Goal: Task Accomplishment & Management: Use online tool/utility

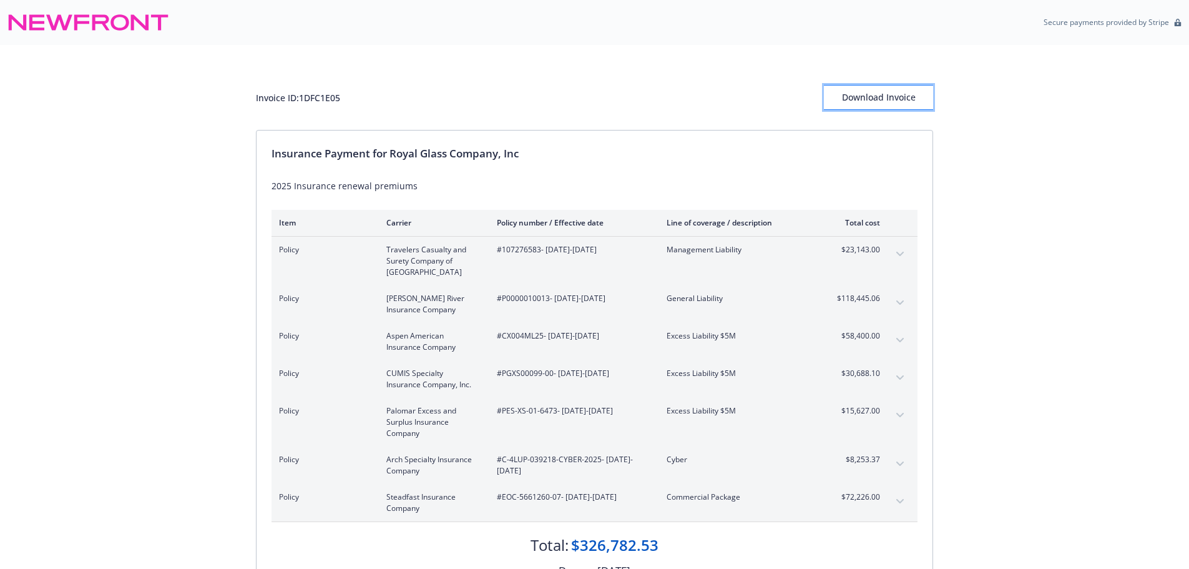
click at [887, 107] on div "Download Invoice" at bounding box center [878, 98] width 109 height 24
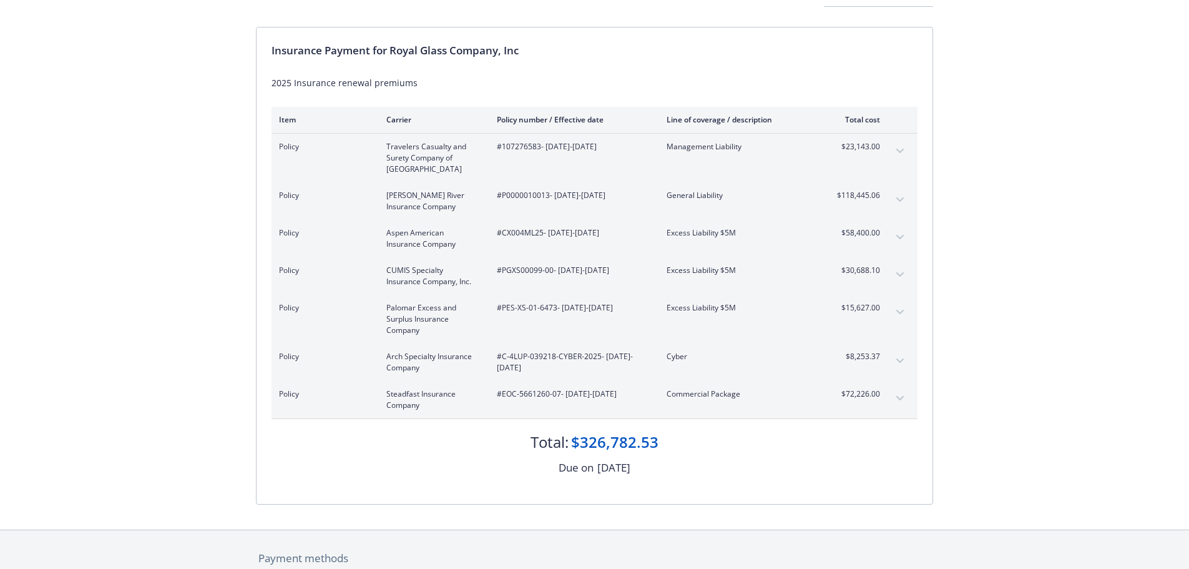
scroll to position [125, 0]
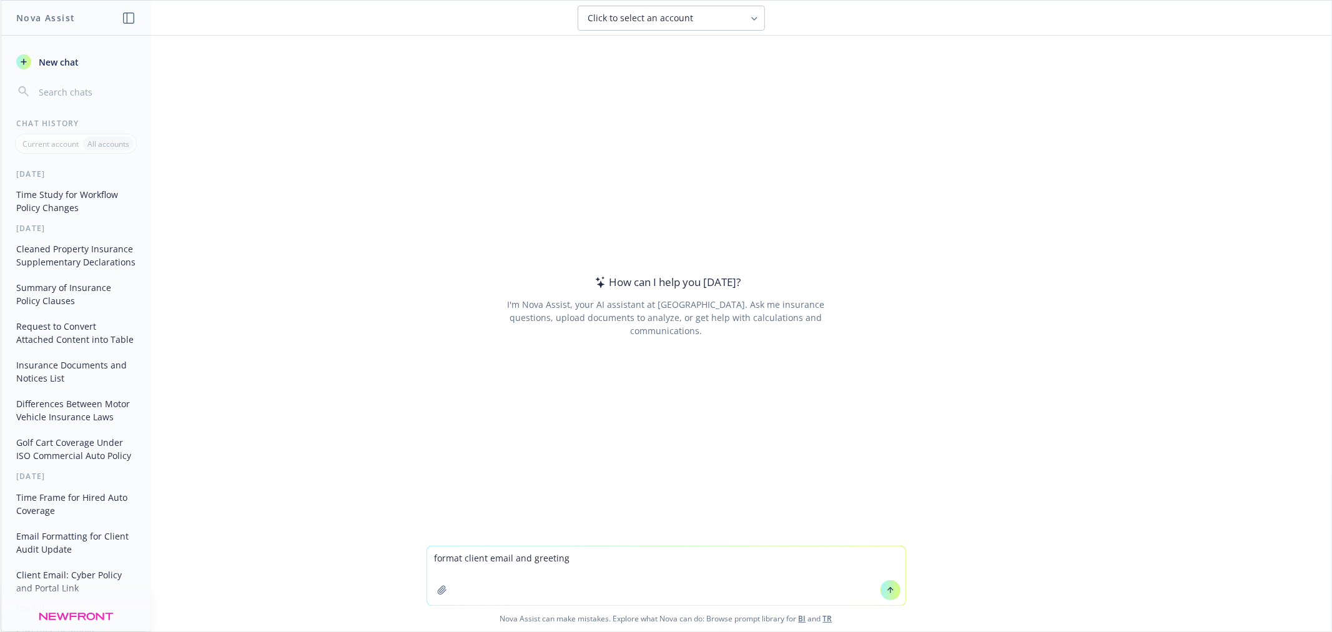
type textarea "format client email and greeting Bruce, The insurance carriers are following up…"
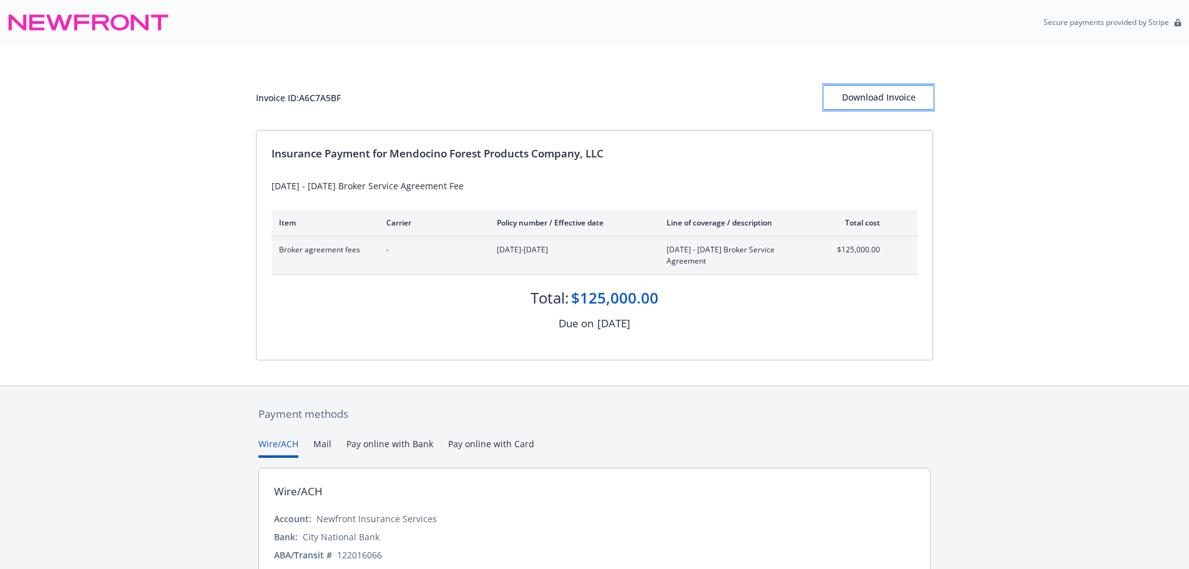
click at [872, 99] on div "Download Invoice" at bounding box center [878, 98] width 109 height 24
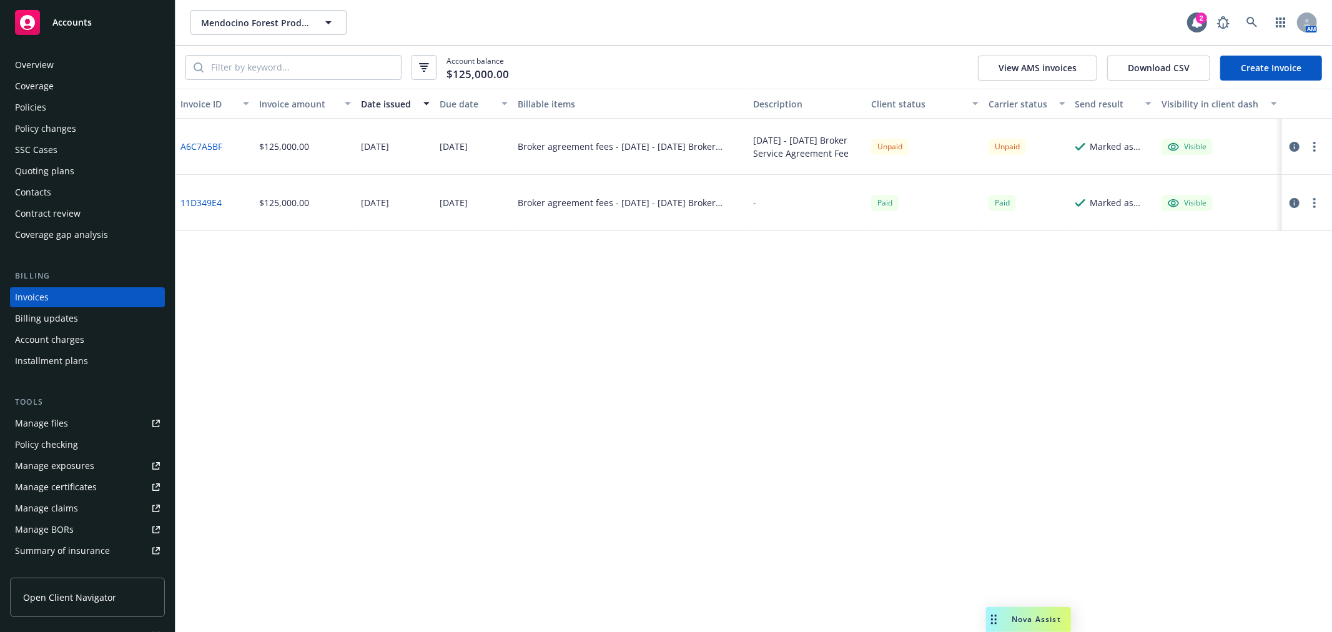
click at [102, 340] on div "Account charges" at bounding box center [87, 340] width 145 height 20
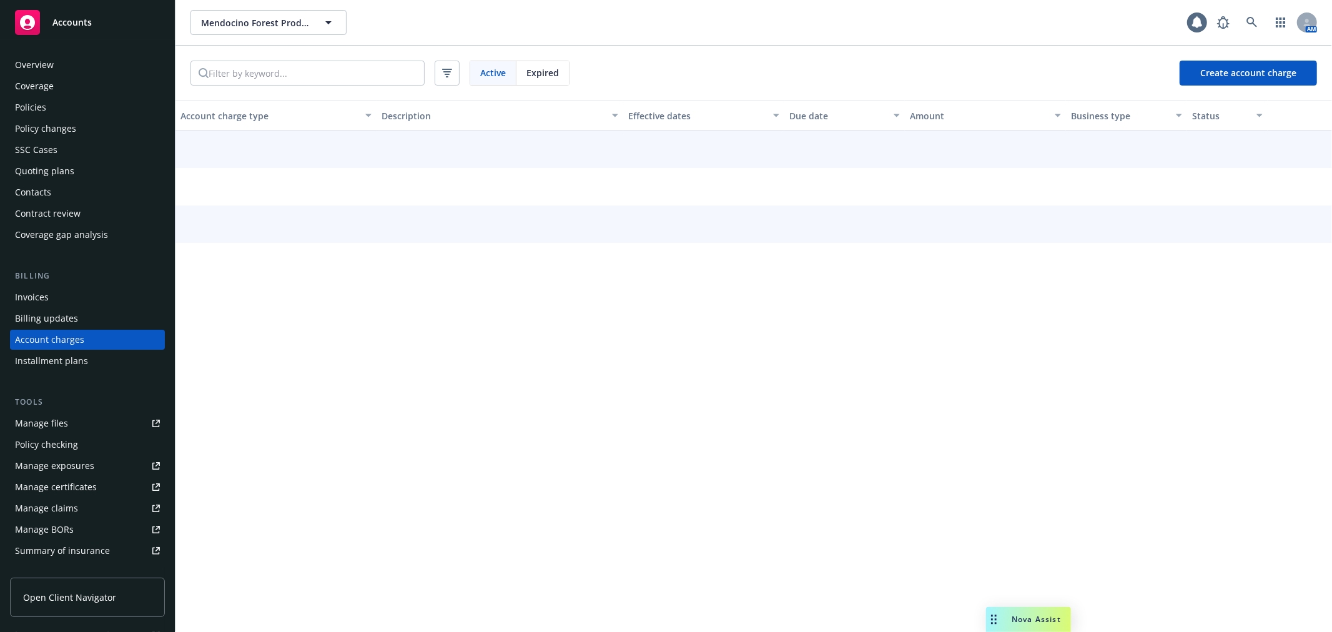
scroll to position [3, 0]
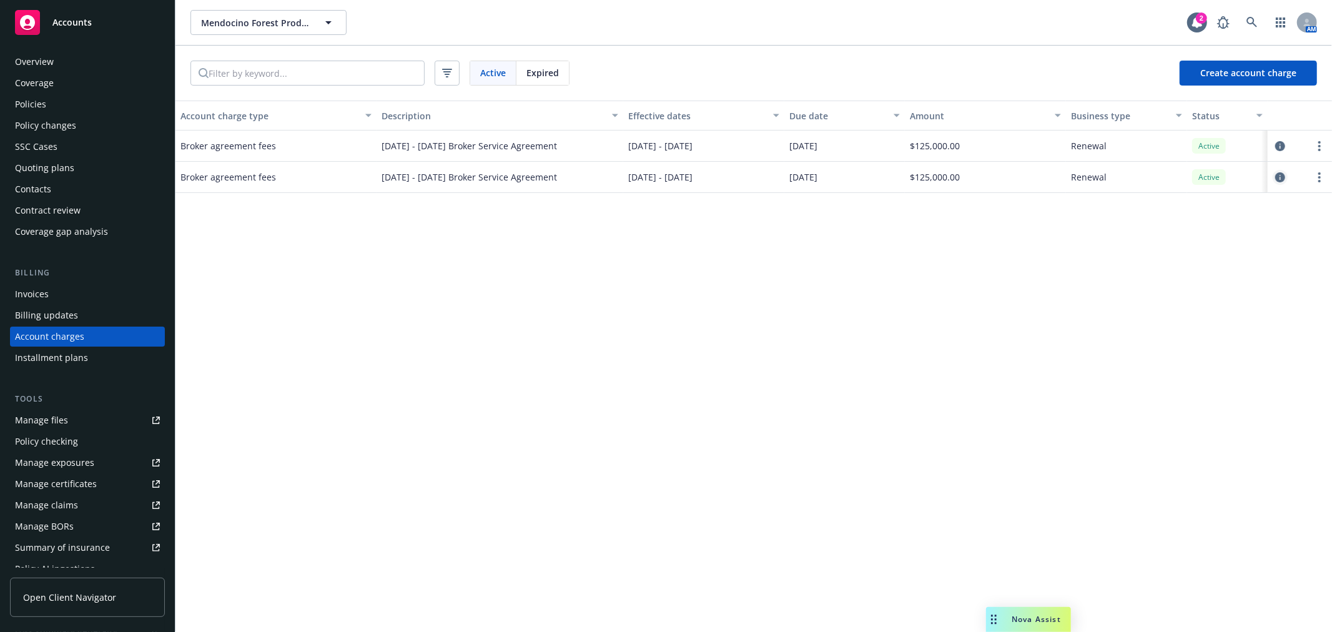
click at [1279, 180] on icon "circleInformation" at bounding box center [1280, 177] width 10 height 10
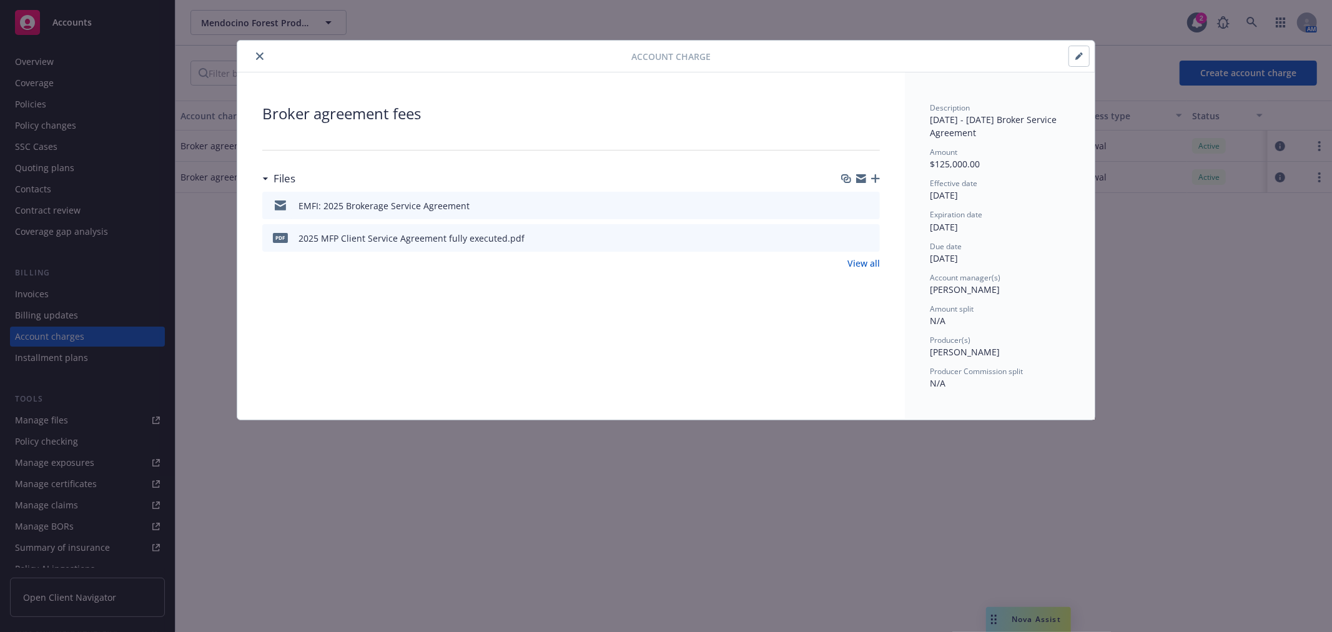
click at [875, 181] on icon "button" at bounding box center [875, 178] width 9 height 9
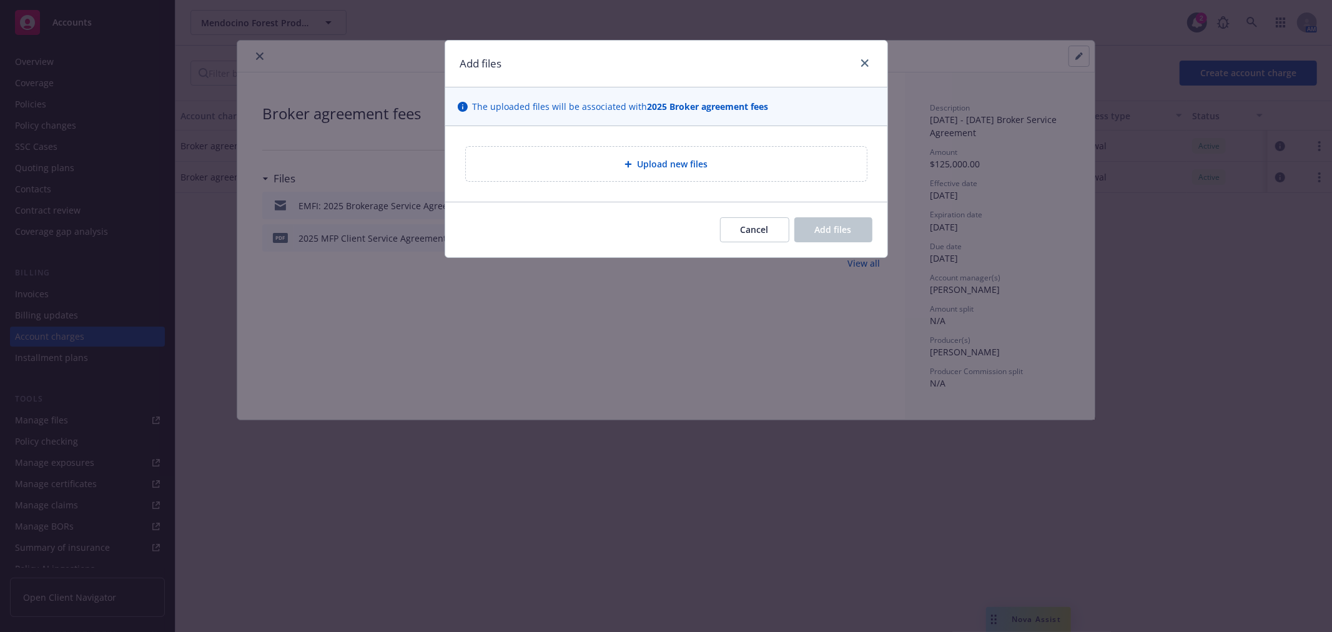
click at [725, 156] on div "Upload new files" at bounding box center [666, 164] width 401 height 34
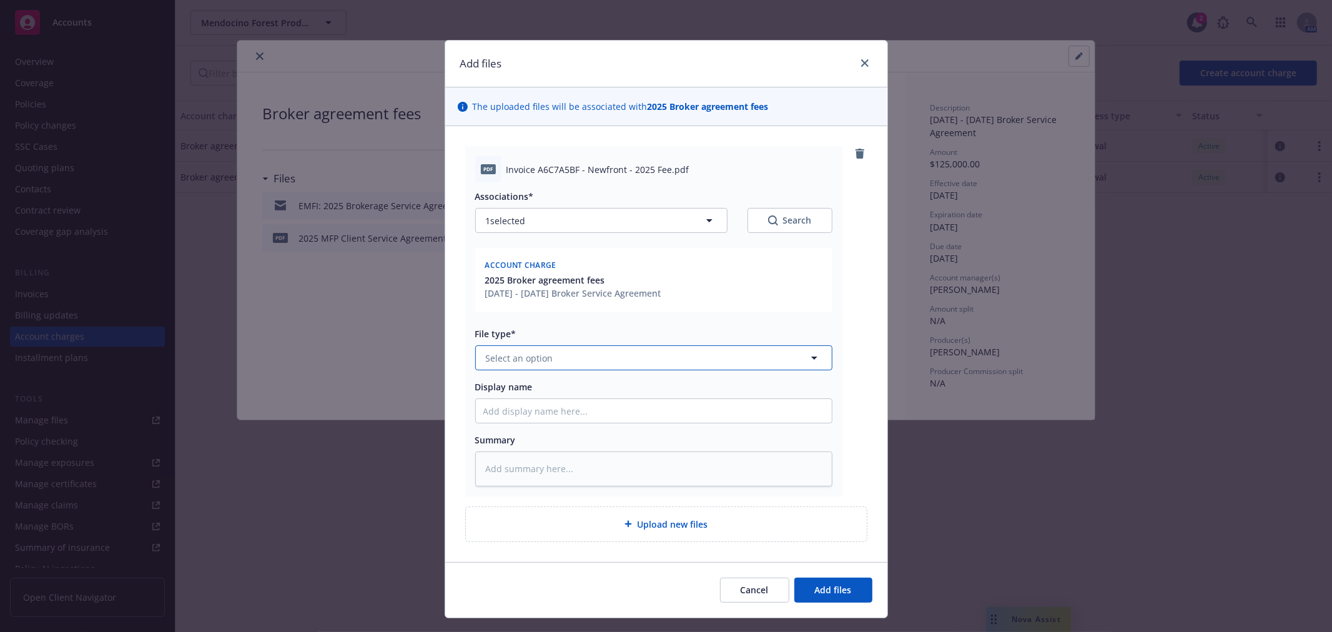
click at [529, 360] on span "Select an option" at bounding box center [519, 357] width 67 height 13
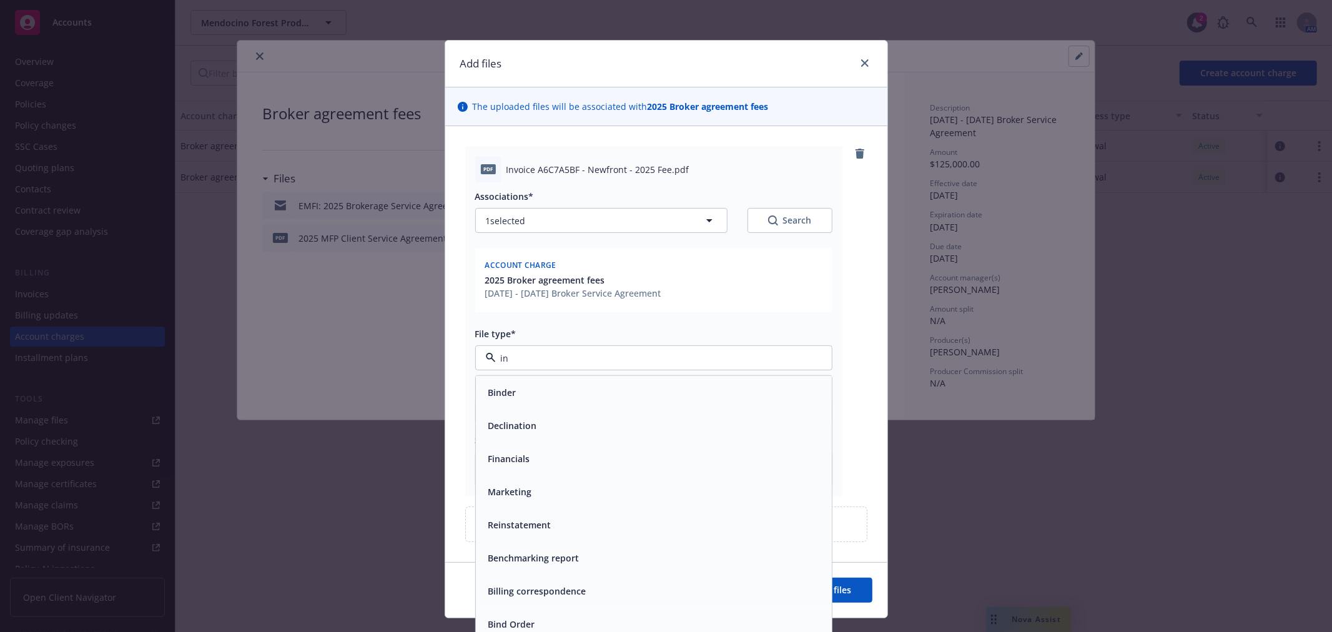
type input "inv"
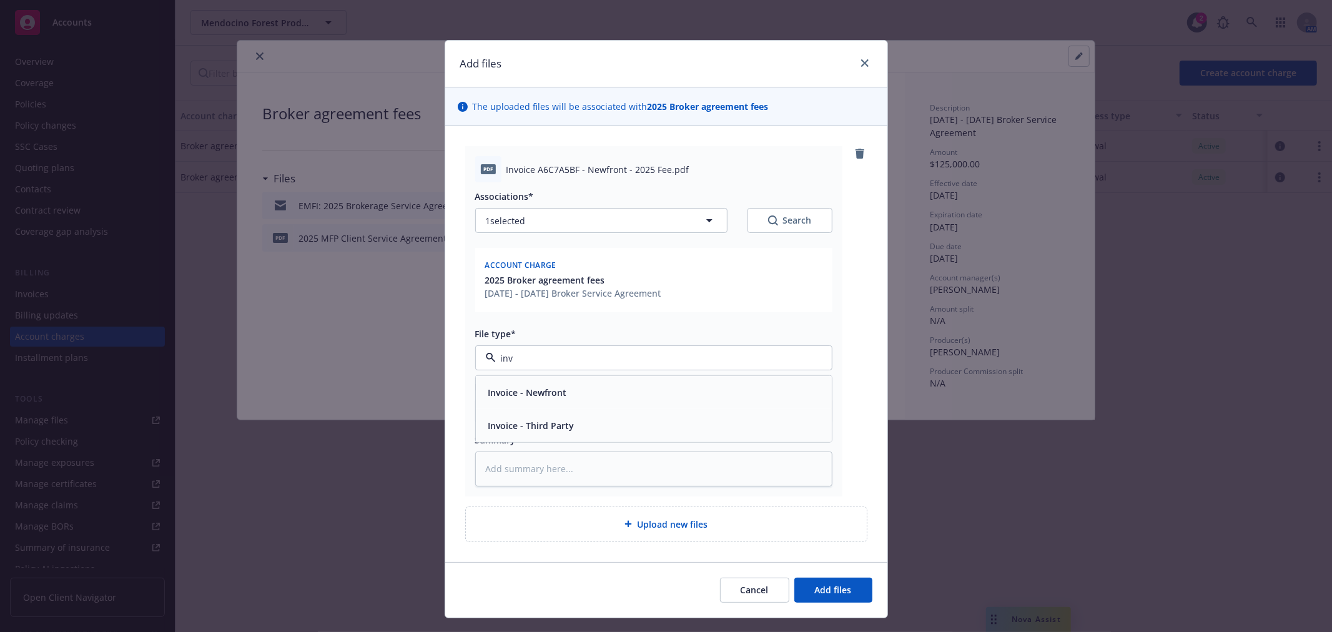
click at [538, 386] on span "Invoice - Newfront" at bounding box center [527, 392] width 79 height 13
click at [828, 593] on span "Add files" at bounding box center [833, 590] width 37 height 12
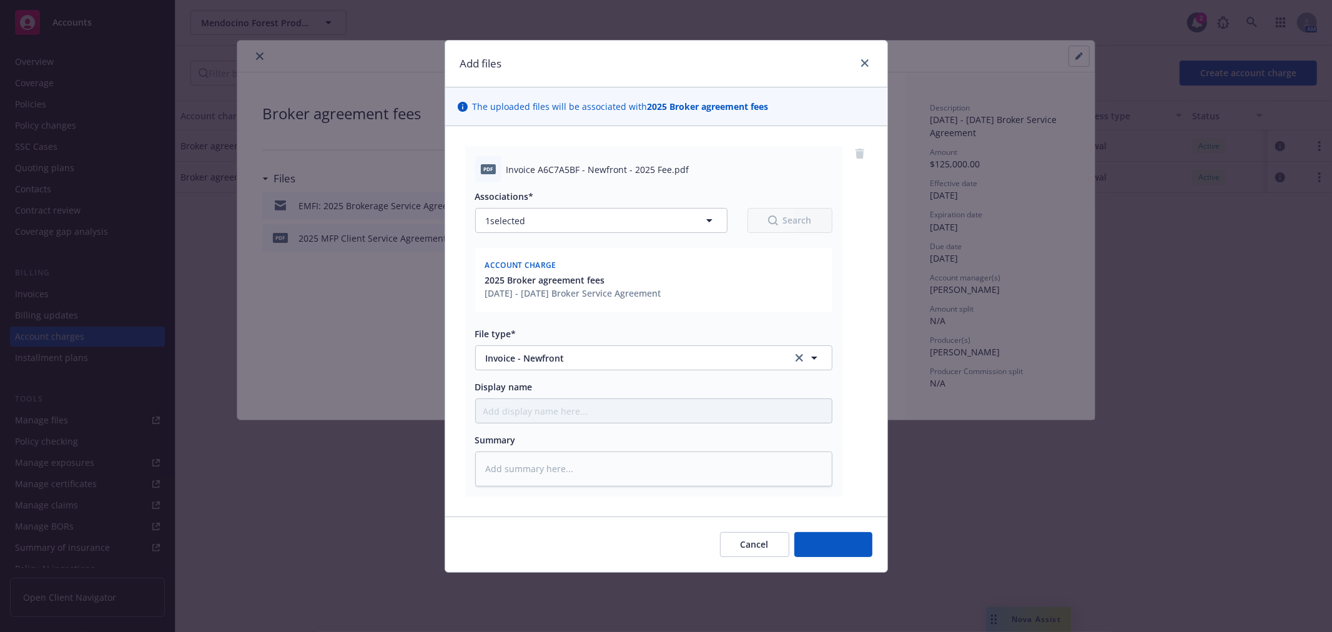
type textarea "x"
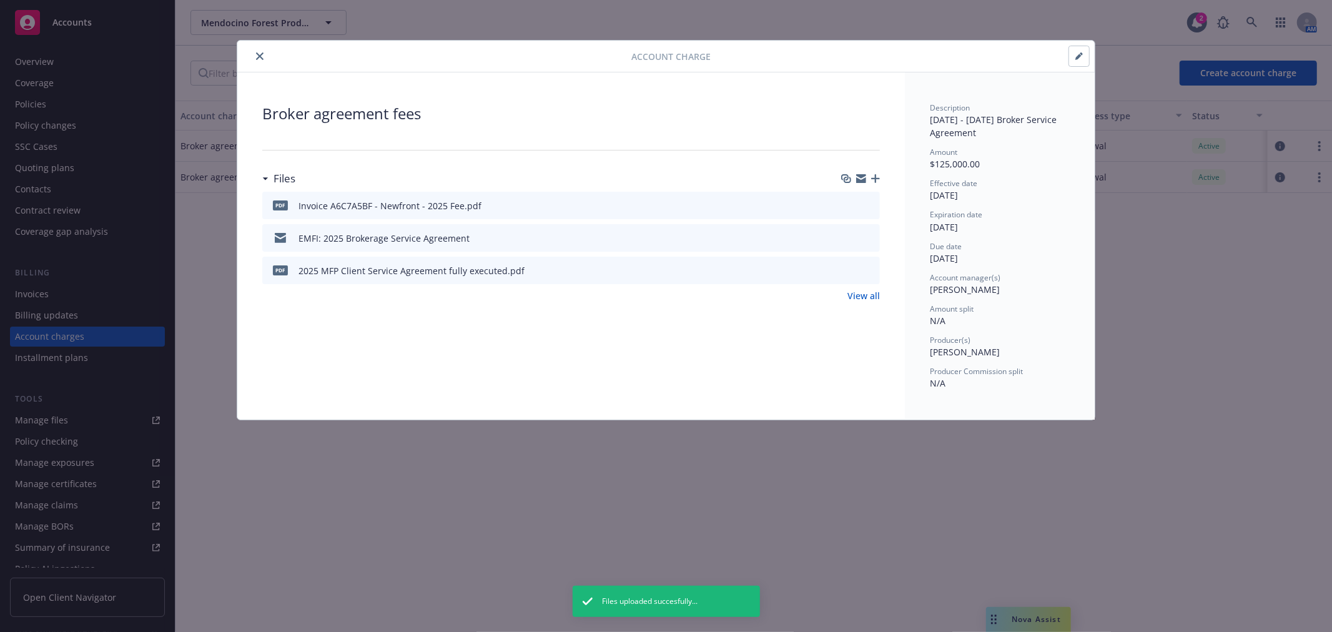
click at [259, 54] on icon "close" at bounding box center [259, 55] width 7 height 7
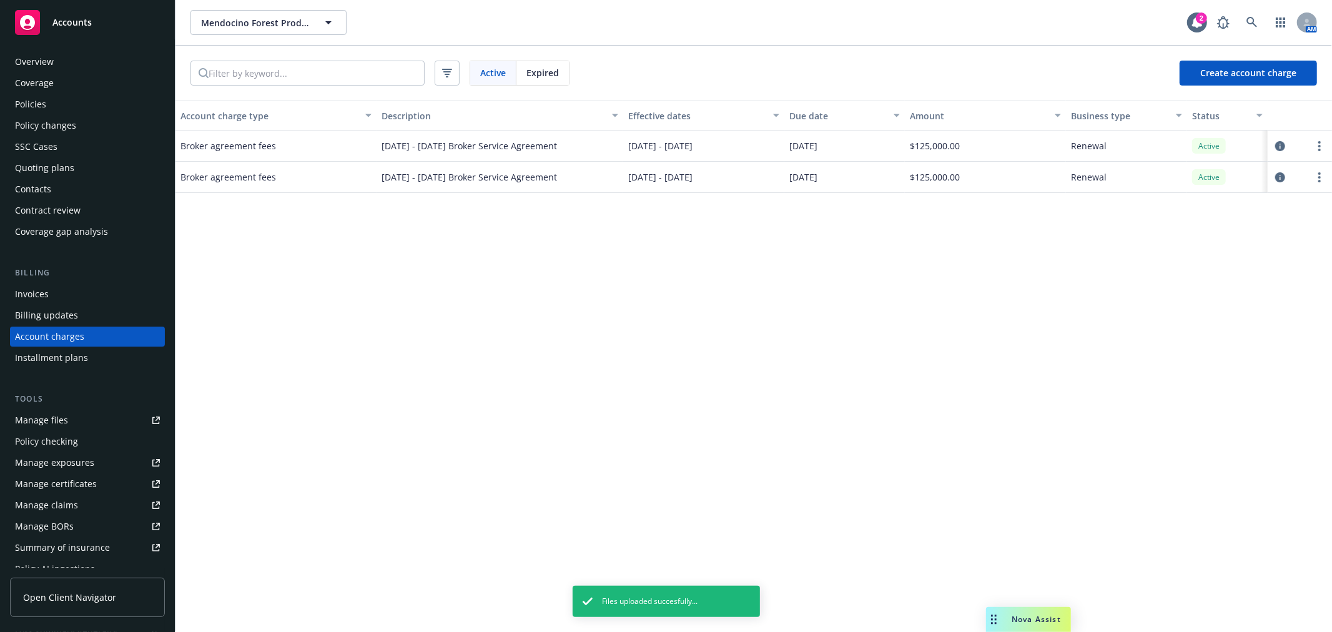
click at [101, 99] on div "Policies" at bounding box center [87, 104] width 145 height 20
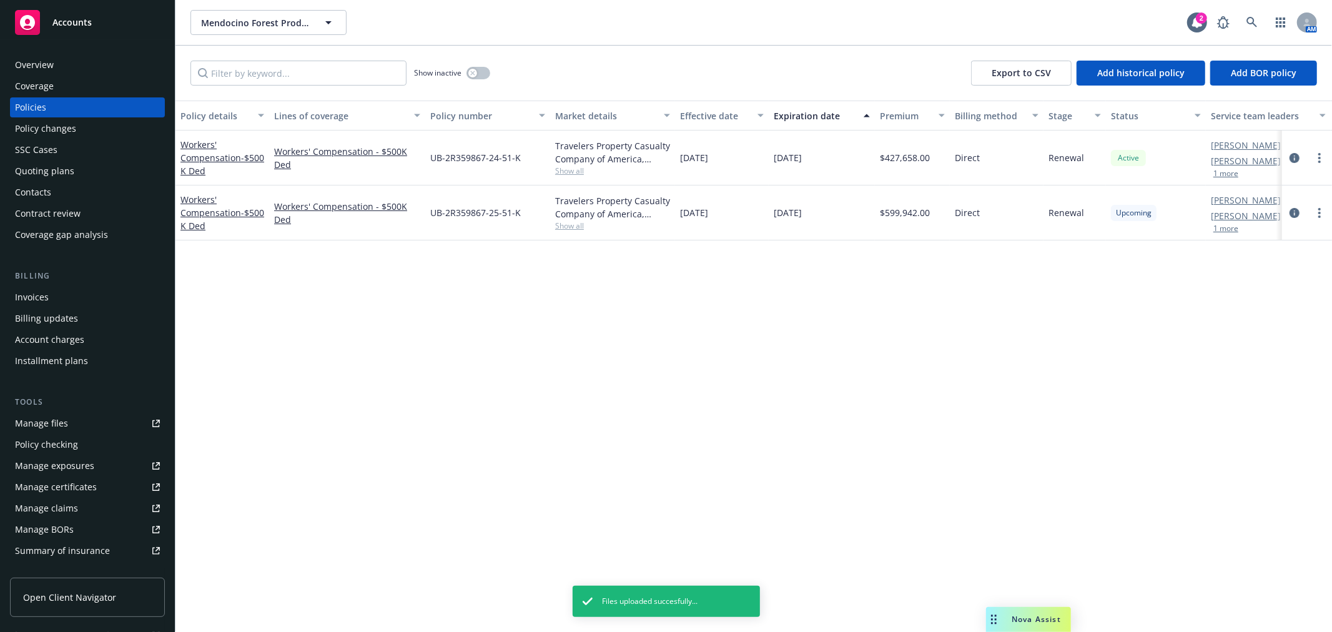
click at [86, 419] on link "Manage files" at bounding box center [87, 423] width 155 height 20
click at [1251, 27] on icon at bounding box center [1251, 22] width 11 height 11
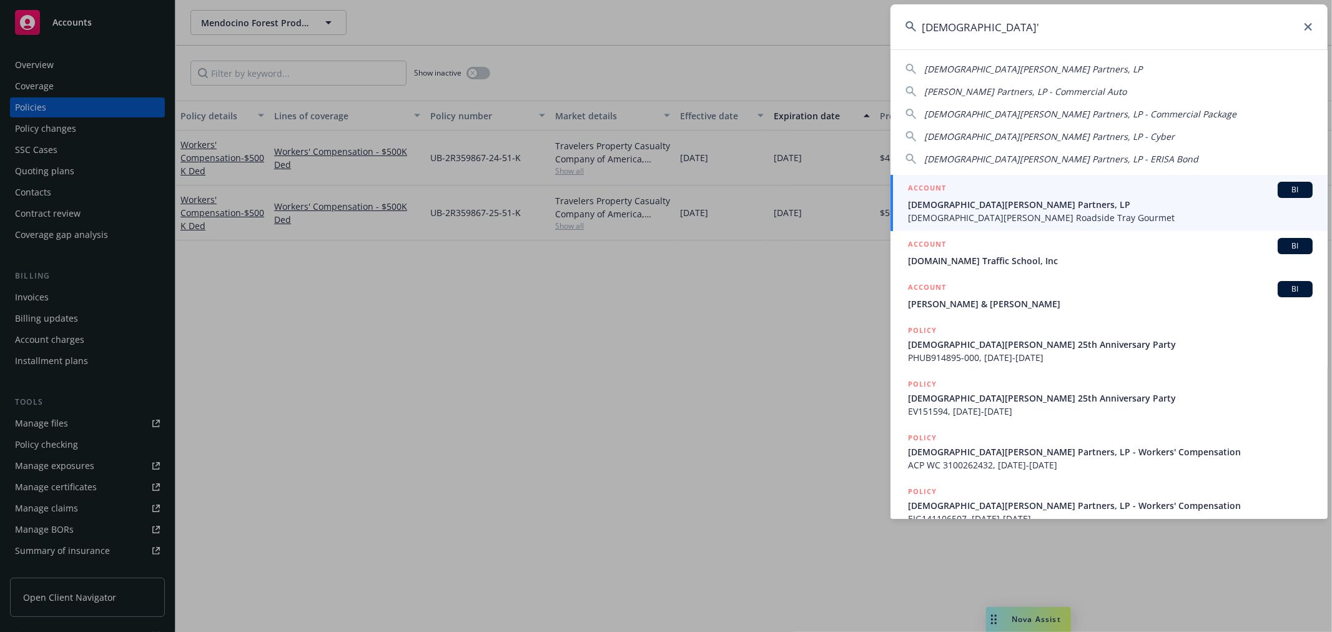
type input "gott'"
click at [1026, 204] on span "Gott's Partners, LP" at bounding box center [1110, 204] width 405 height 13
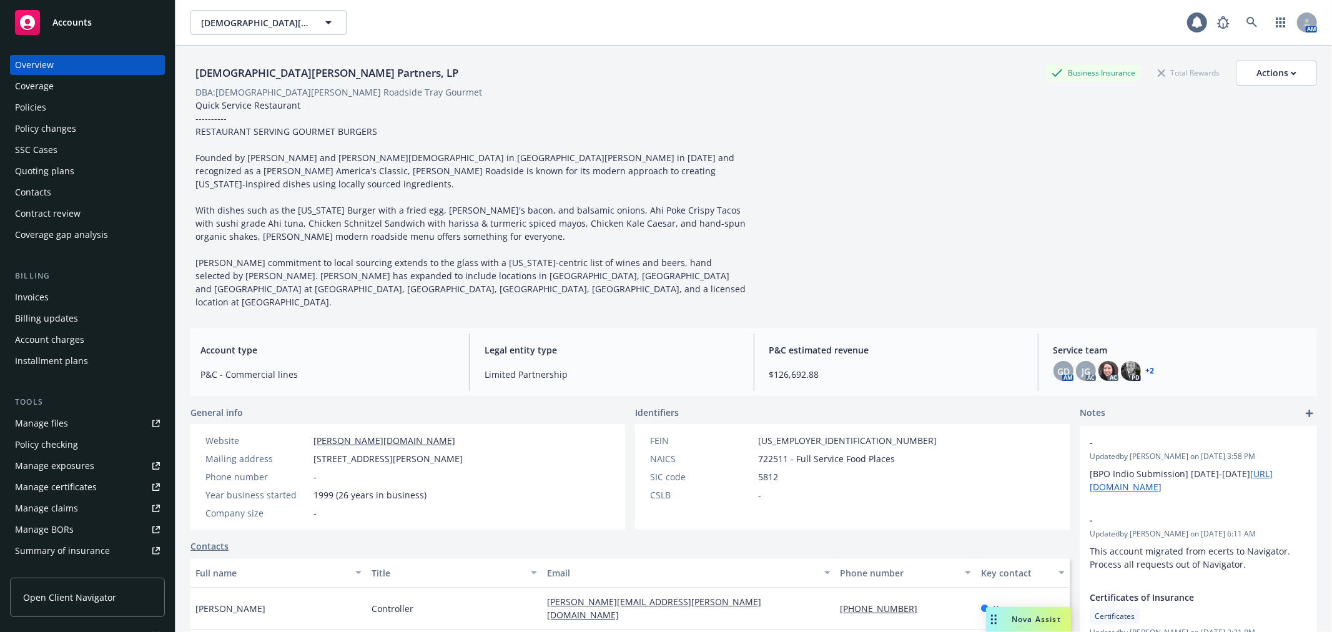
click at [60, 109] on div "Policies" at bounding box center [87, 107] width 145 height 20
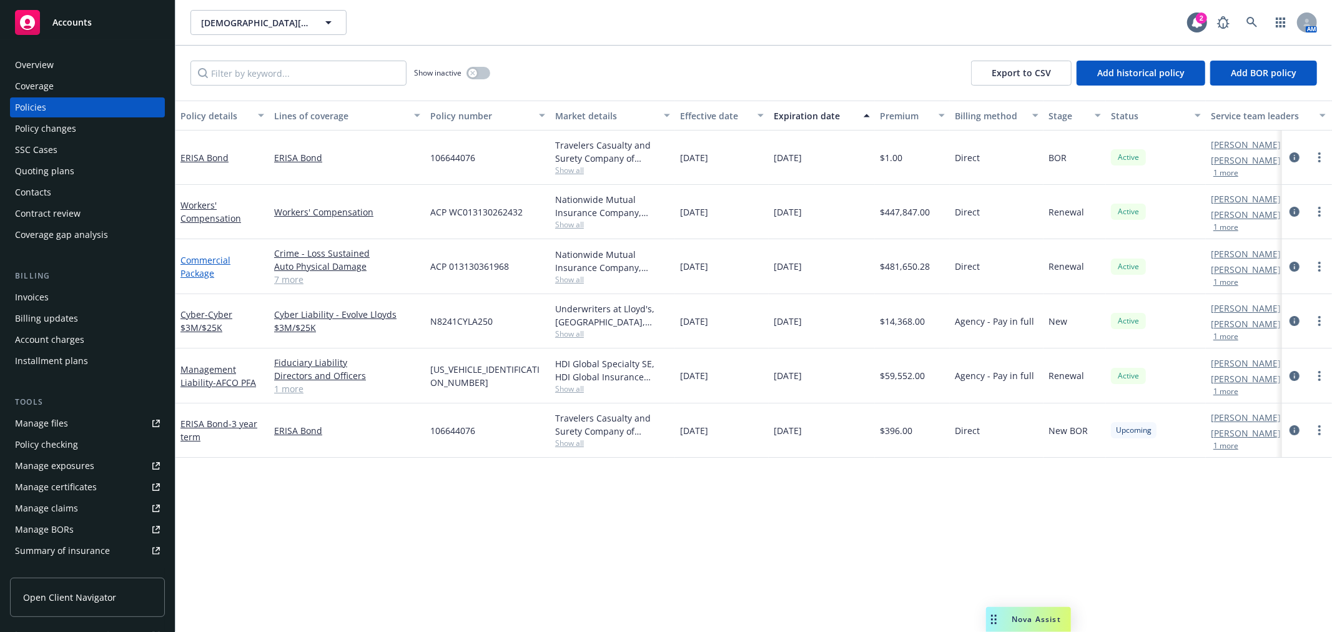
click at [198, 261] on link "Commercial Package" at bounding box center [205, 266] width 50 height 25
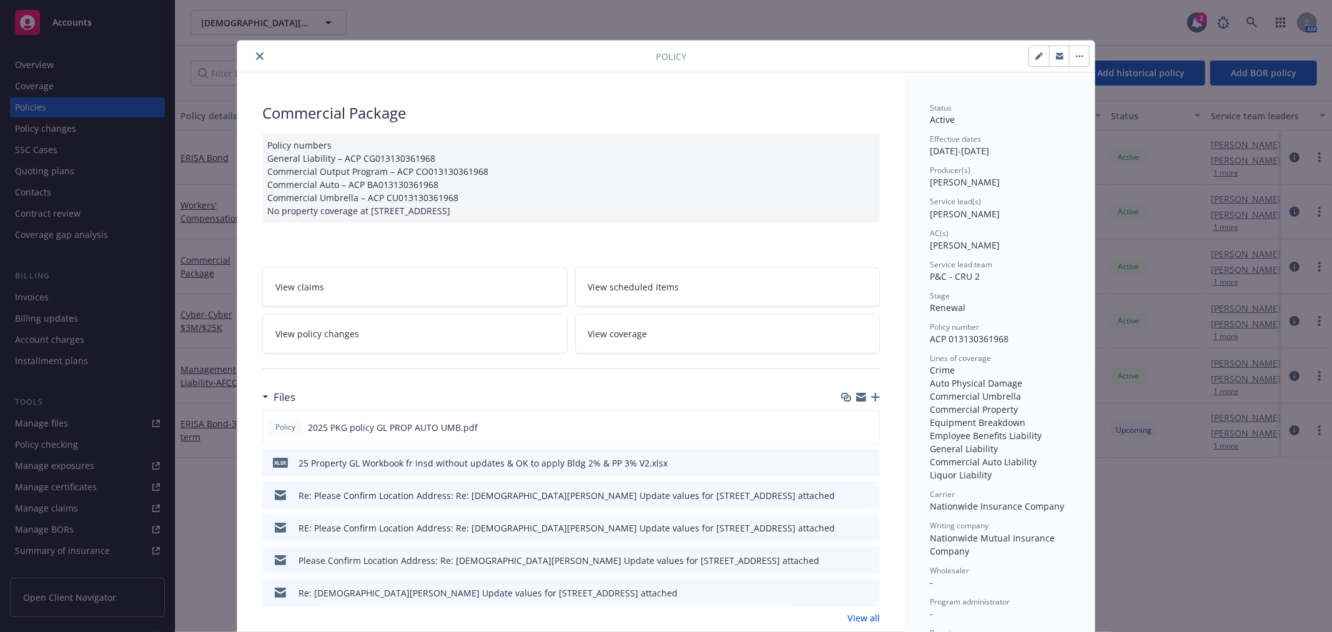
click at [843, 460] on icon "download file" at bounding box center [847, 460] width 8 height 7
click at [256, 54] on icon "close" at bounding box center [259, 55] width 7 height 7
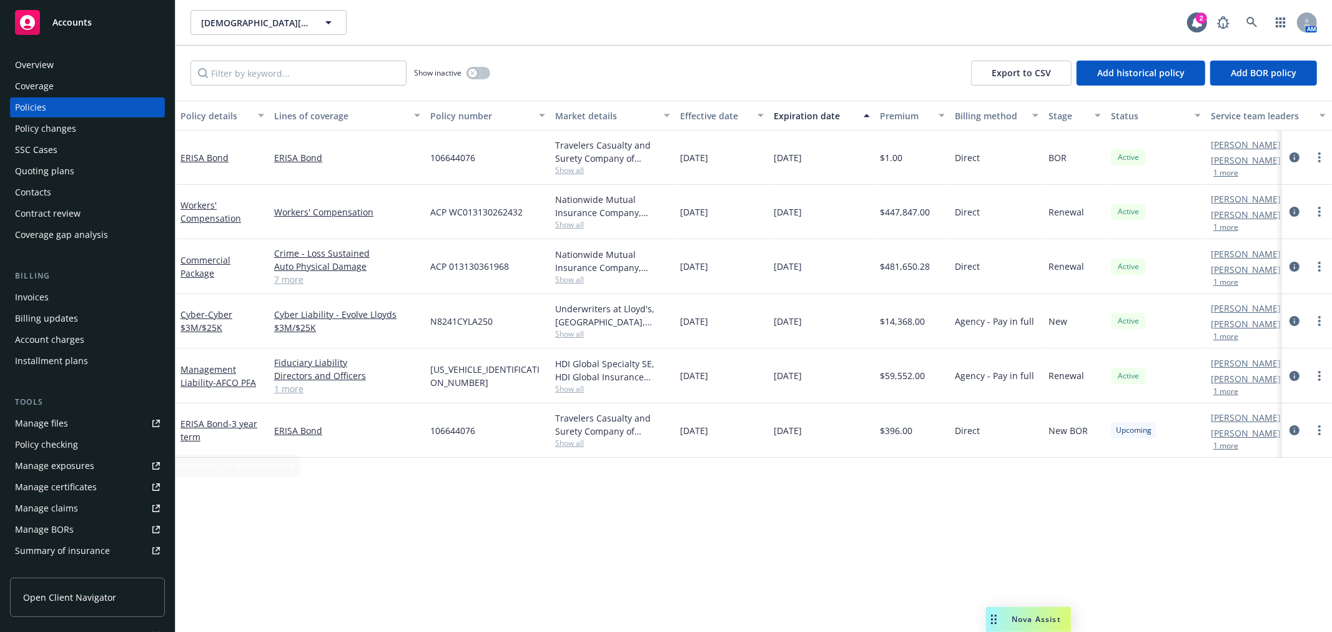
click at [127, 478] on link "Manage certificates" at bounding box center [87, 487] width 155 height 20
click at [95, 466] on link "Manage exposures" at bounding box center [87, 466] width 155 height 20
click at [1255, 25] on icon at bounding box center [1251, 22] width 11 height 11
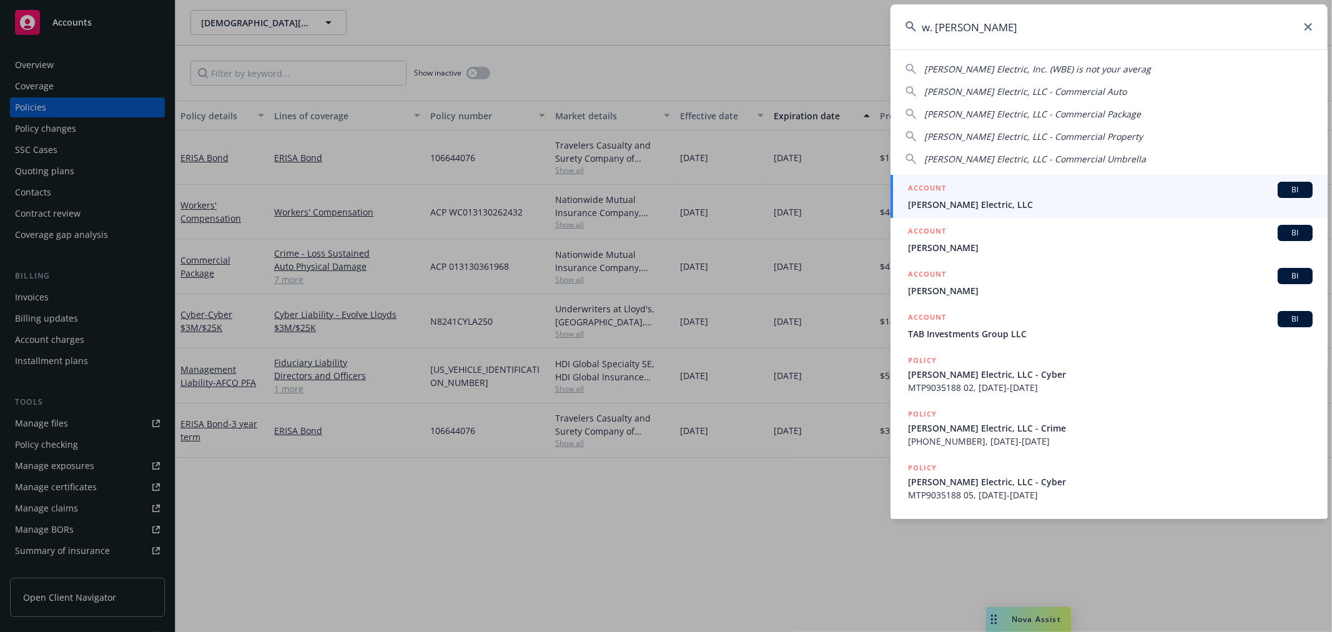
type input "w. brad"
click at [955, 190] on div "ACCOUNT BI" at bounding box center [1110, 190] width 405 height 16
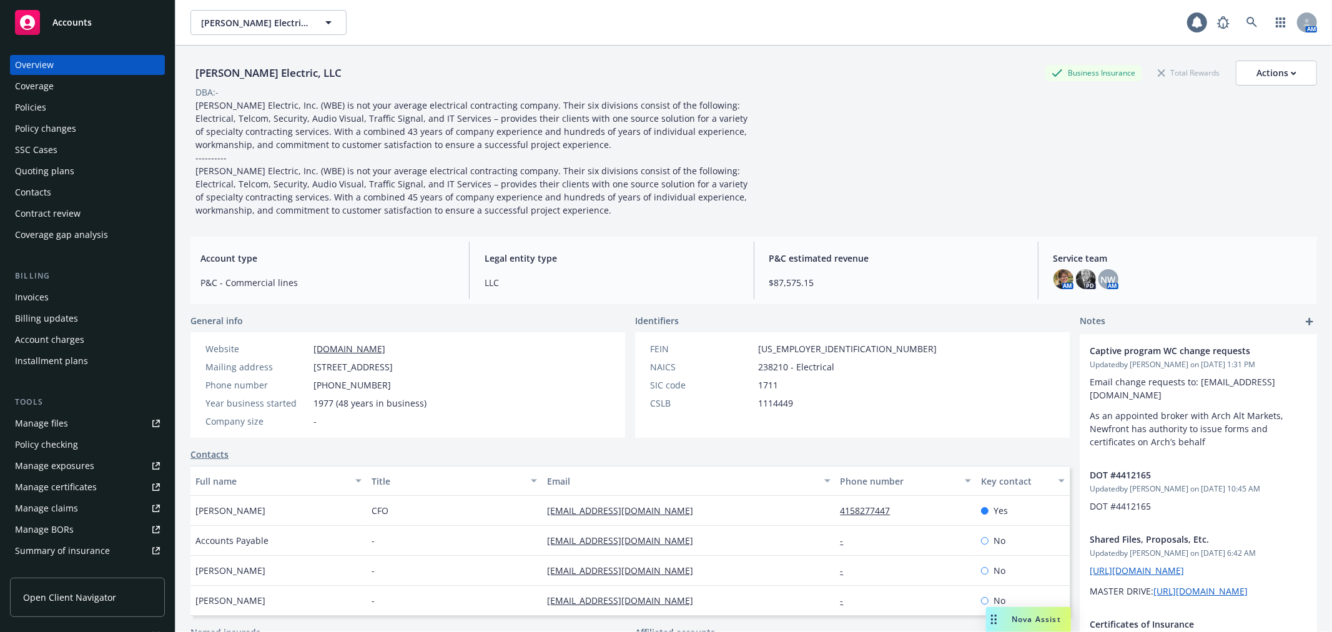
click at [69, 111] on div "Policies" at bounding box center [87, 107] width 145 height 20
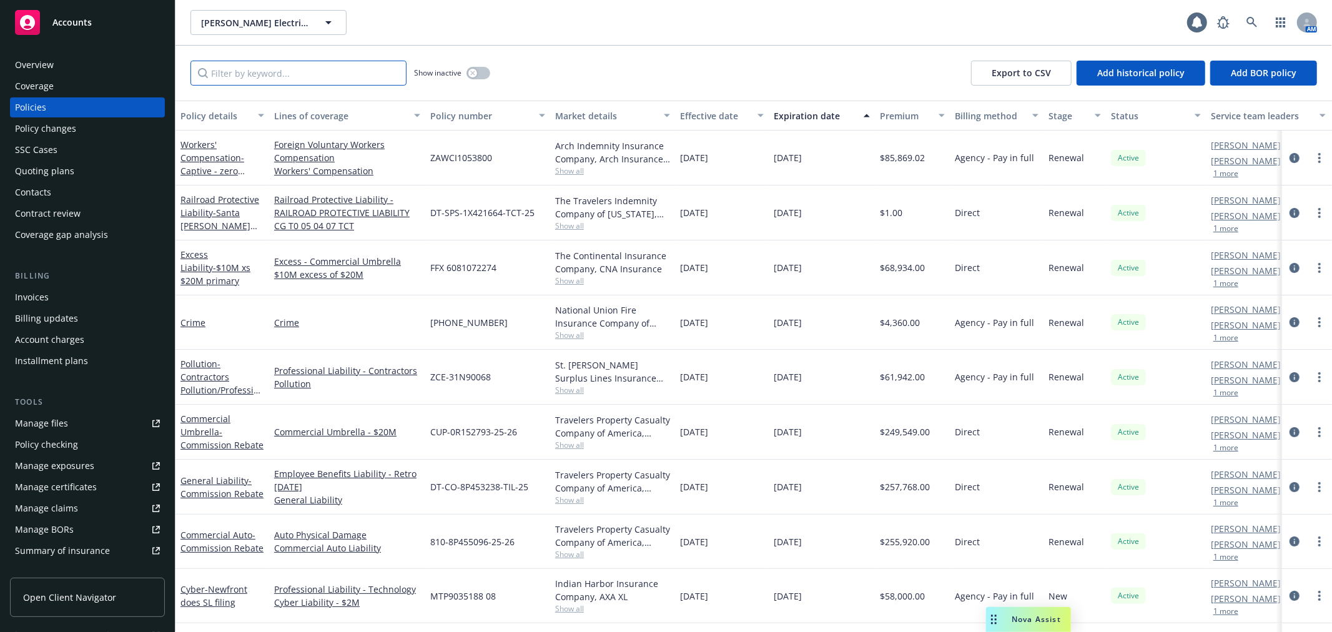
click at [234, 79] on input "Filter by keyword..." at bounding box center [298, 73] width 216 height 25
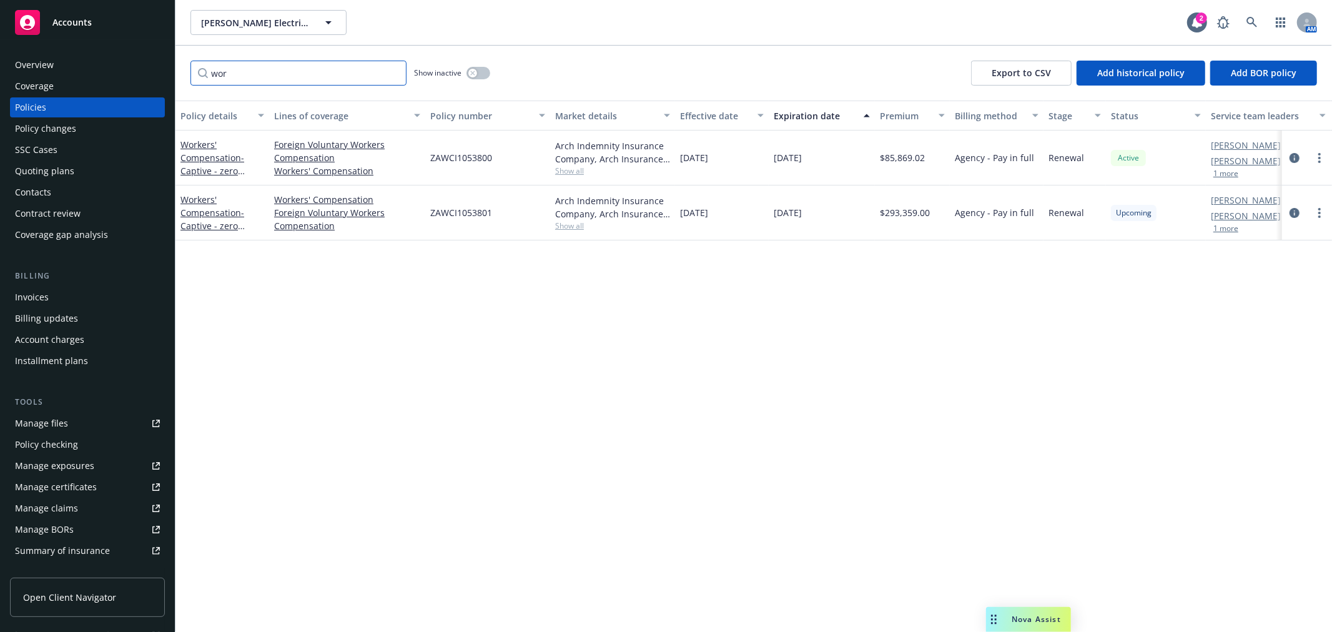
type input "wor"
drag, startPoint x: 504, startPoint y: 214, endPoint x: 429, endPoint y: 213, distance: 74.9
click at [429, 213] on div "ZAWCI1053801" at bounding box center [487, 212] width 125 height 55
copy span "ZAWCI1053801"
click at [96, 484] on link "Manage certificates" at bounding box center [87, 487] width 155 height 20
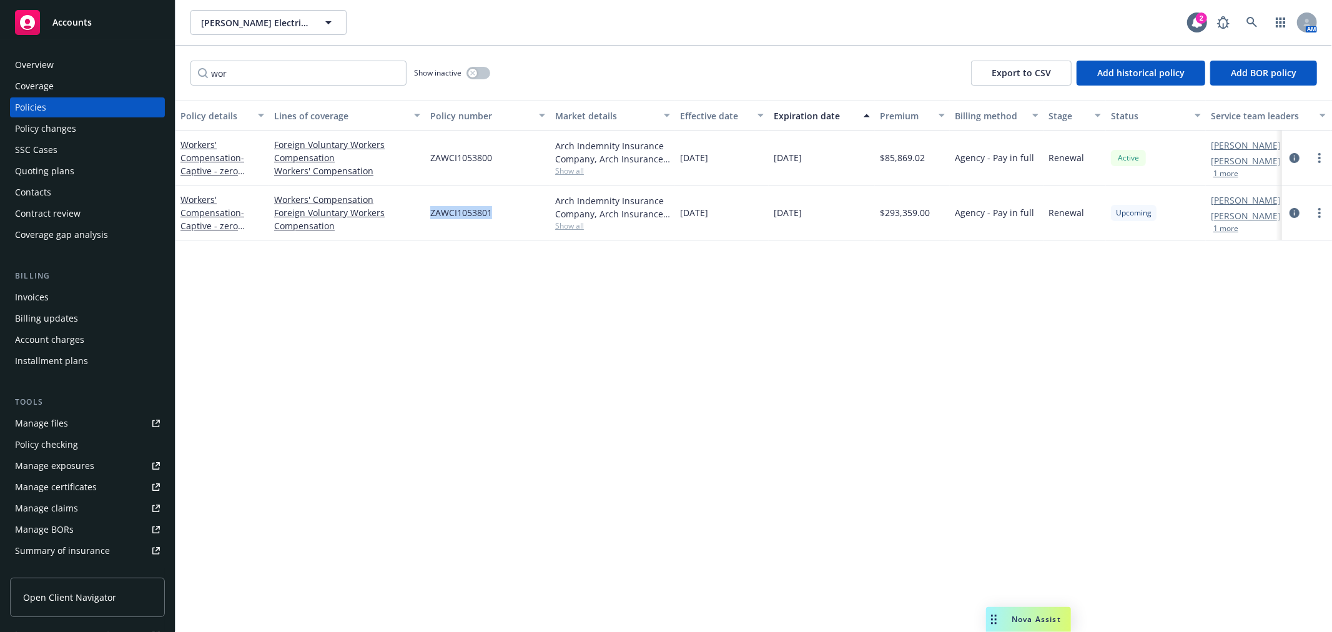
click at [62, 421] on div "Manage files" at bounding box center [41, 423] width 53 height 20
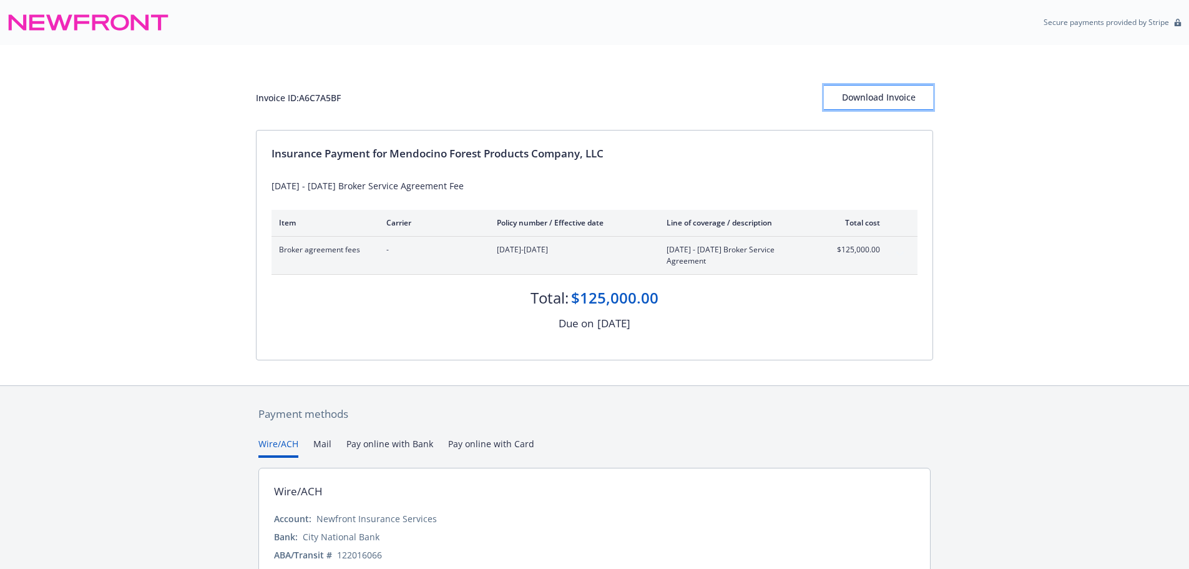
click at [886, 94] on div "Download Invoice" at bounding box center [878, 98] width 109 height 24
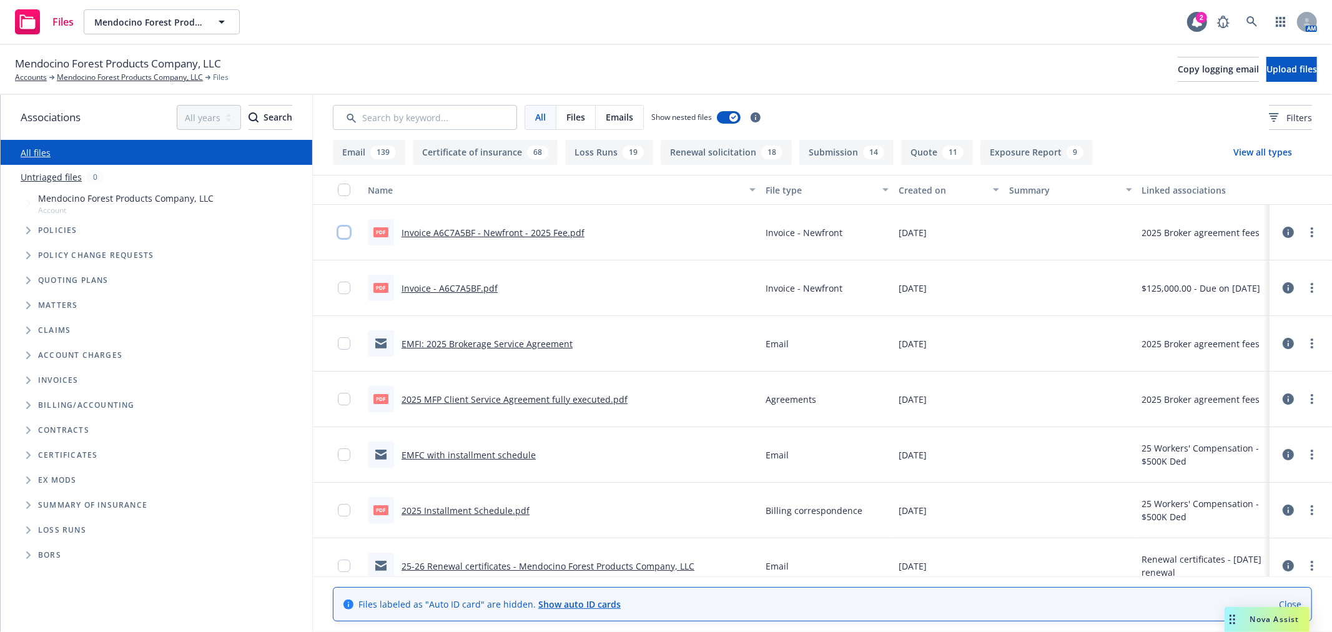
click at [343, 233] on input "checkbox" at bounding box center [344, 232] width 12 height 12
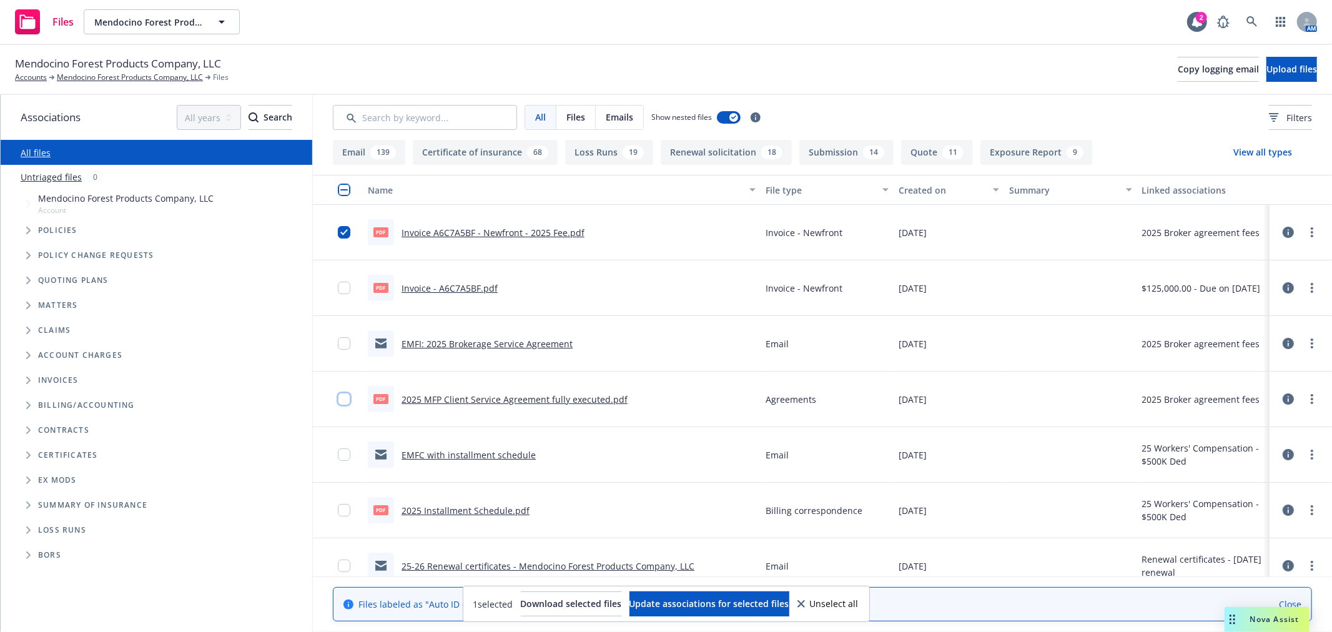
click at [344, 403] on input "checkbox" at bounding box center [344, 399] width 12 height 12
click at [767, 601] on span "Update associations for selected files" at bounding box center [709, 603] width 160 height 12
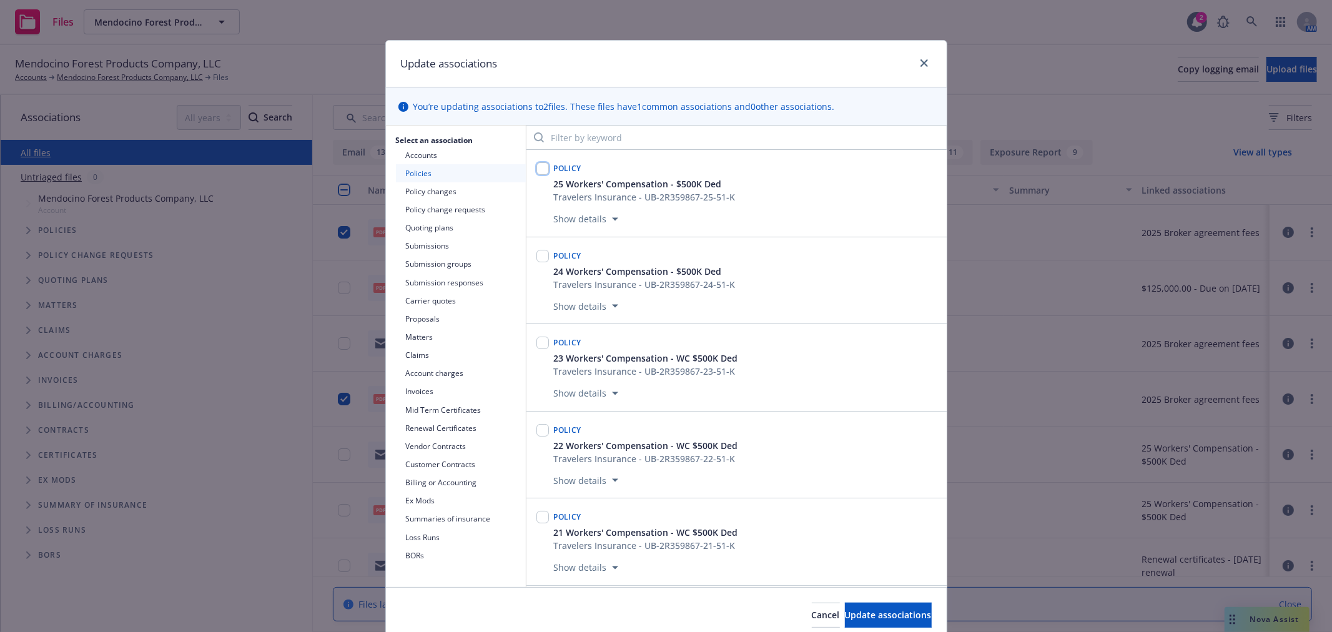
click at [536, 166] on input "checkbox" at bounding box center [542, 168] width 12 height 12
checkbox input "true"
click at [868, 608] on button "Update associations" at bounding box center [888, 614] width 87 height 25
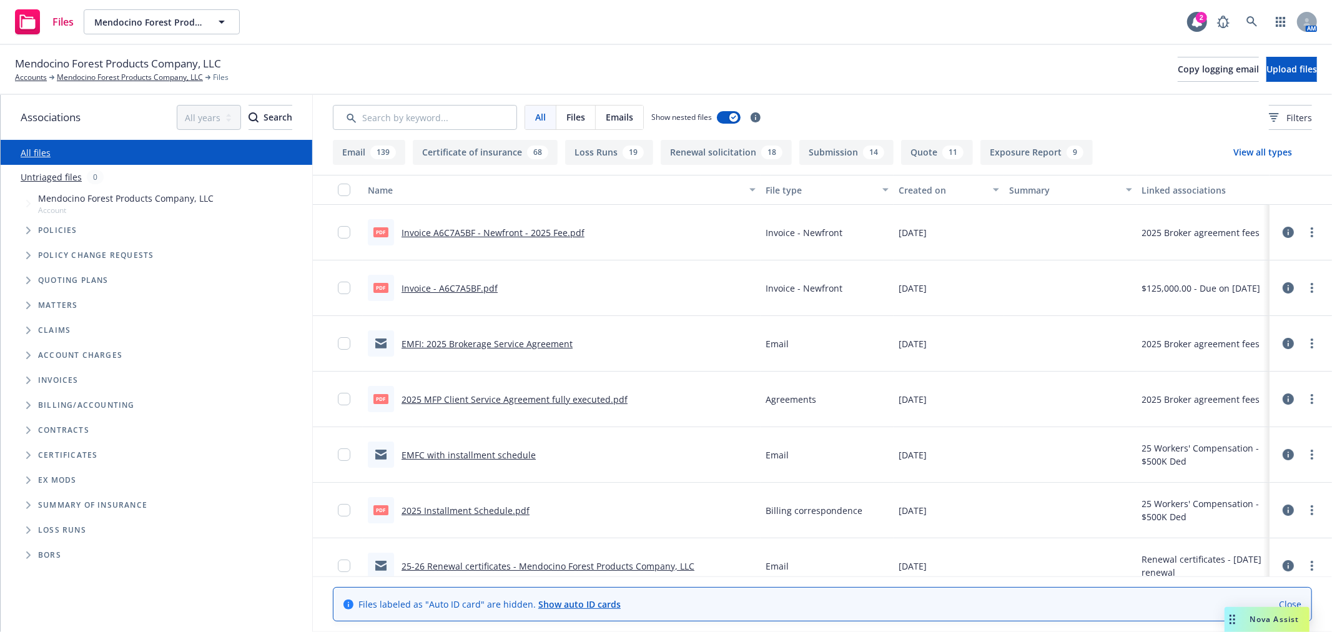
click at [28, 354] on icon "Tree Example" at bounding box center [28, 354] width 4 height 7
click at [75, 376] on link "2025 Broker agreement fees" at bounding box center [112, 376] width 149 height 13
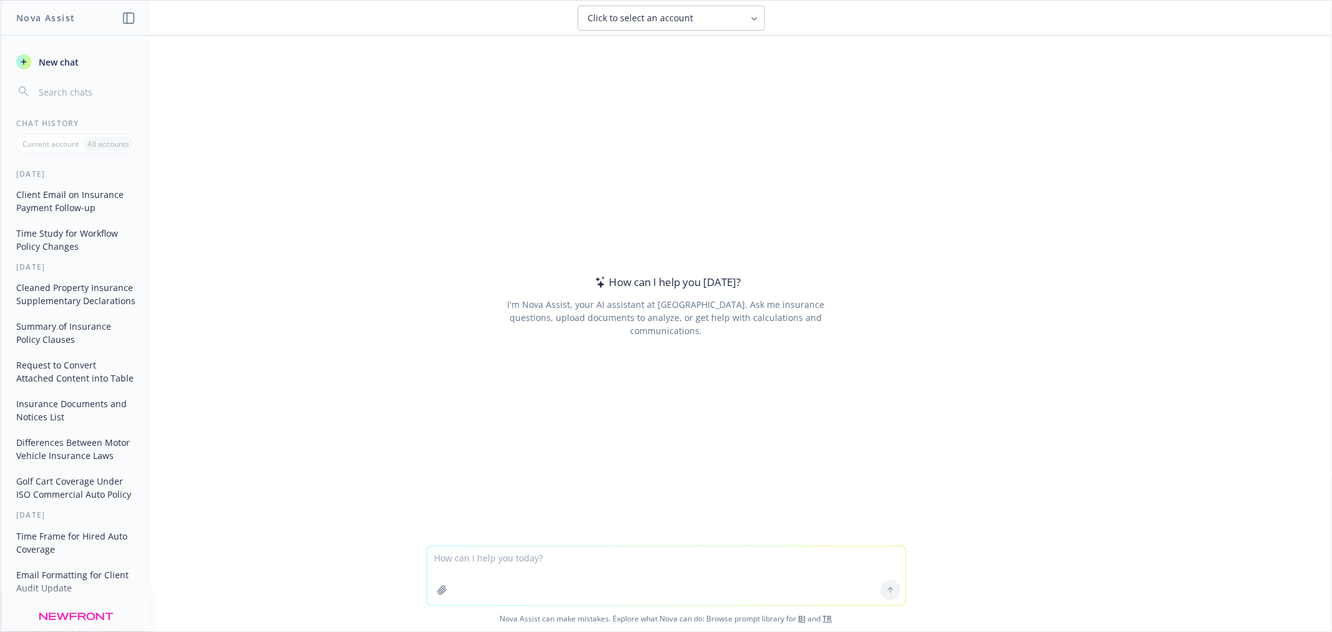
type textarea "Format this email to client regarding wc renewal effective [DATE] Good morning …"
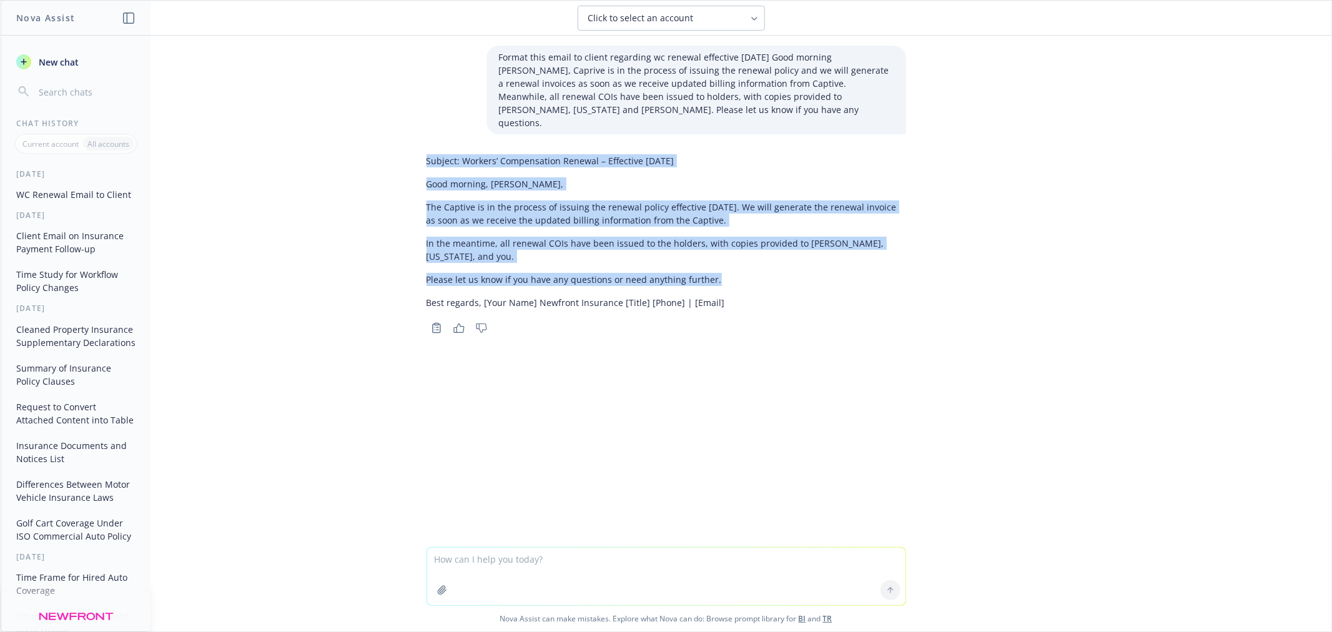
drag, startPoint x: 421, startPoint y: 151, endPoint x: 720, endPoint y: 275, distance: 323.6
click at [720, 275] on div "Subject: Workers’ Compensation Renewal – Effective October 1, 2025 Good morning…" at bounding box center [665, 231] width 479 height 165
copy div "Subject: Workers’ Compensation Renewal – Effective October 1, 2025 Good morning…"
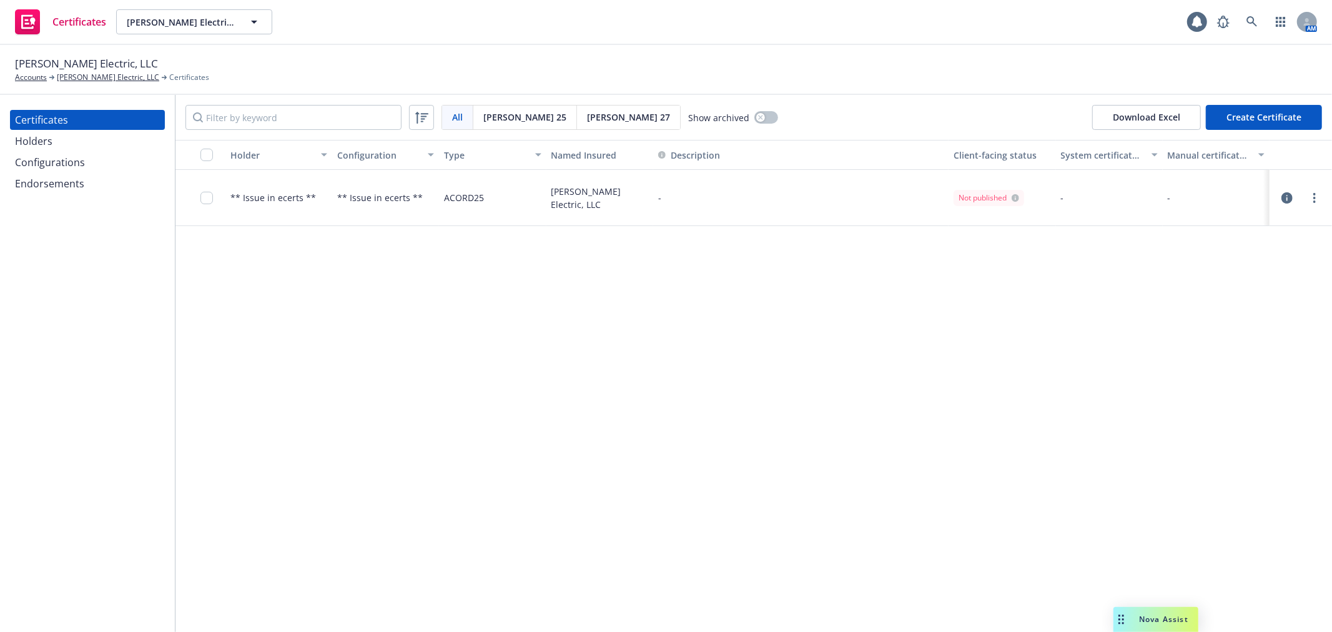
click at [82, 156] on div "Configurations" at bounding box center [50, 162] width 70 height 20
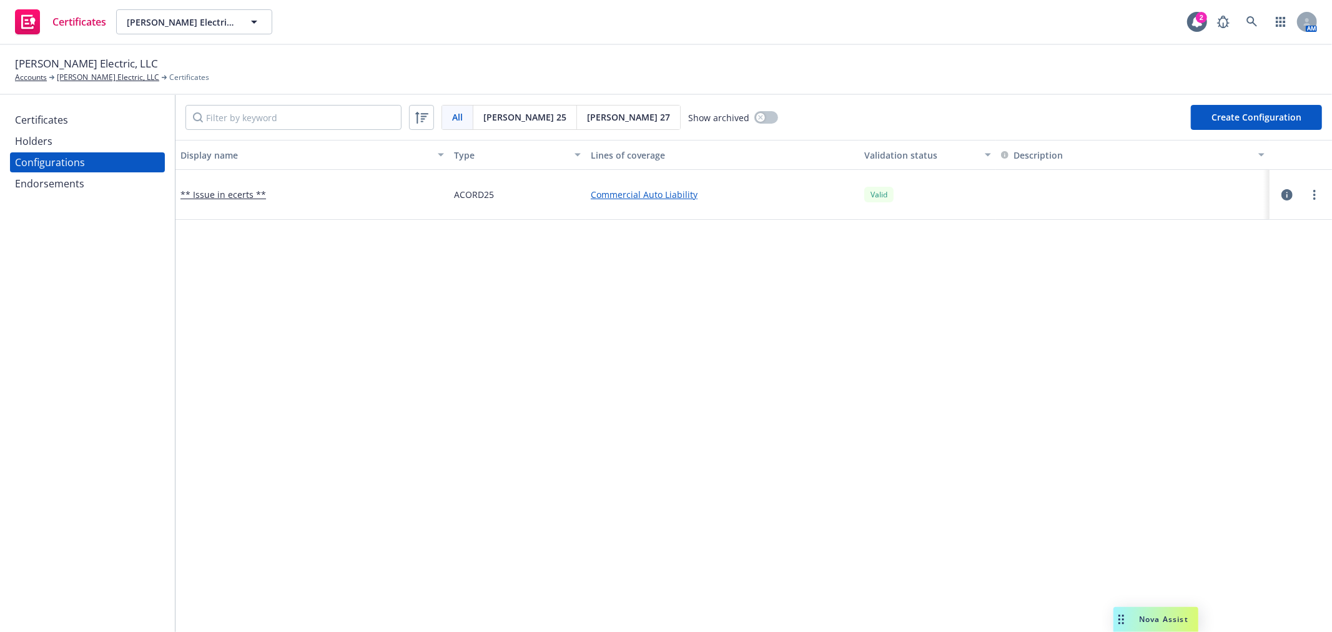
click at [1219, 120] on button "Create Configuration" at bounding box center [1256, 117] width 131 height 25
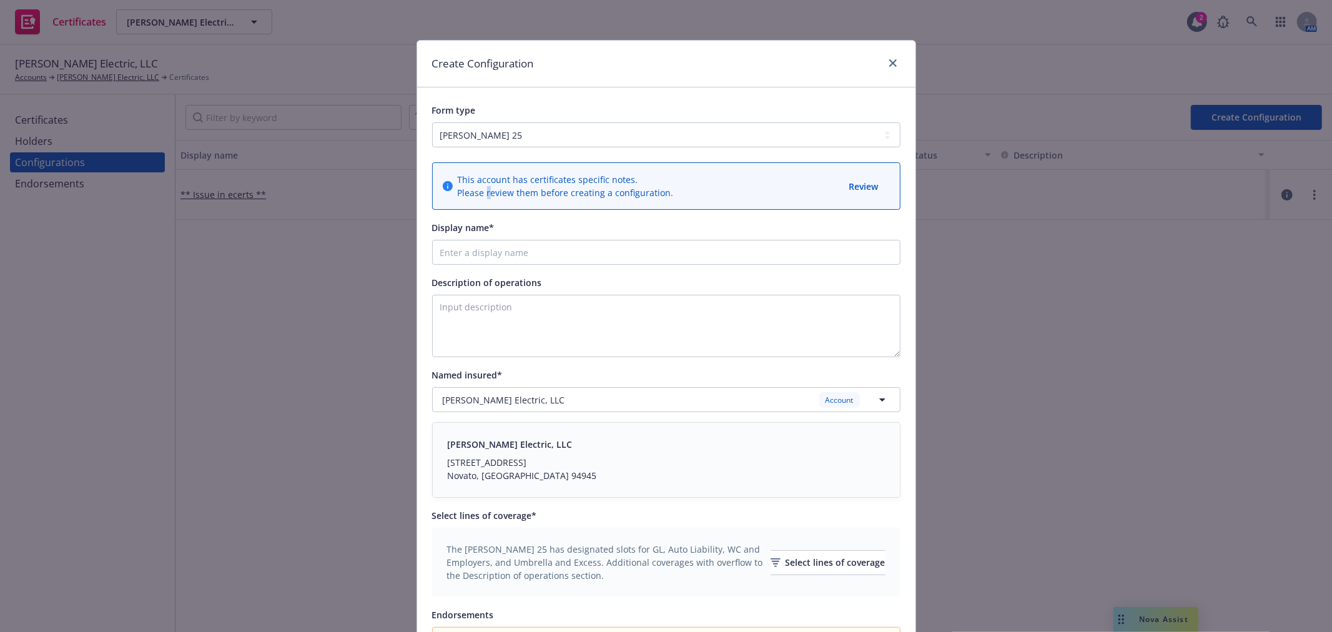
click at [482, 197] on span "Please review them before creating a configuration." at bounding box center [566, 192] width 216 height 13
click at [477, 247] on input "Display name*" at bounding box center [666, 252] width 468 height 25
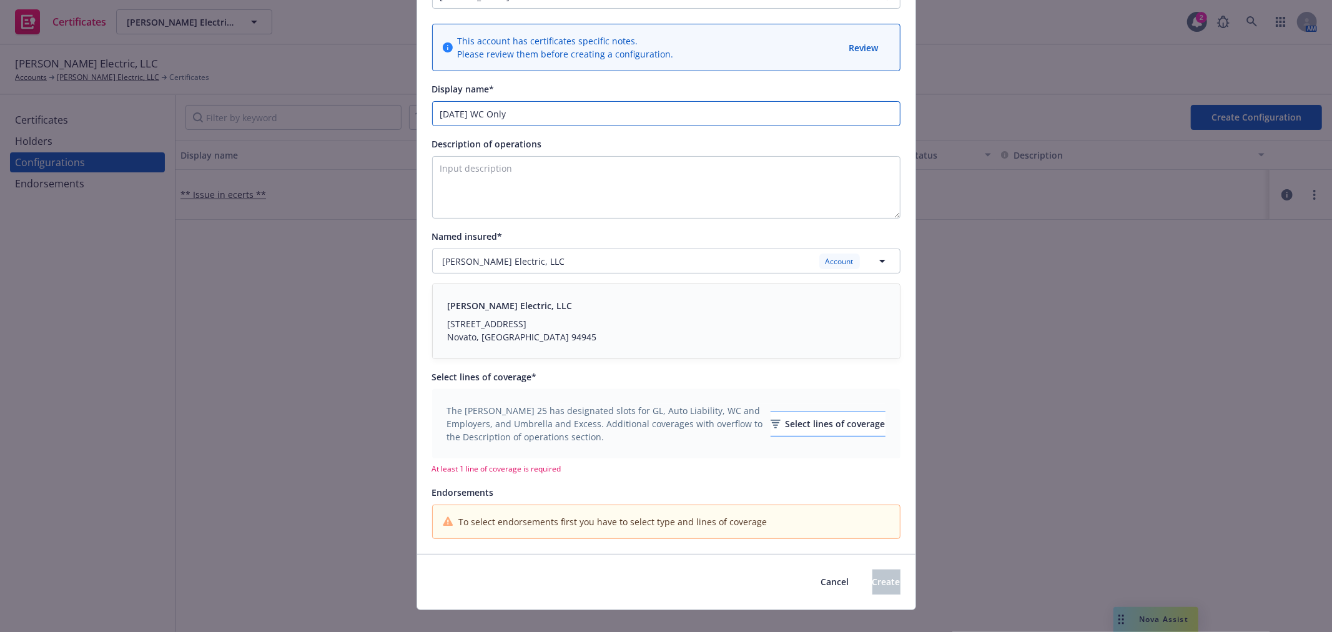
type input "[DATE] WC Only"
click at [797, 415] on div "Select lines of coverage" at bounding box center [827, 424] width 115 height 24
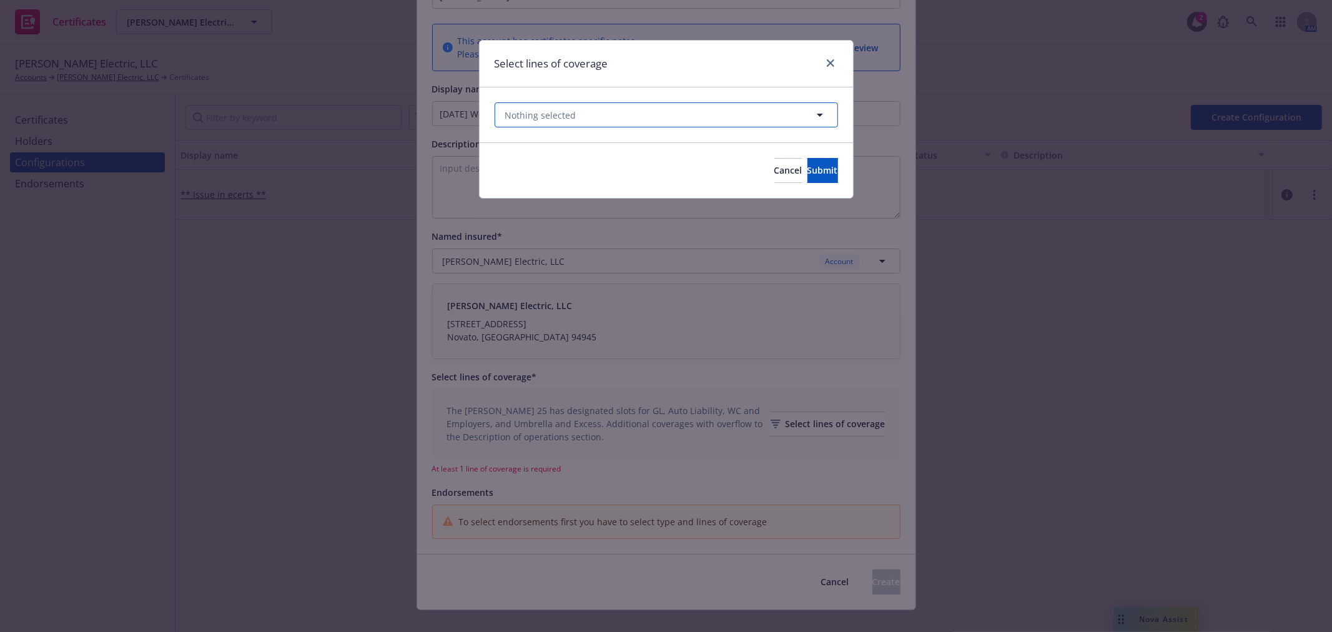
click at [607, 114] on button "Nothing selected" at bounding box center [665, 114] width 343 height 25
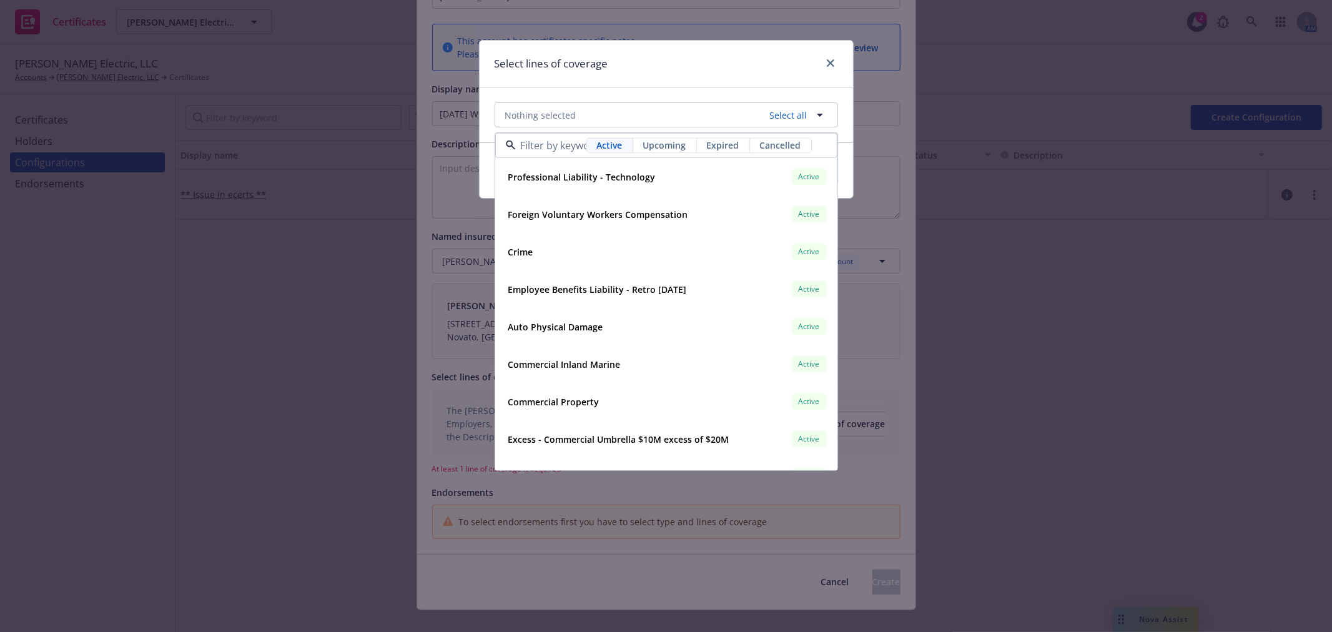
click at [652, 140] on span "Upcoming" at bounding box center [664, 145] width 43 height 13
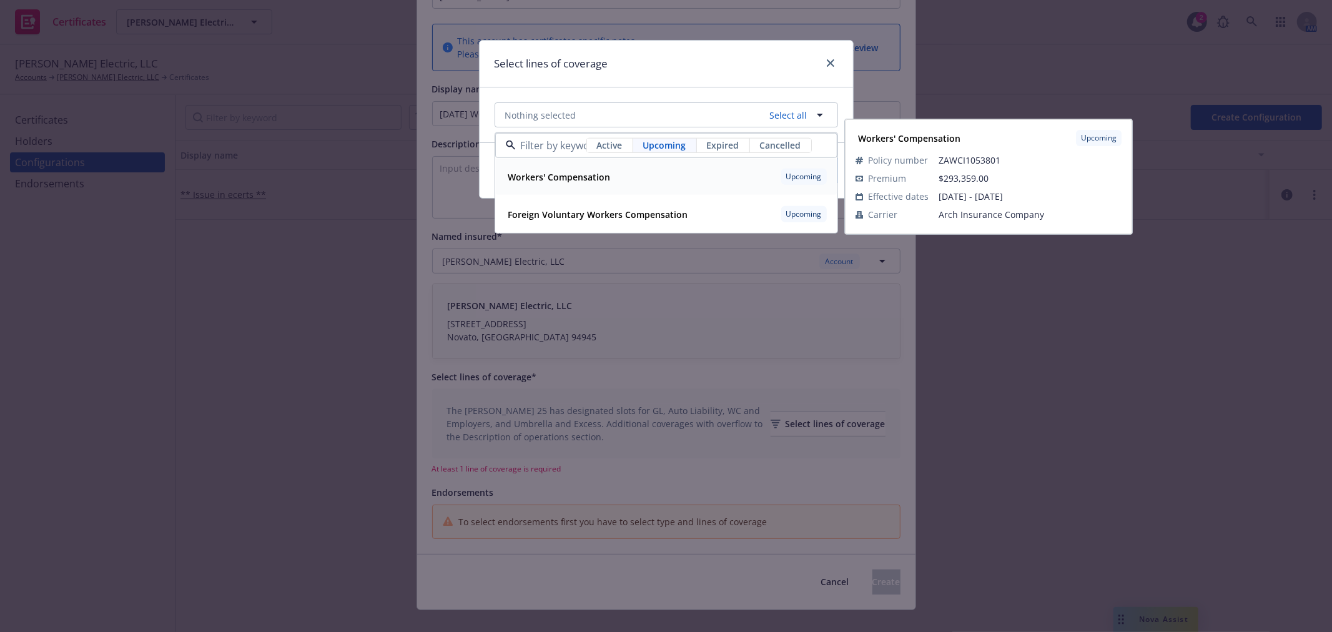
click at [566, 175] on strong "Workers' Compensation" at bounding box center [559, 177] width 102 height 12
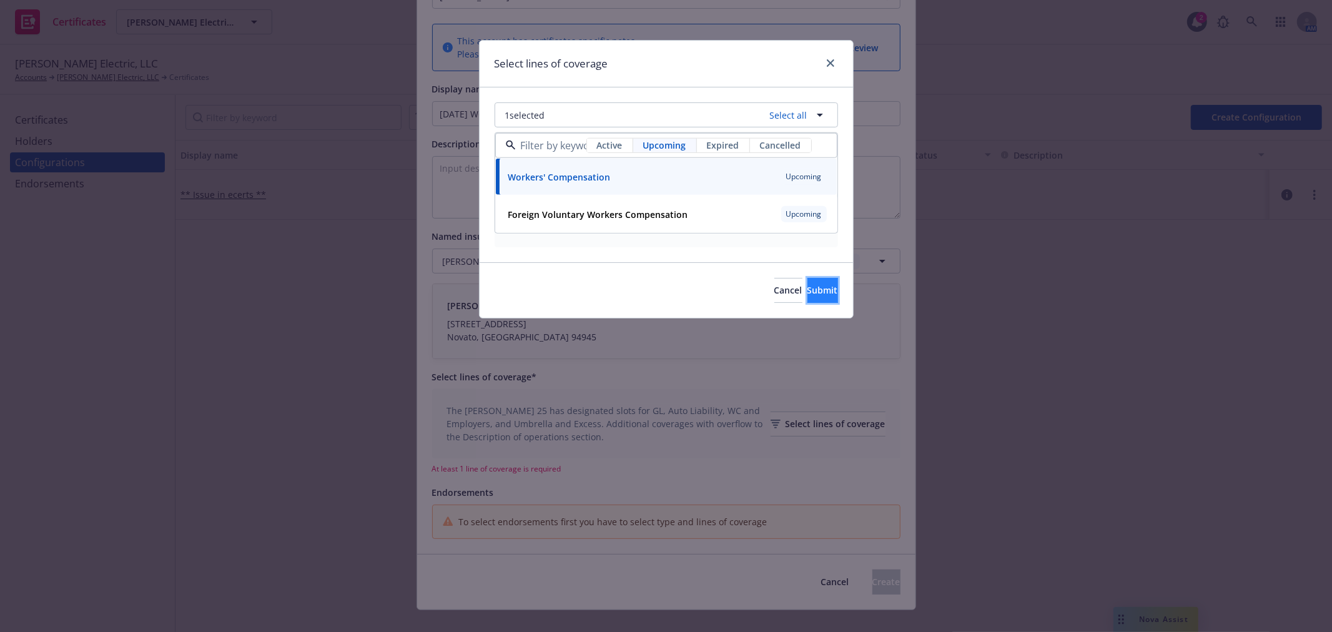
click at [808, 293] on span "Submit" at bounding box center [822, 290] width 31 height 12
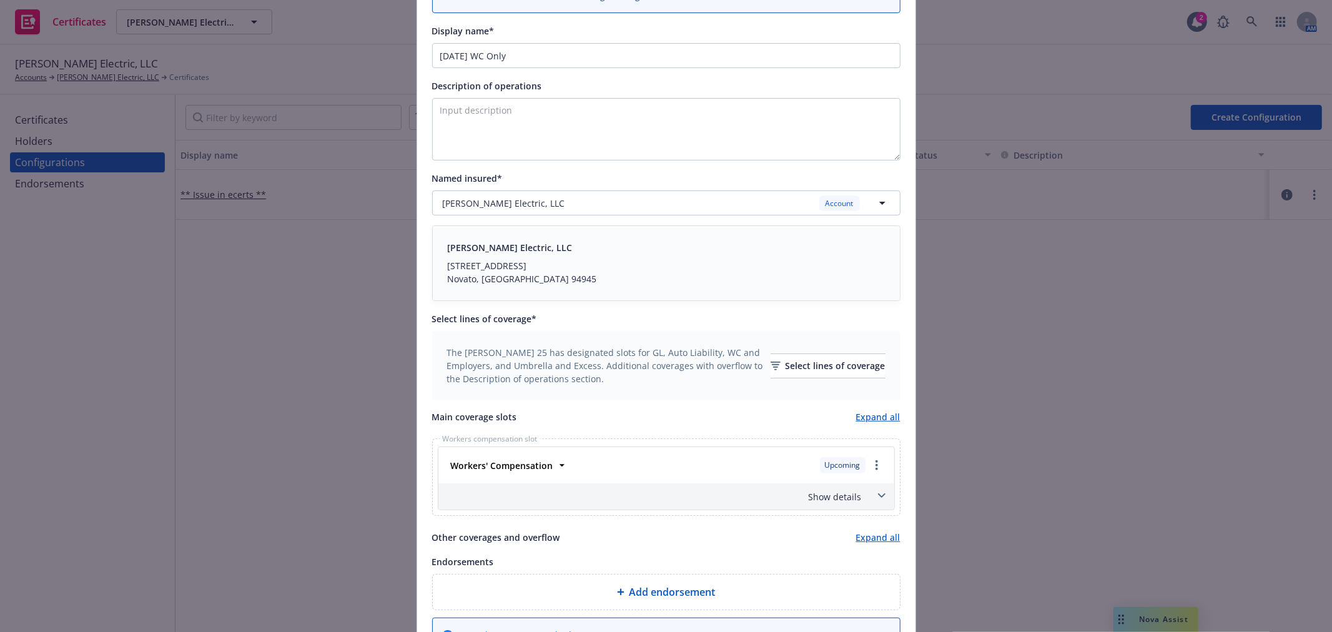
scroll to position [346, 0]
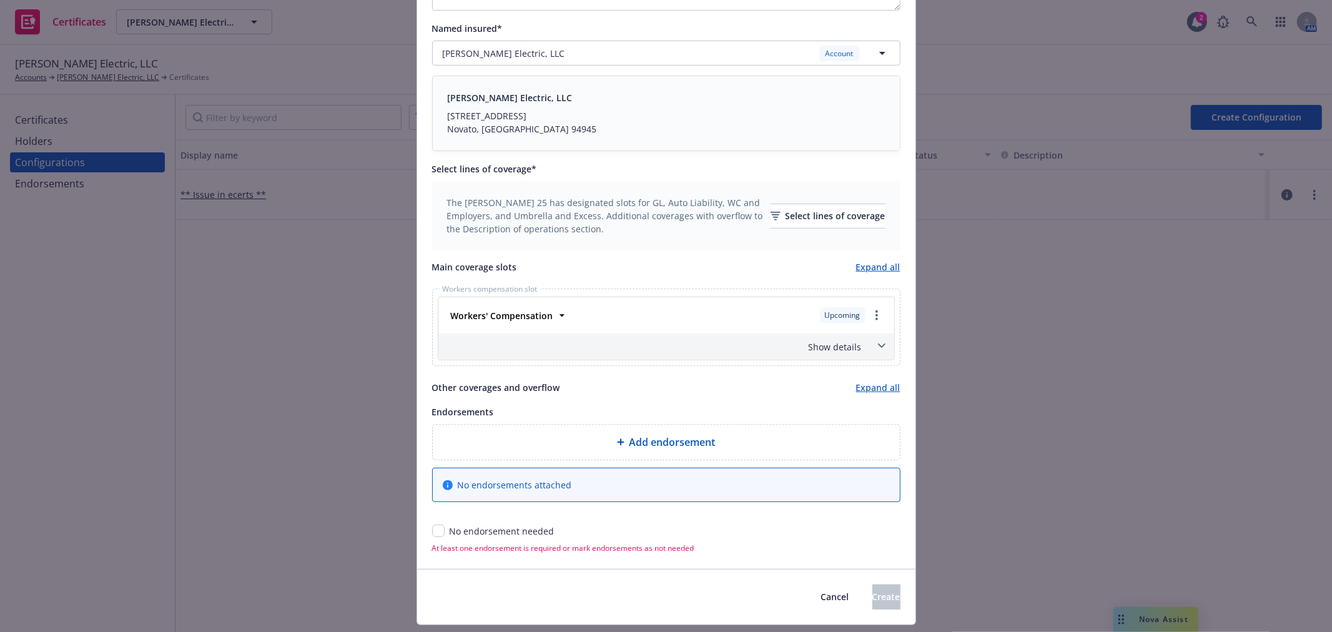
click at [878, 346] on icon at bounding box center [881, 345] width 7 height 5
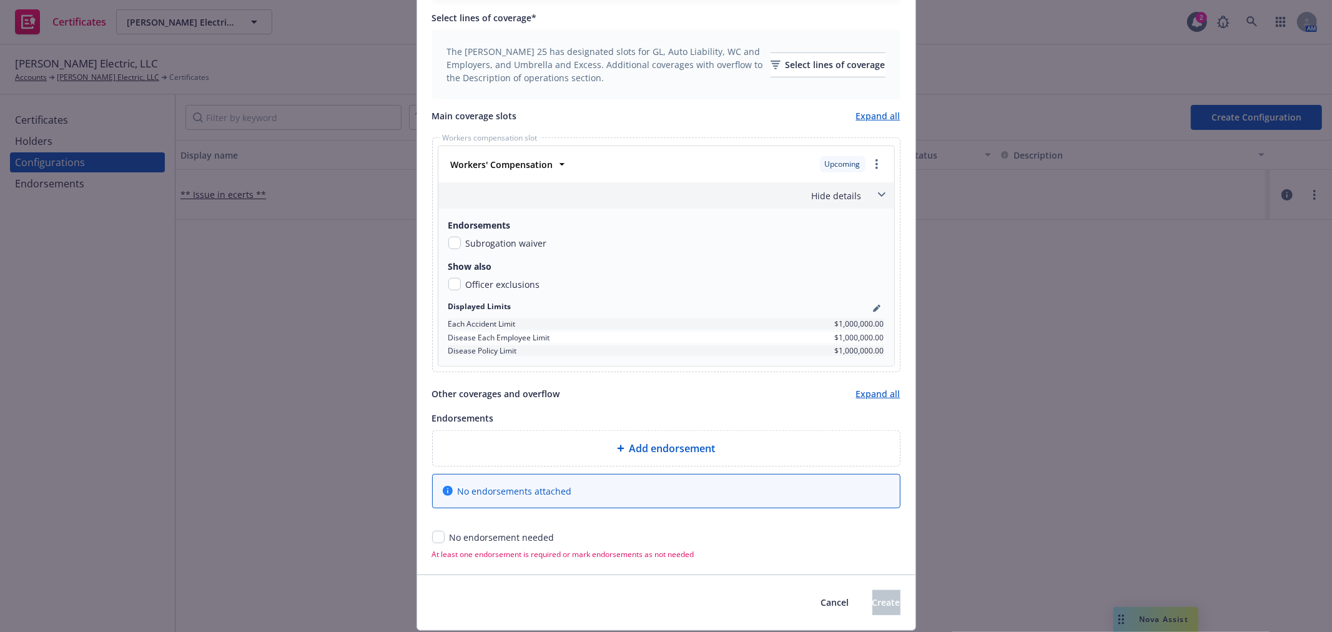
scroll to position [538, 0]
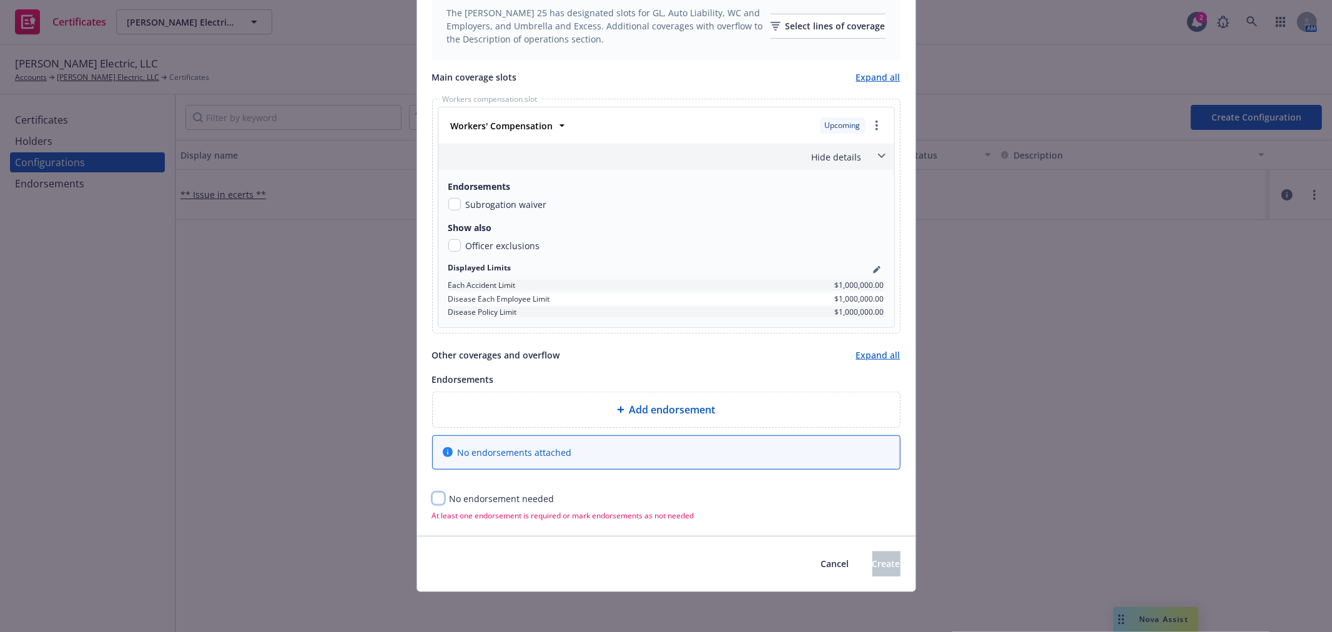
click at [434, 499] on input "checkbox" at bounding box center [438, 498] width 12 height 12
checkbox input "true"
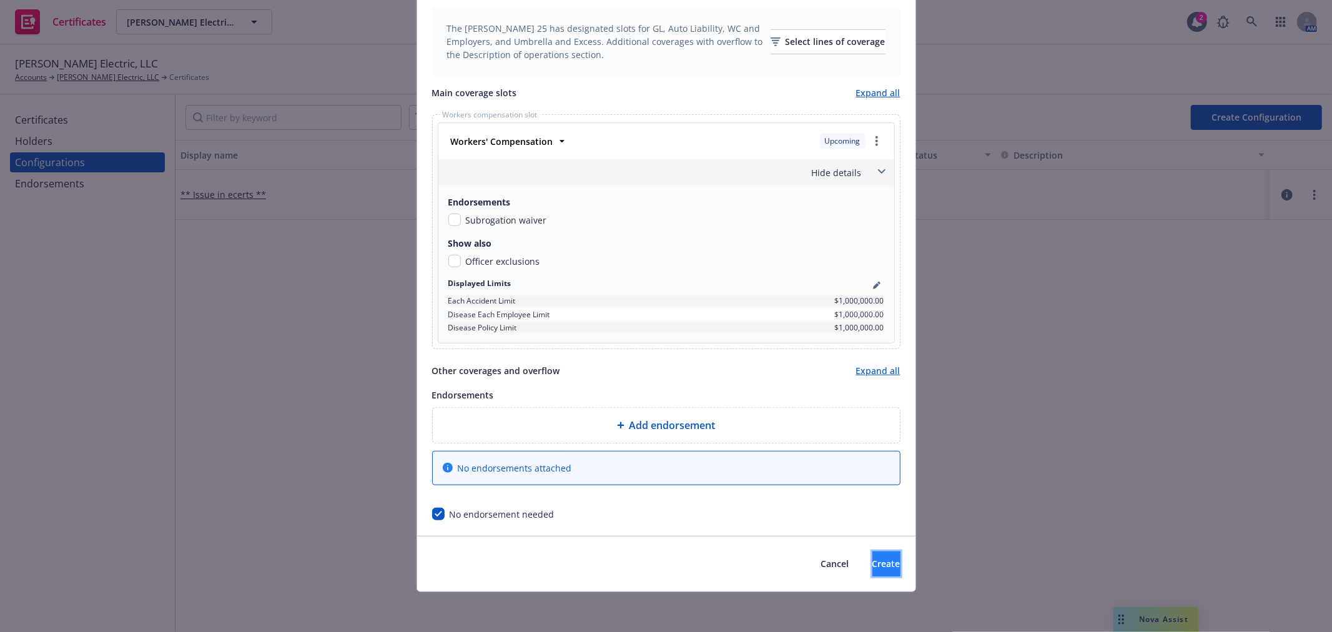
click at [872, 561] on span "Create" at bounding box center [886, 563] width 28 height 12
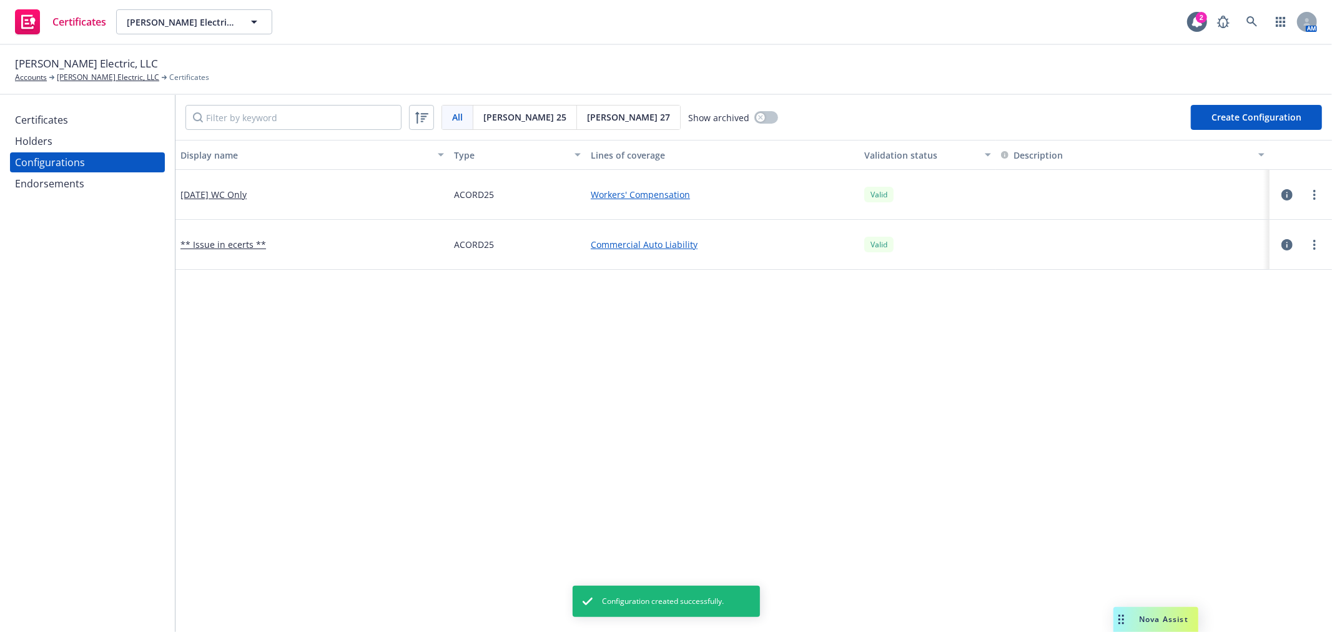
click at [108, 128] on div "Certificates" at bounding box center [87, 120] width 145 height 20
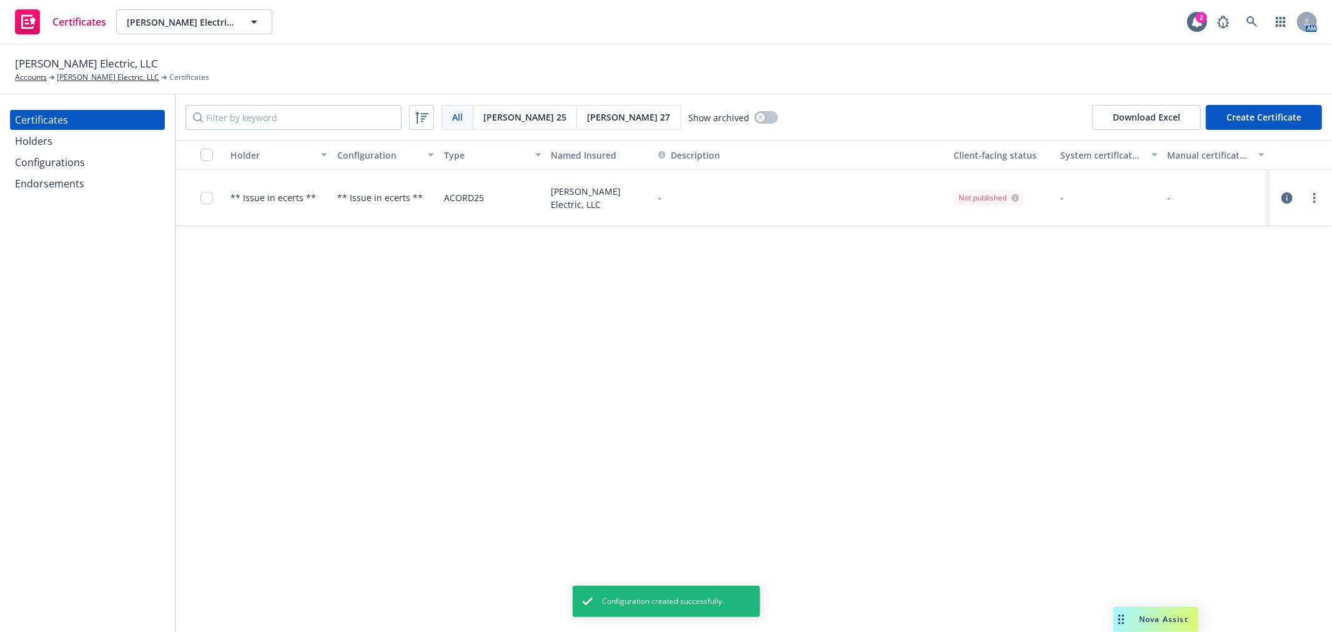
click at [1272, 109] on button "Create Certificate" at bounding box center [1264, 117] width 116 height 25
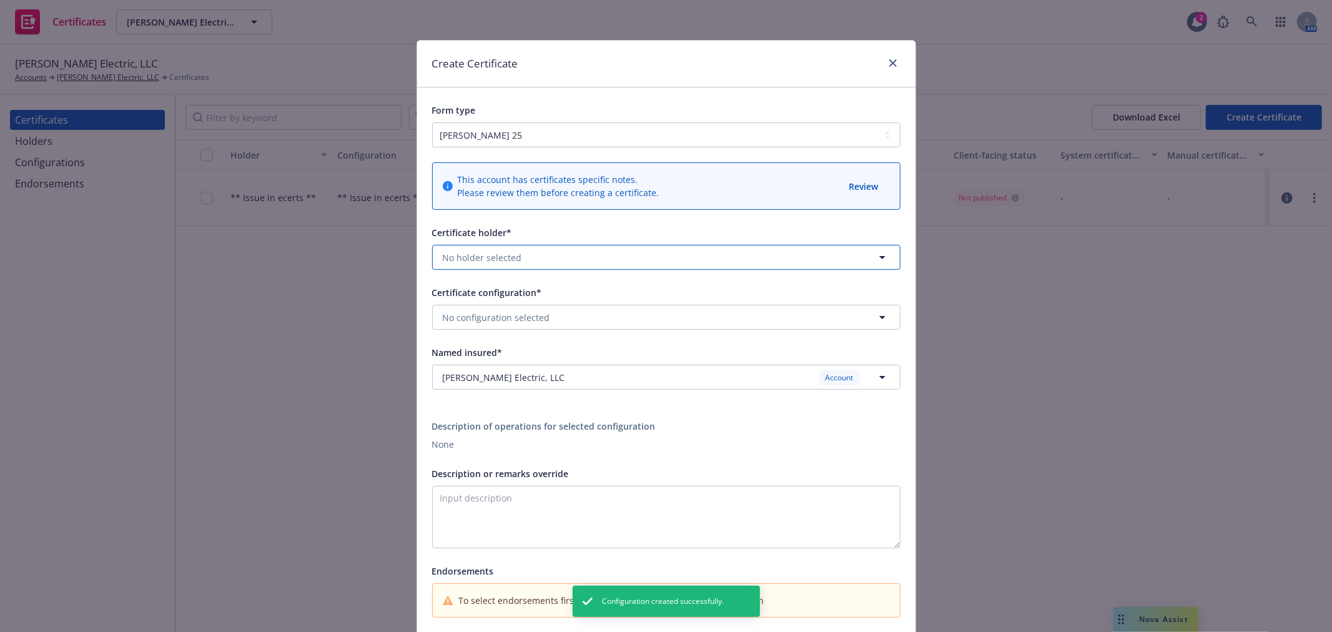
click at [466, 251] on span "No holder selected" at bounding box center [482, 257] width 79 height 13
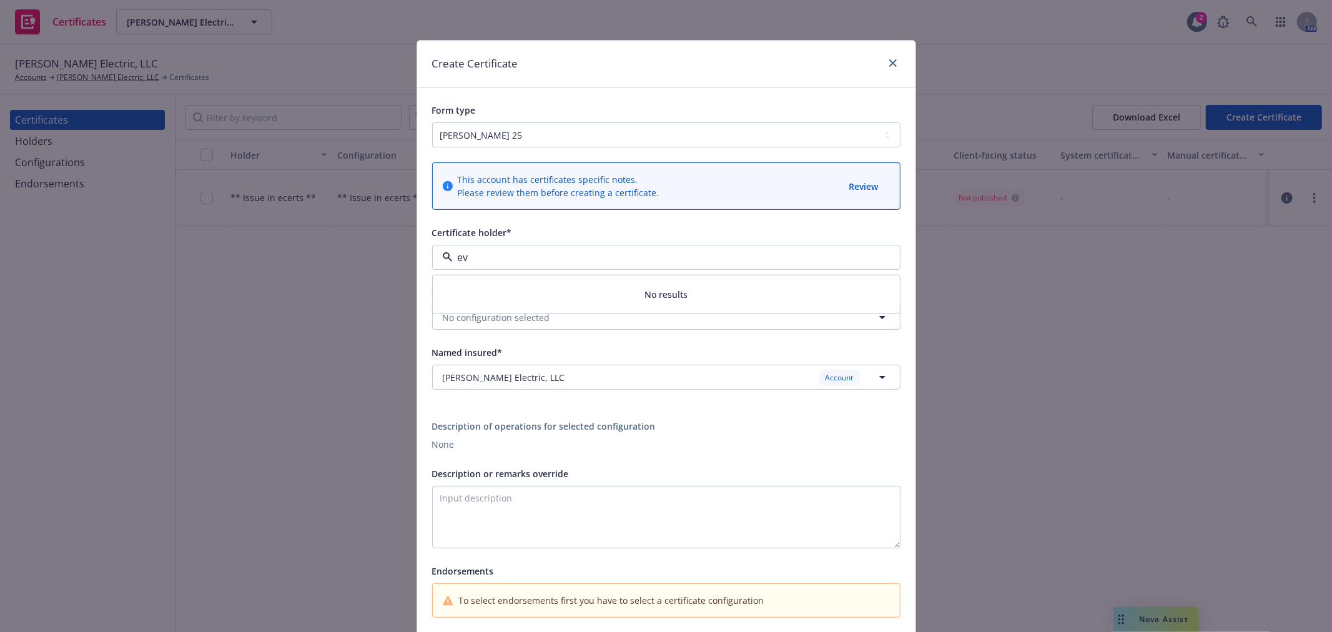
type input "e"
click at [889, 59] on icon "close" at bounding box center [892, 62] width 7 height 7
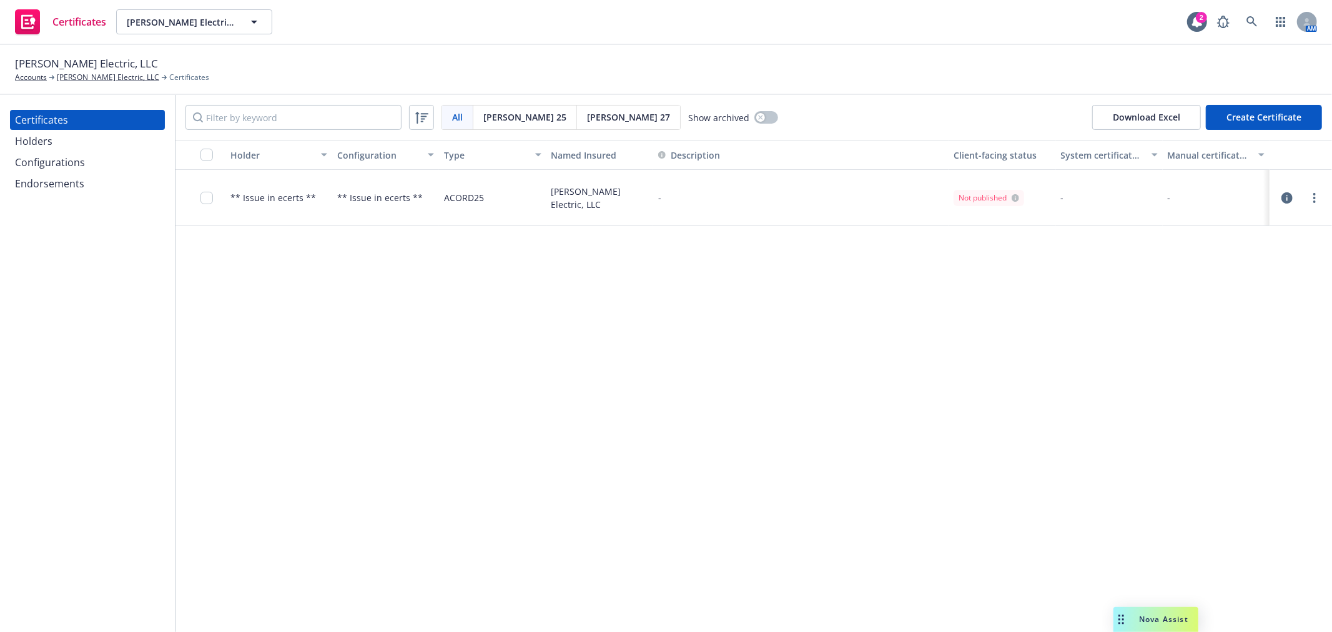
click at [89, 147] on div "Holders" at bounding box center [87, 141] width 145 height 20
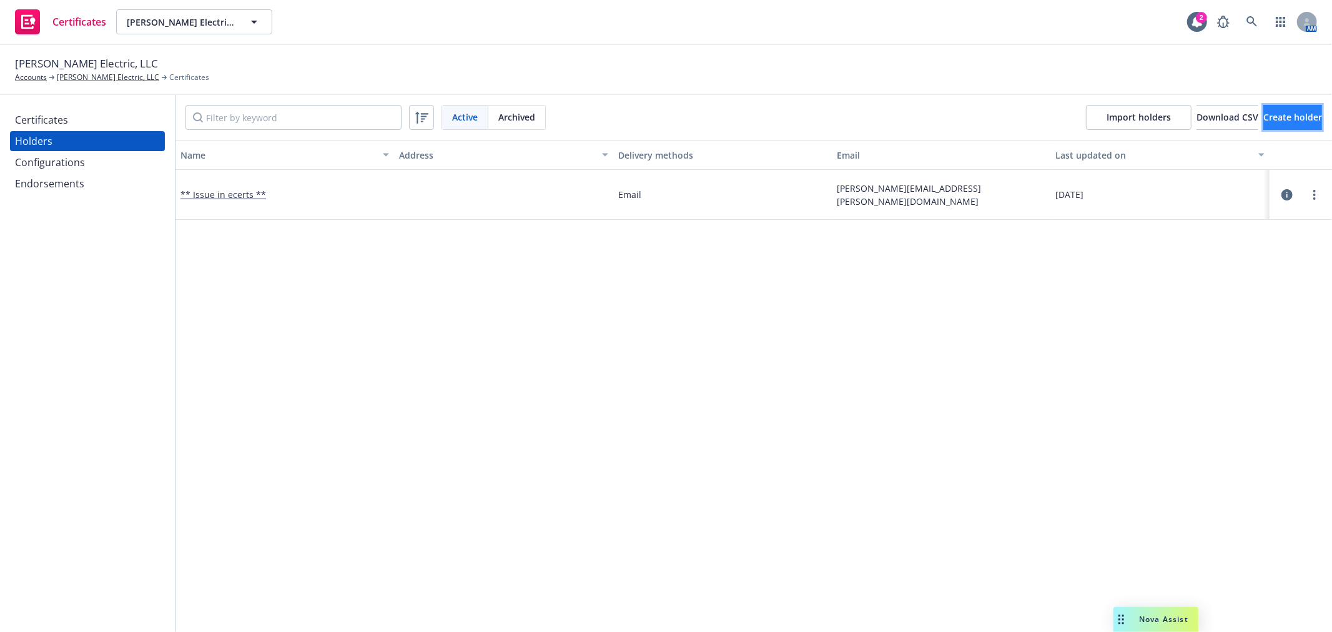
click at [1263, 114] on span "Create holder" at bounding box center [1292, 117] width 59 height 12
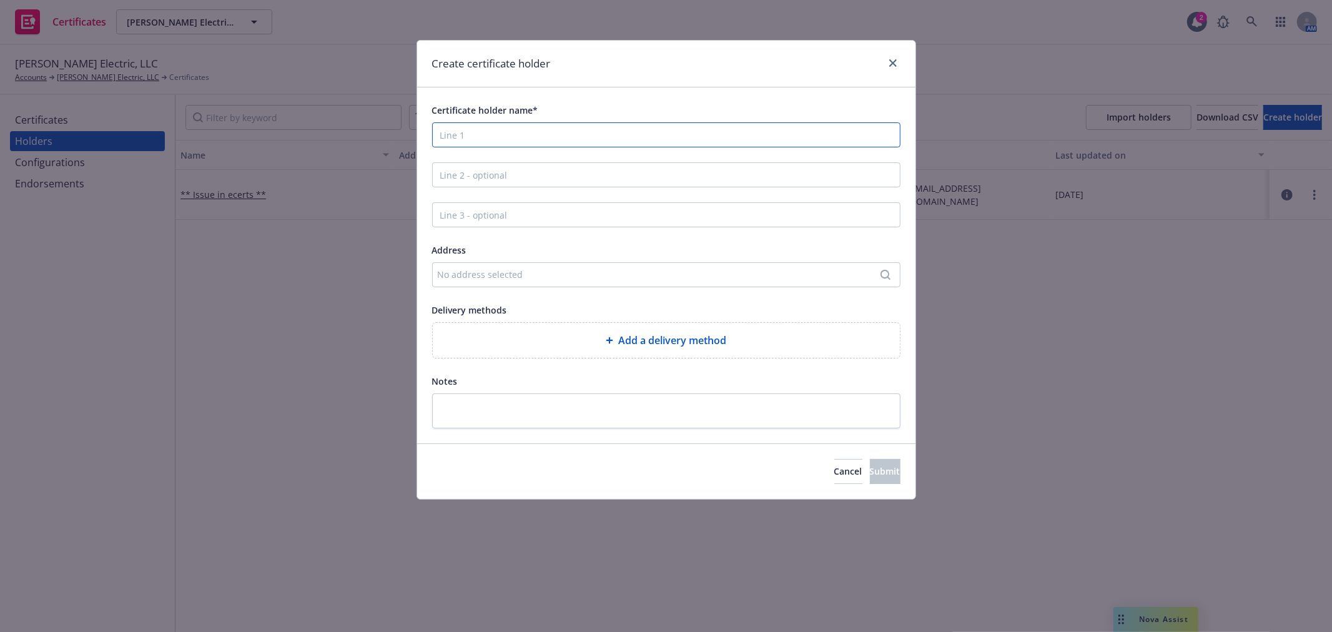
click at [535, 135] on input "Certificate holder name*" at bounding box center [666, 134] width 468 height 25
type input "Evidence of Coverage"
click at [646, 335] on span "Add a delivery method" at bounding box center [672, 340] width 108 height 15
select select "EMAIL"
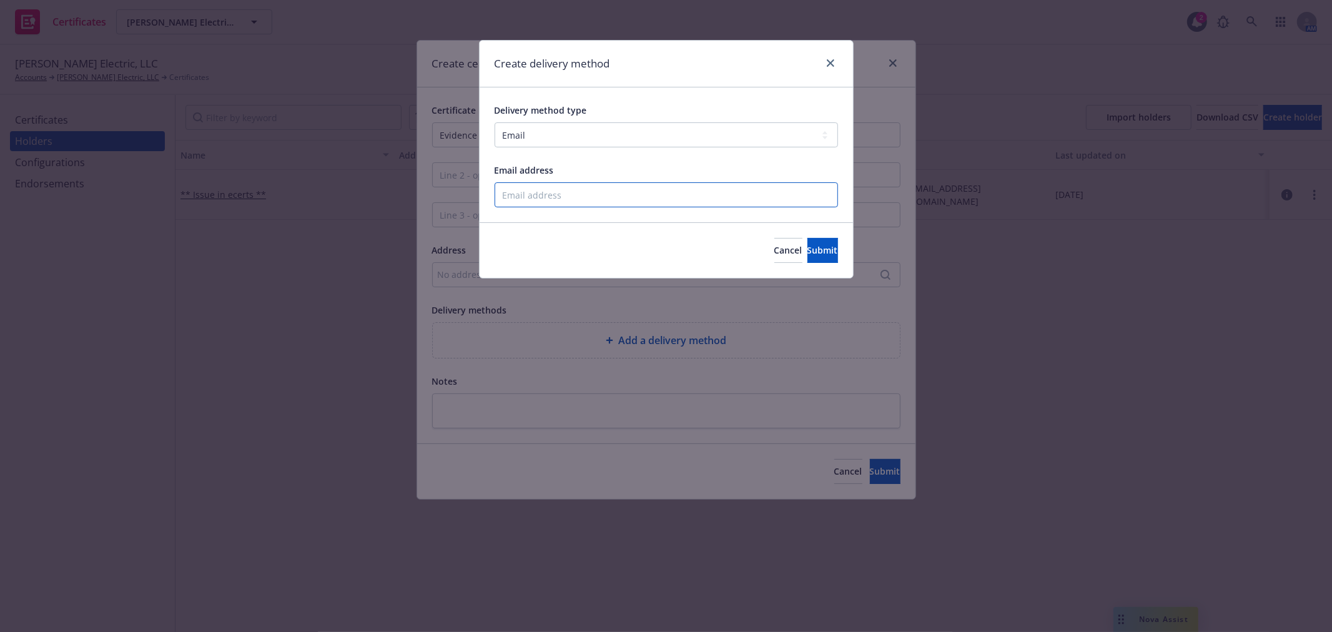
click at [631, 202] on input "Email address" at bounding box center [665, 194] width 343 height 25
type input "natalya.warner@newfront.com"
click at [807, 253] on span "Submit" at bounding box center [822, 250] width 31 height 12
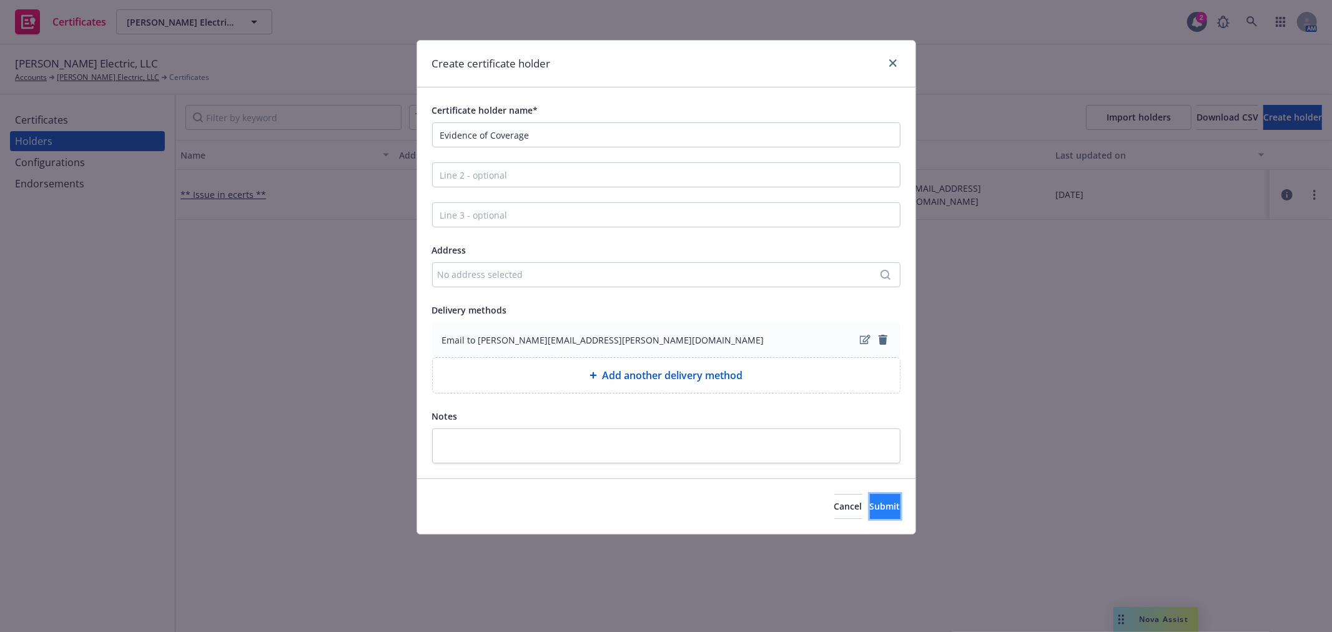
click at [884, 504] on button "Submit" at bounding box center [885, 506] width 31 height 25
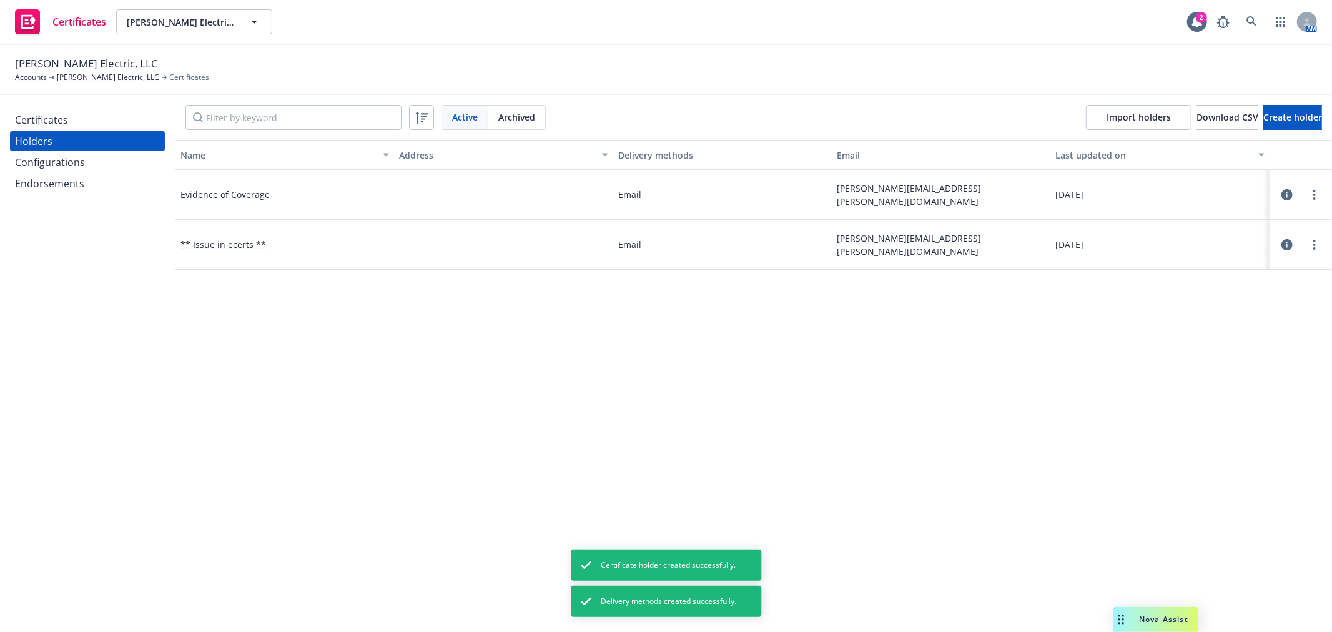
click at [82, 114] on div "Certificates" at bounding box center [87, 120] width 145 height 20
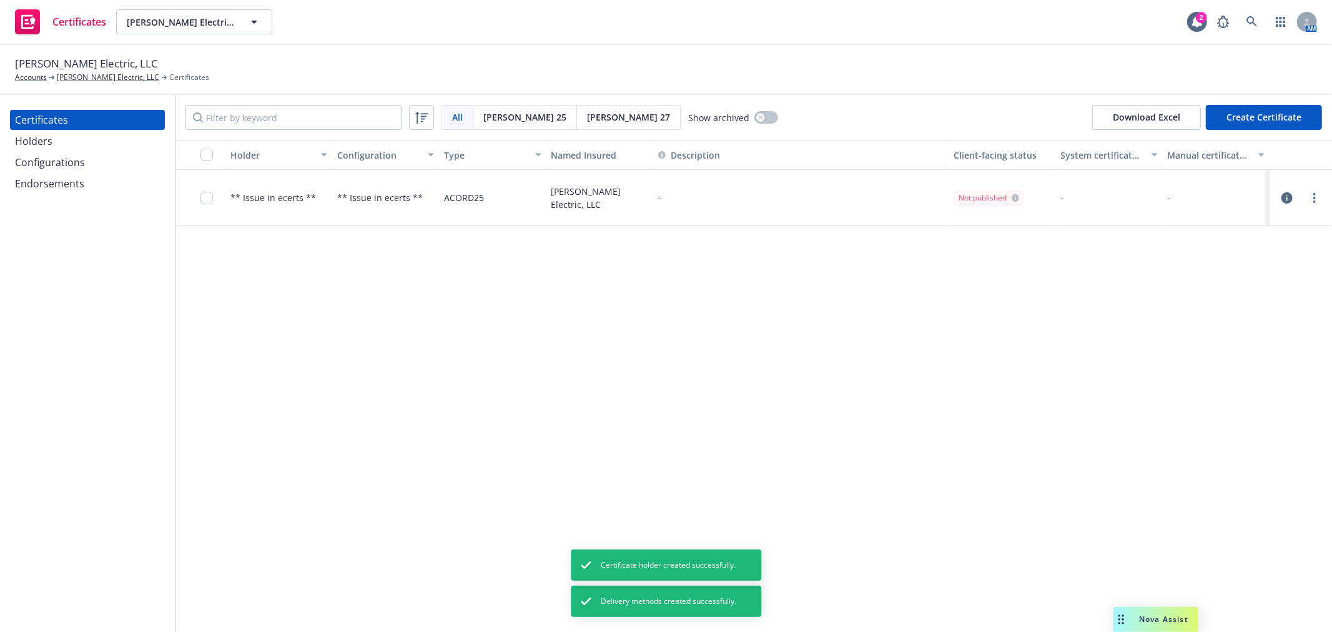
click at [1272, 112] on button "Create Certificate" at bounding box center [1264, 117] width 116 height 25
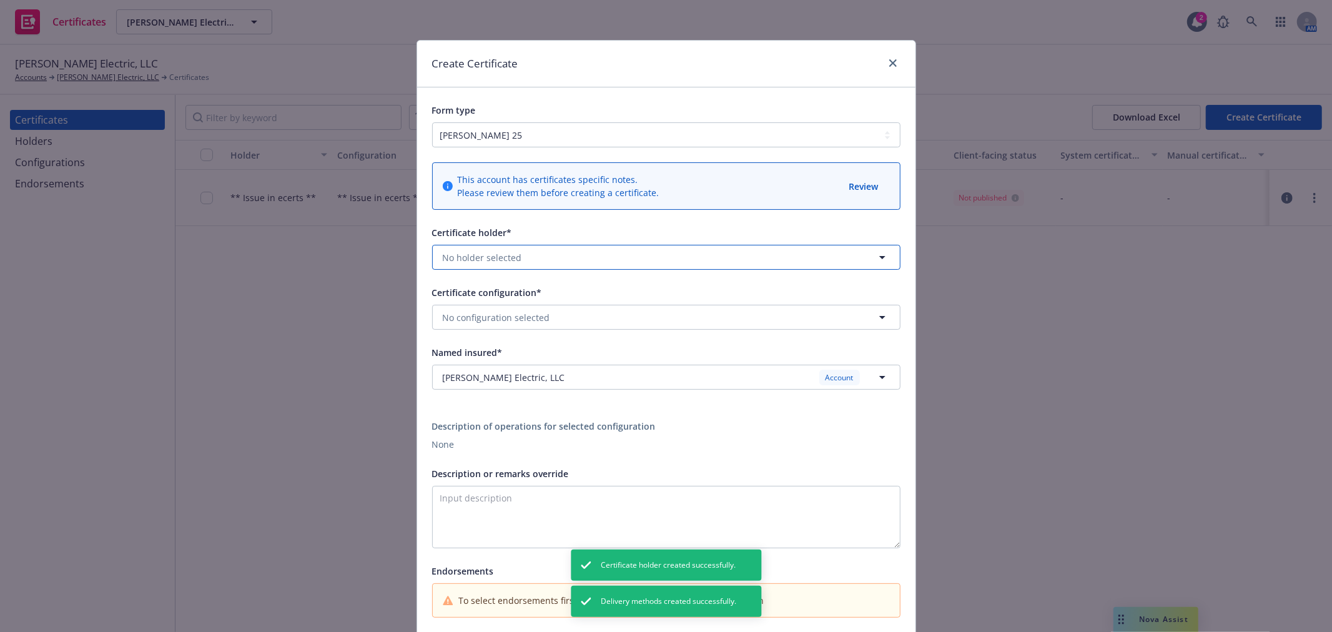
click at [531, 255] on button "No holder selected" at bounding box center [666, 257] width 468 height 25
click at [519, 334] on strong "Evidence of Coverage" at bounding box center [491, 340] width 91 height 12
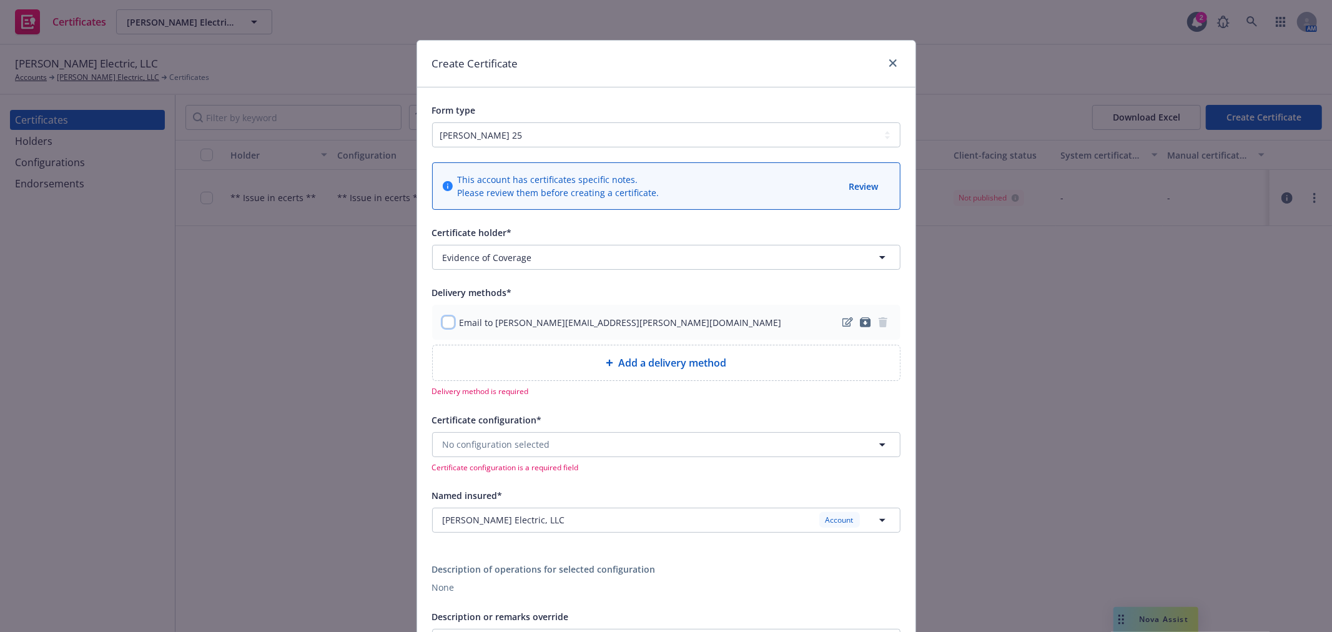
click at [442, 325] on input "checkbox" at bounding box center [448, 322] width 12 height 12
checkbox input "true"
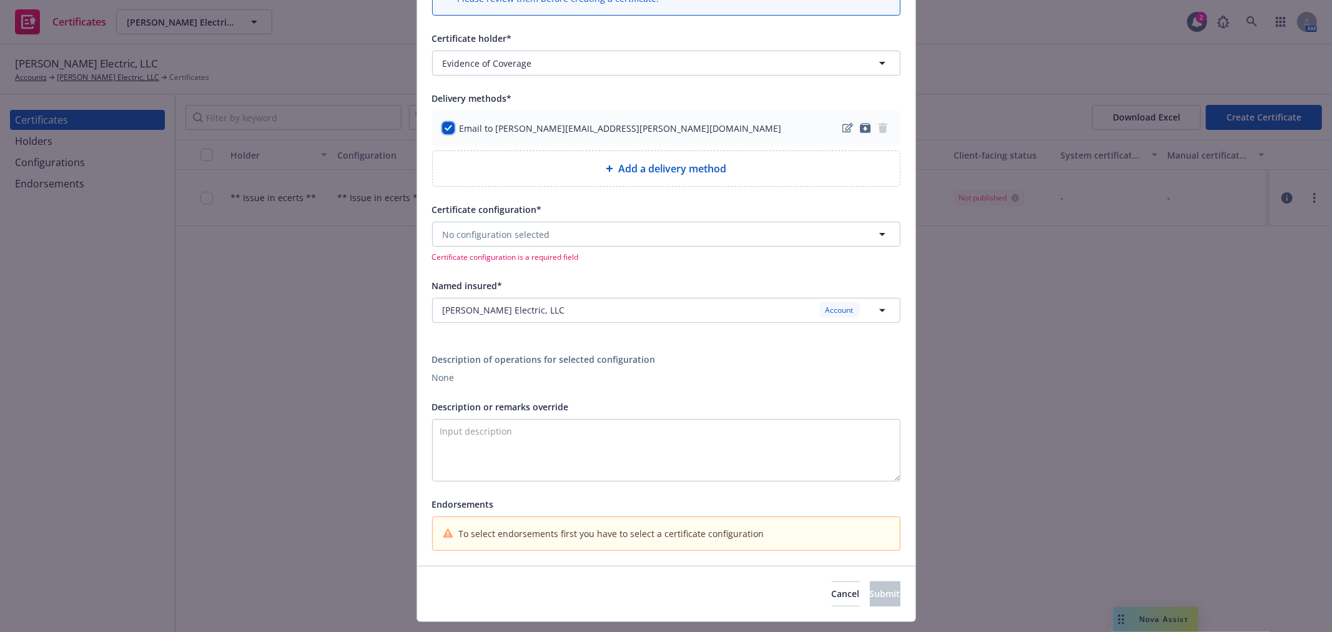
scroll to position [208, 0]
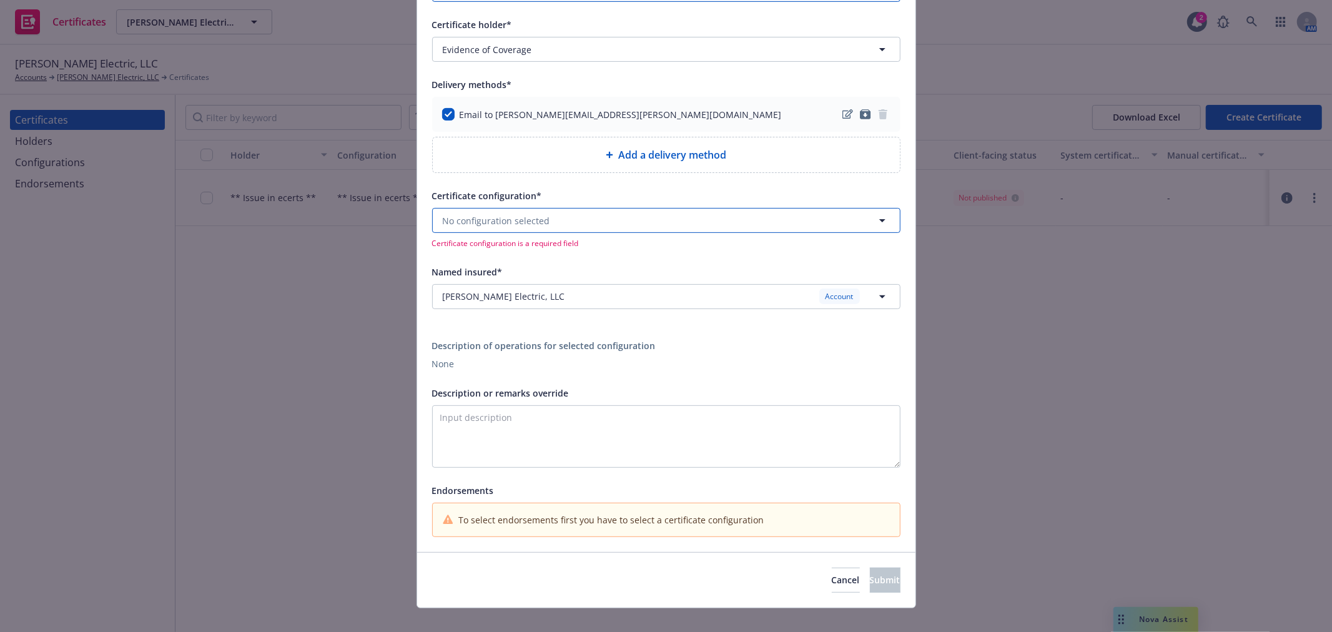
click at [548, 220] on button "No configuration selected" at bounding box center [666, 220] width 468 height 25
click at [524, 253] on div "10/1/2025 WC Only ACORD25 Valid" at bounding box center [666, 262] width 451 height 31
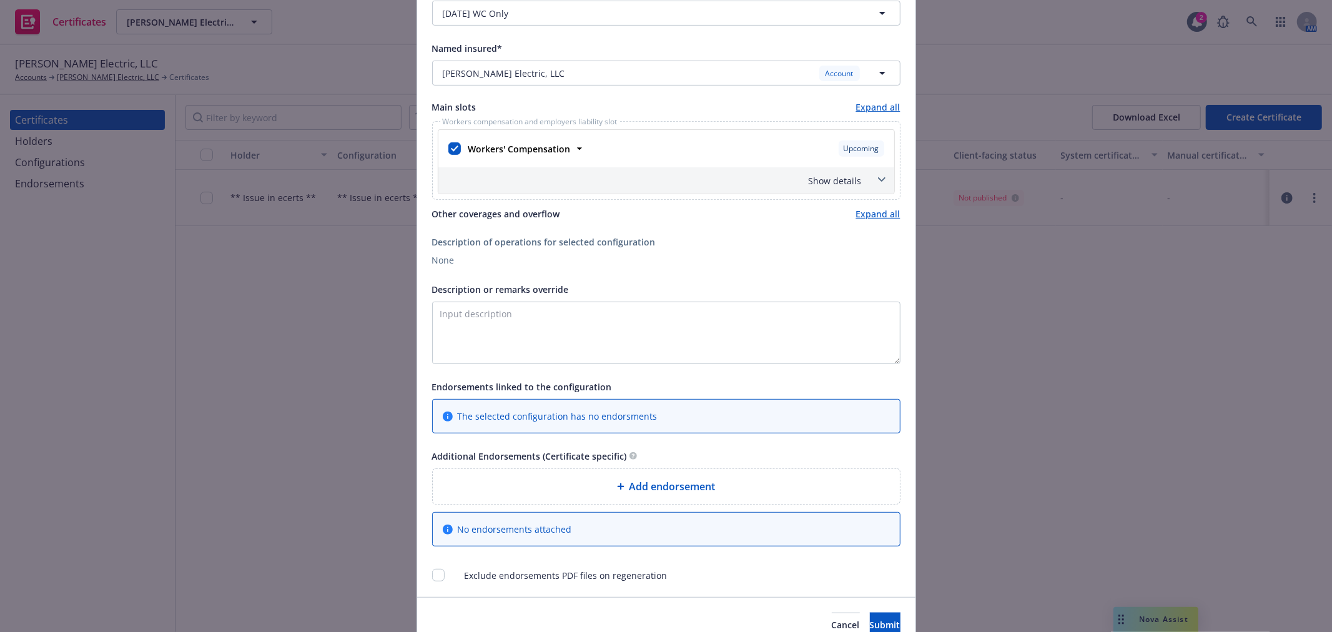
scroll to position [416, 0]
click at [552, 346] on textarea "Description or remarks override" at bounding box center [666, 332] width 468 height 62
type textarea "Evidence of coverage"
click at [432, 573] on input "checkbox" at bounding box center [438, 574] width 12 height 12
checkbox input "true"
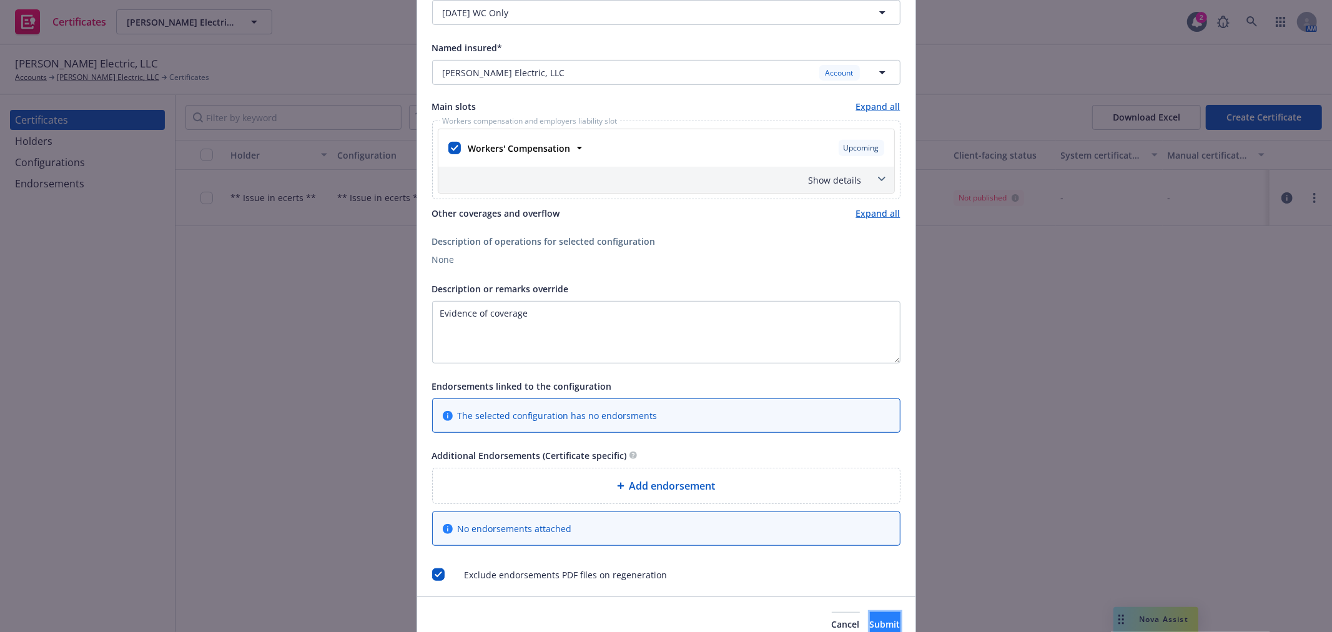
click at [870, 615] on button "Submit" at bounding box center [885, 624] width 31 height 25
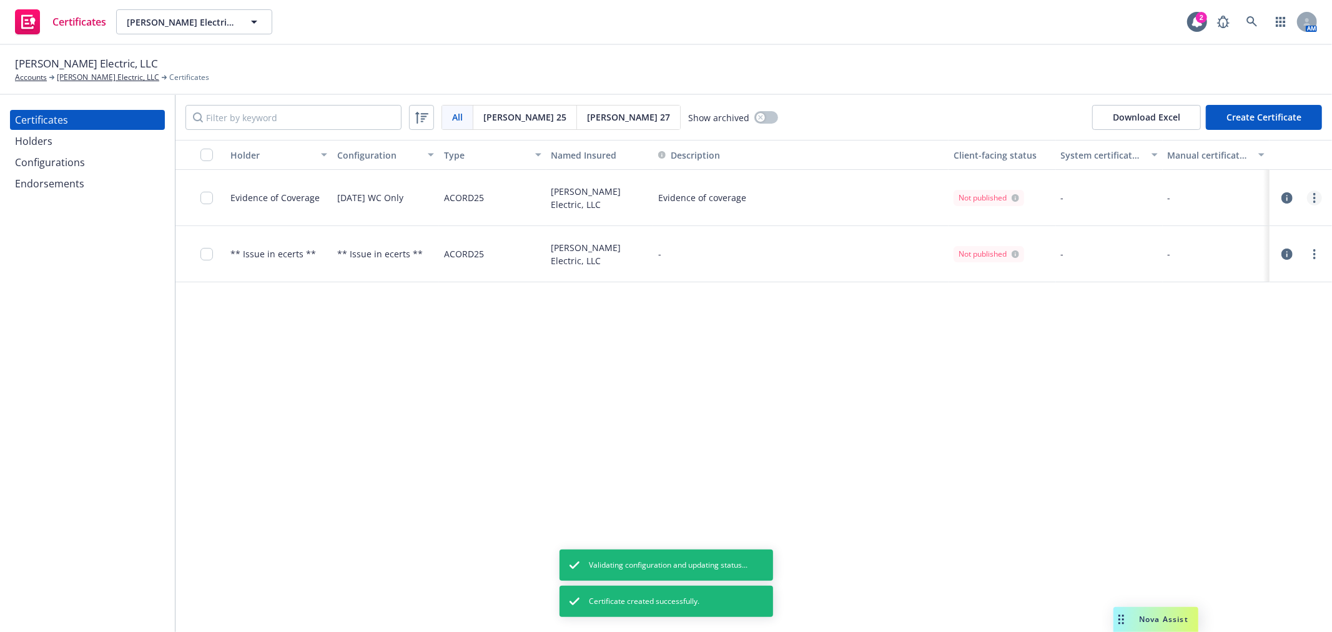
click at [1320, 200] on link "more" at bounding box center [1314, 197] width 15 height 15
click at [1262, 275] on link "Regenerate" at bounding box center [1221, 273] width 200 height 25
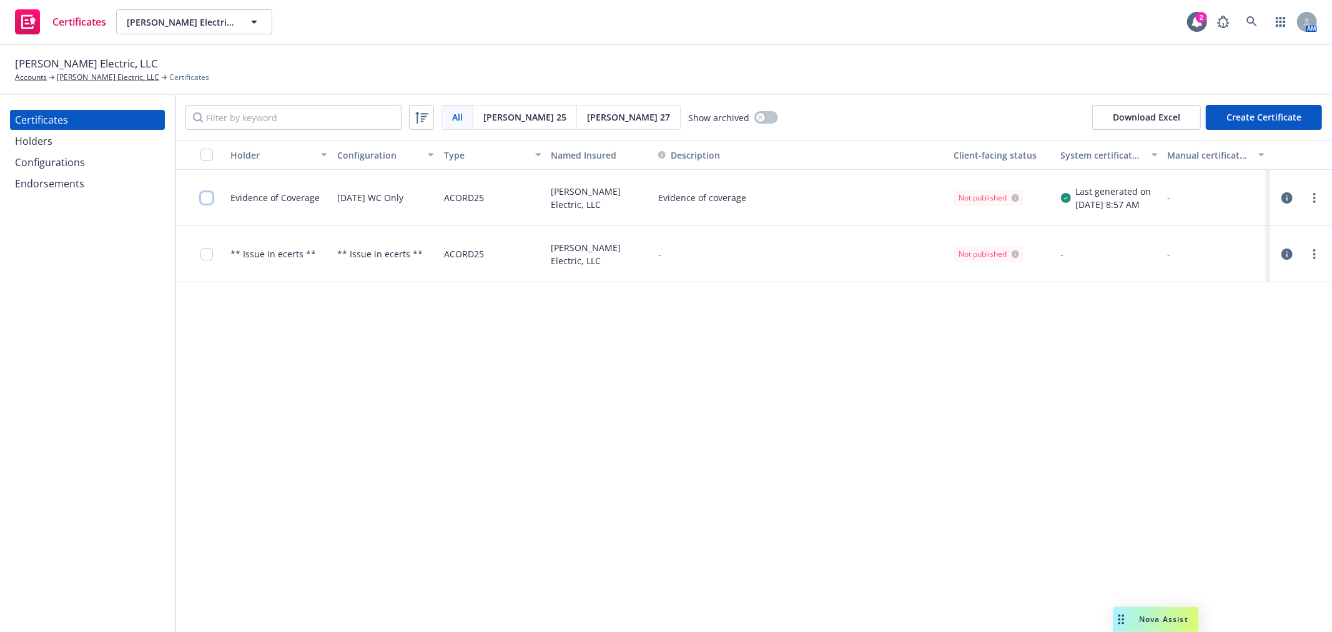
click at [204, 197] on input "checkbox" at bounding box center [206, 198] width 12 height 12
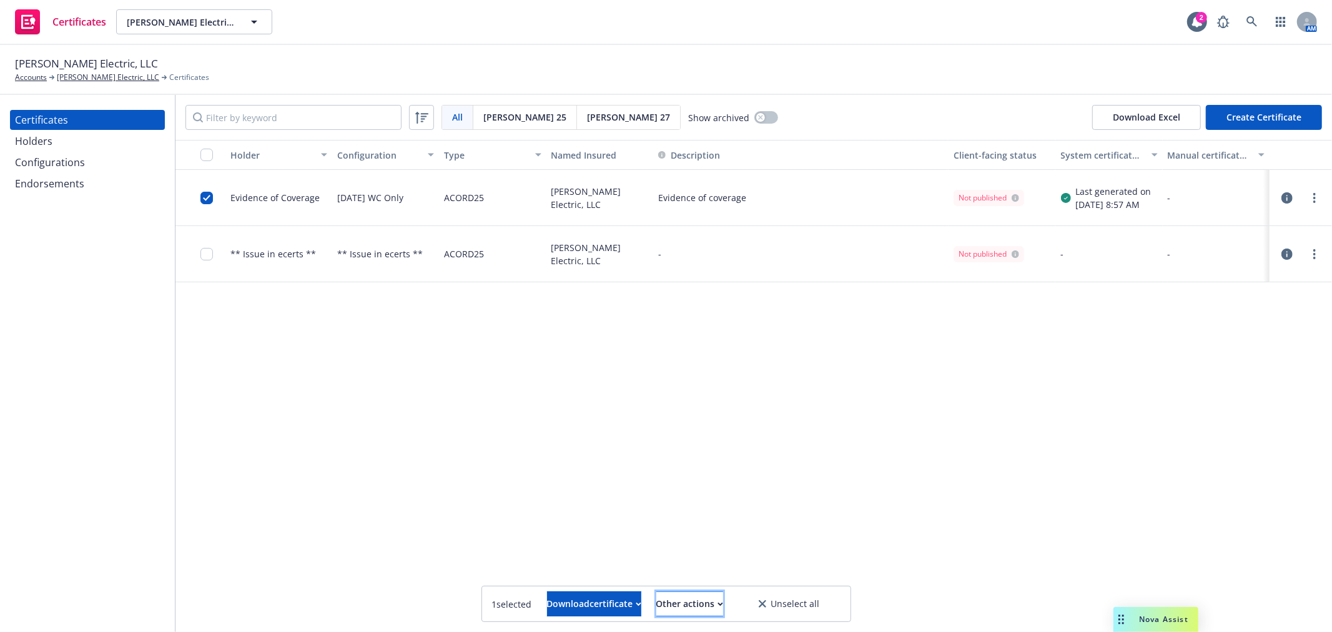
click at [723, 601] on div "Other actions" at bounding box center [689, 604] width 67 height 24
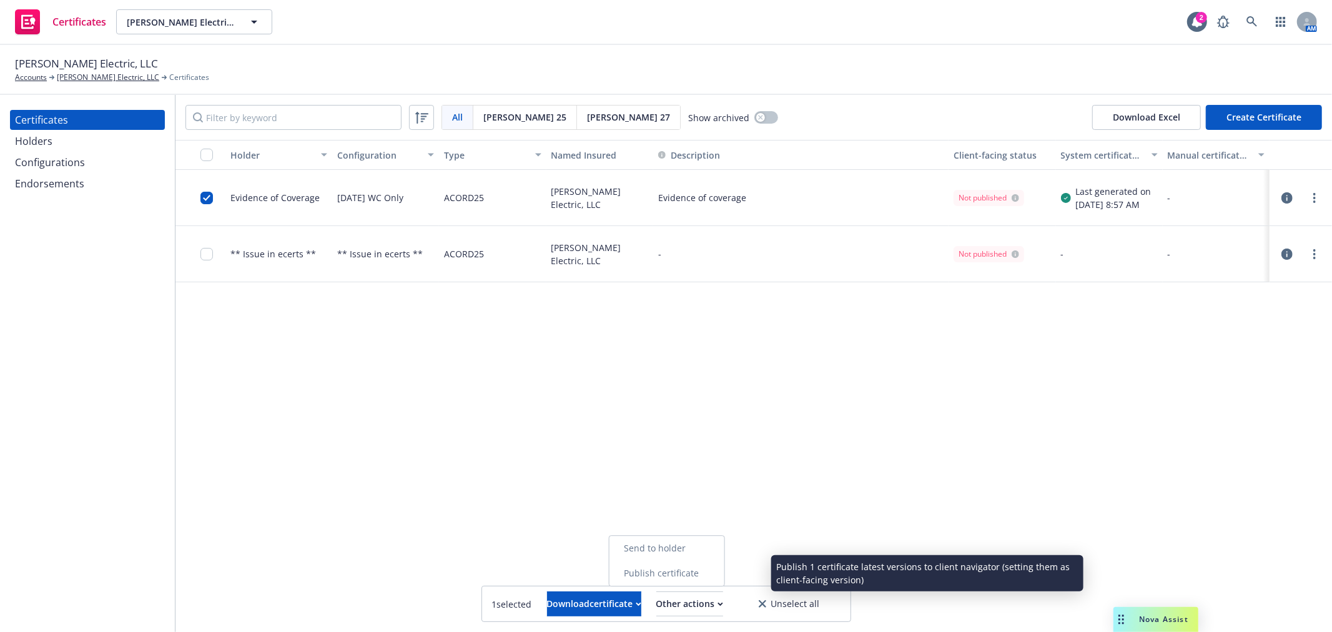
click at [724, 579] on link "Publish certificate" at bounding box center [666, 573] width 115 height 25
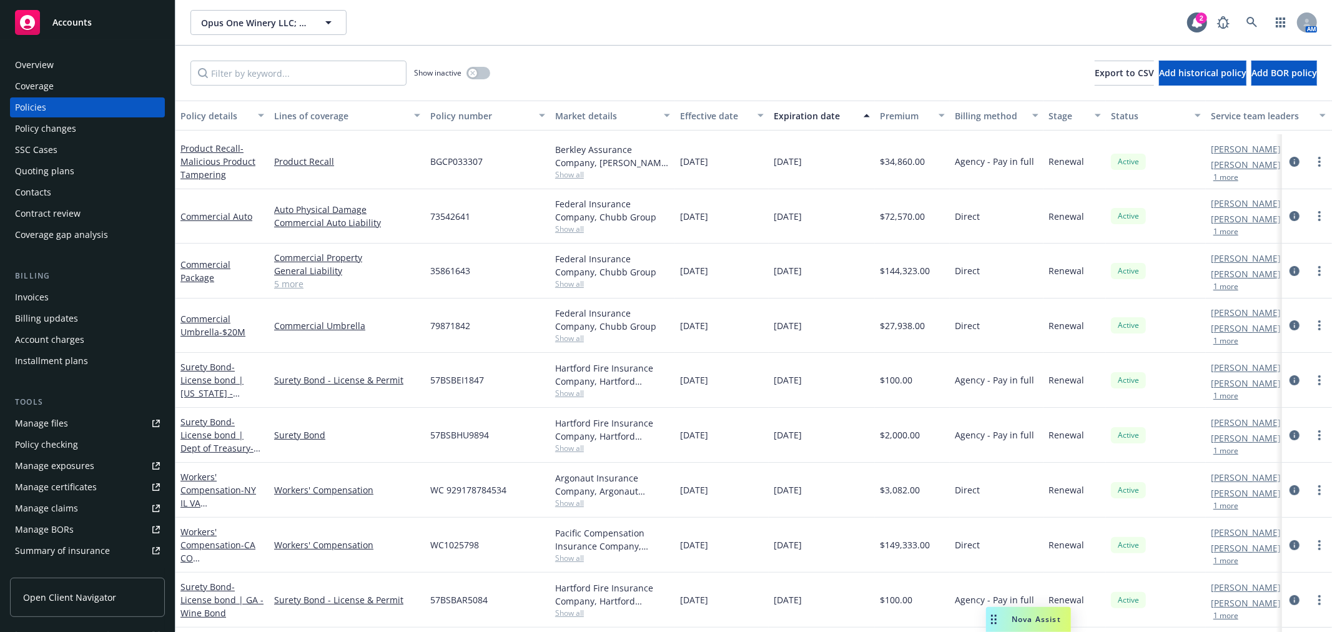
scroll to position [277, 0]
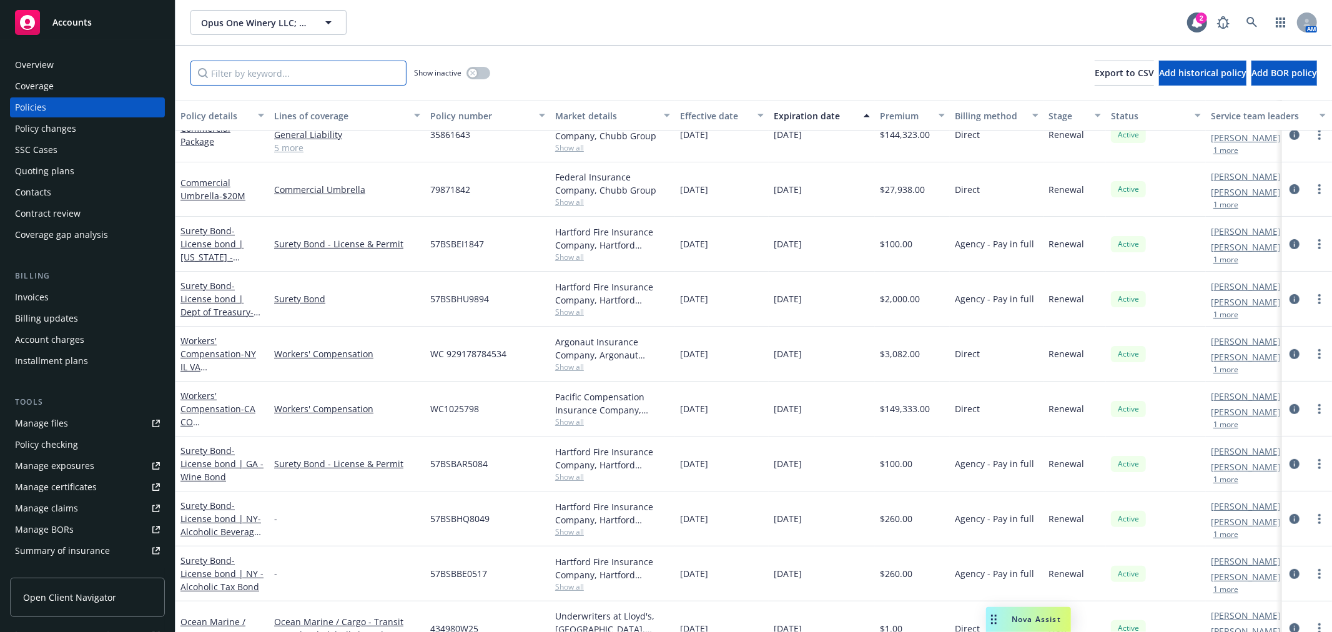
click at [278, 69] on input "Filter by keyword..." at bounding box center [298, 73] width 216 height 25
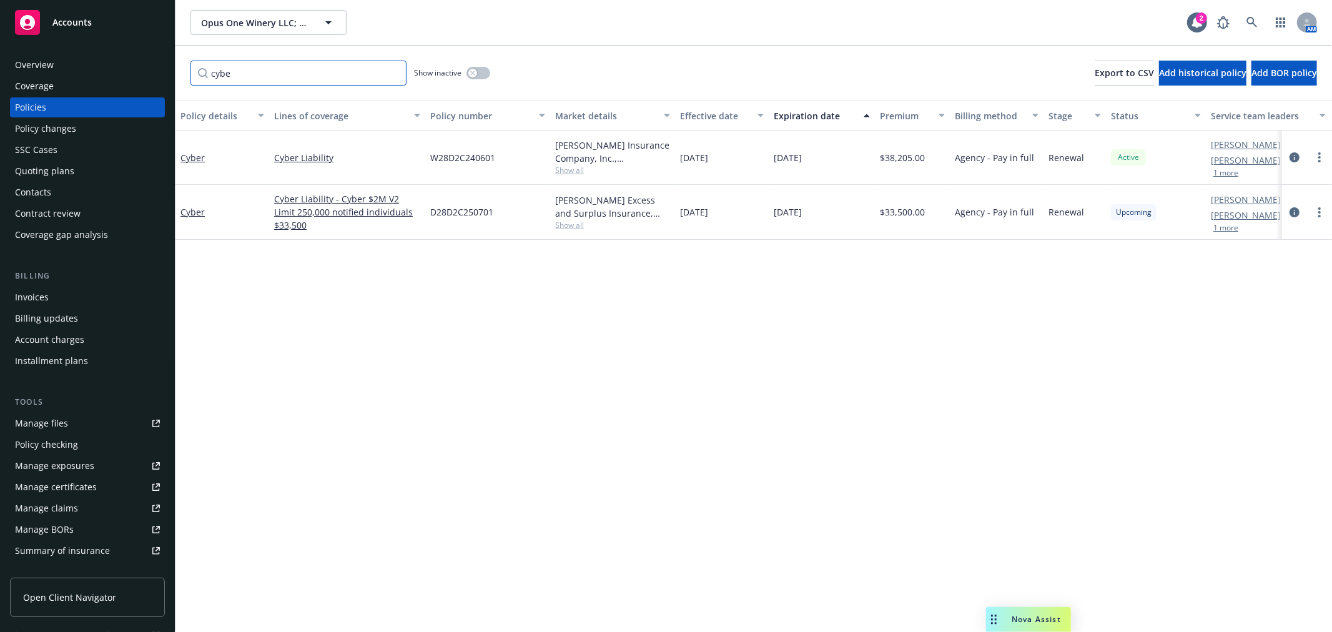
scroll to position [0, 0]
type input "cybe"
click at [306, 199] on link "Cyber Liability - Cyber $2M V2 Limit 250,000 notified individuals $33,500" at bounding box center [347, 211] width 146 height 39
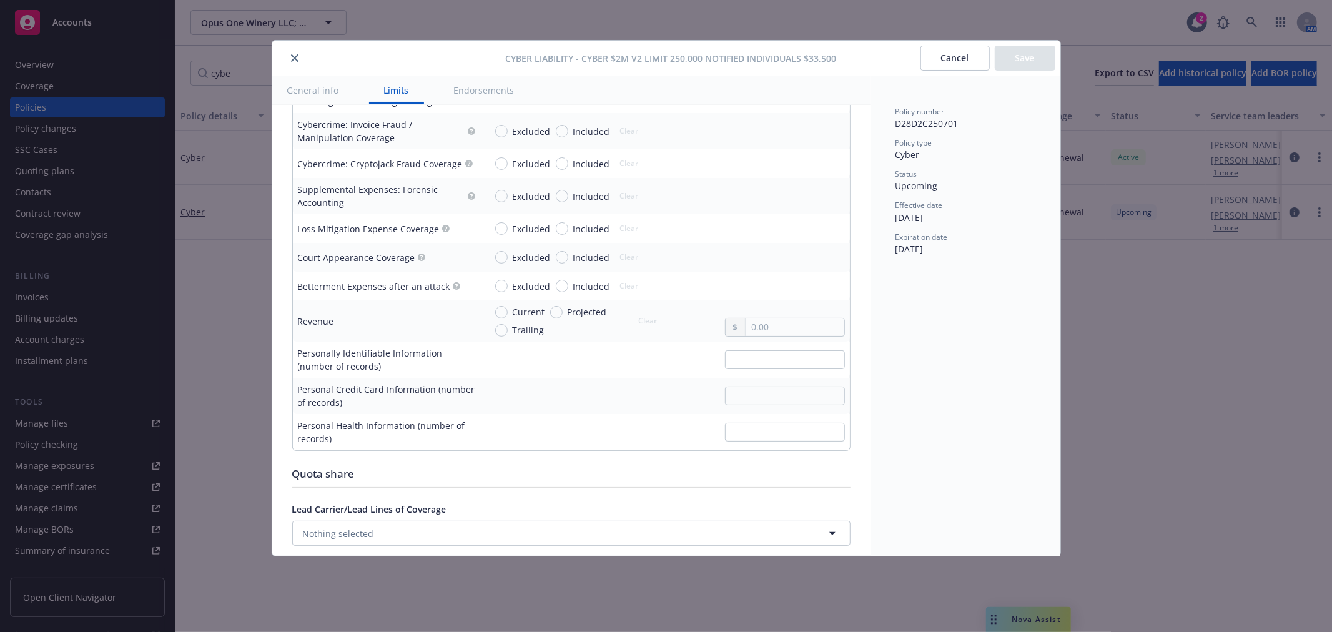
scroll to position [2455, 0]
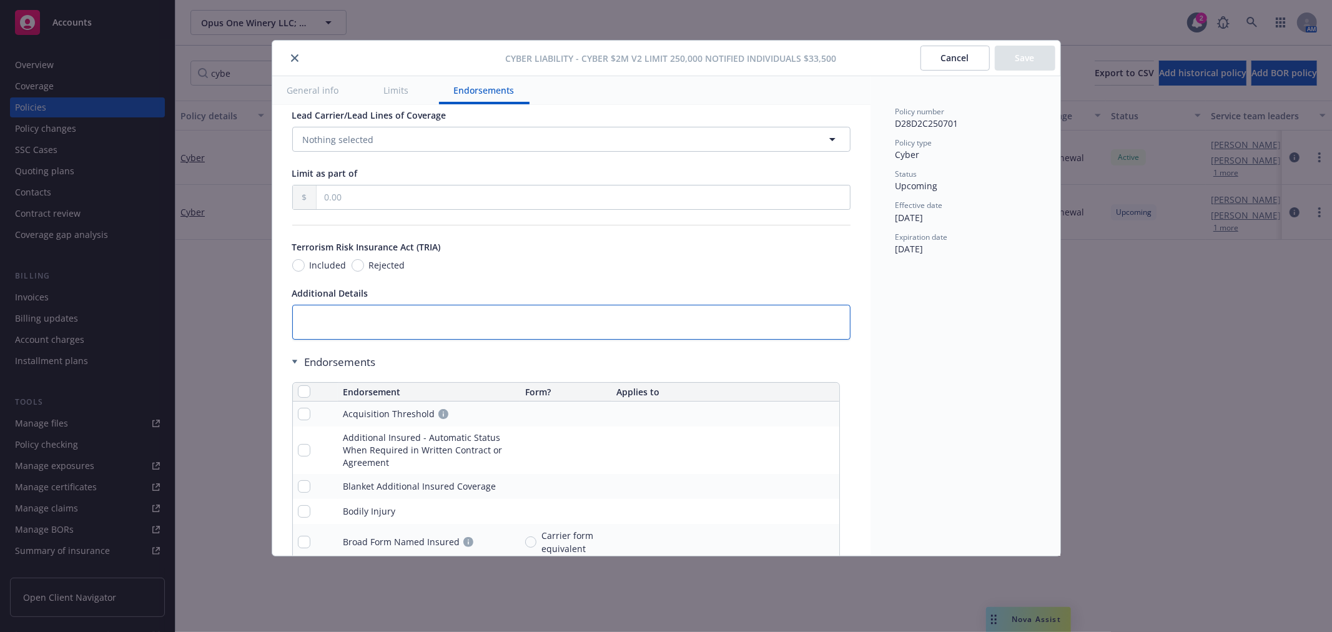
click at [347, 318] on textarea at bounding box center [571, 322] width 558 height 34
paste textarea "100 Notified Individuals"
type textarea "100 Notified Individuals"
type textarea "x"
type textarea "100 Notified Individuals"
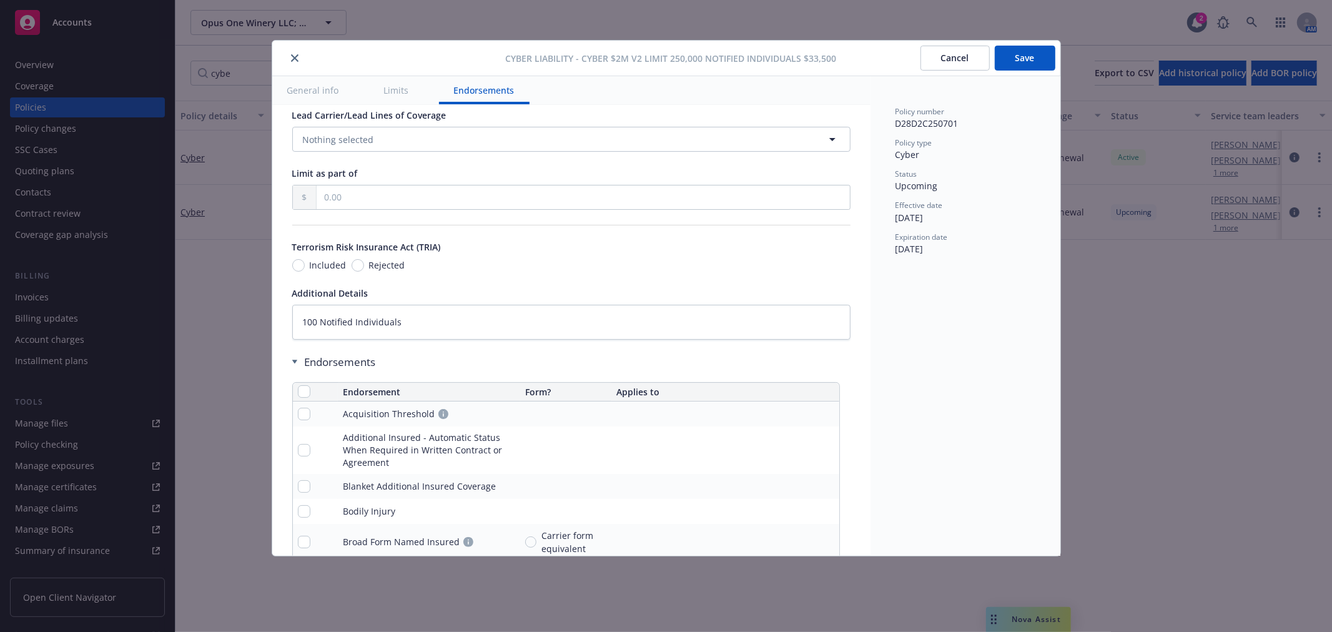
click at [1025, 58] on button "Save" at bounding box center [1025, 58] width 61 height 25
type textarea "x"
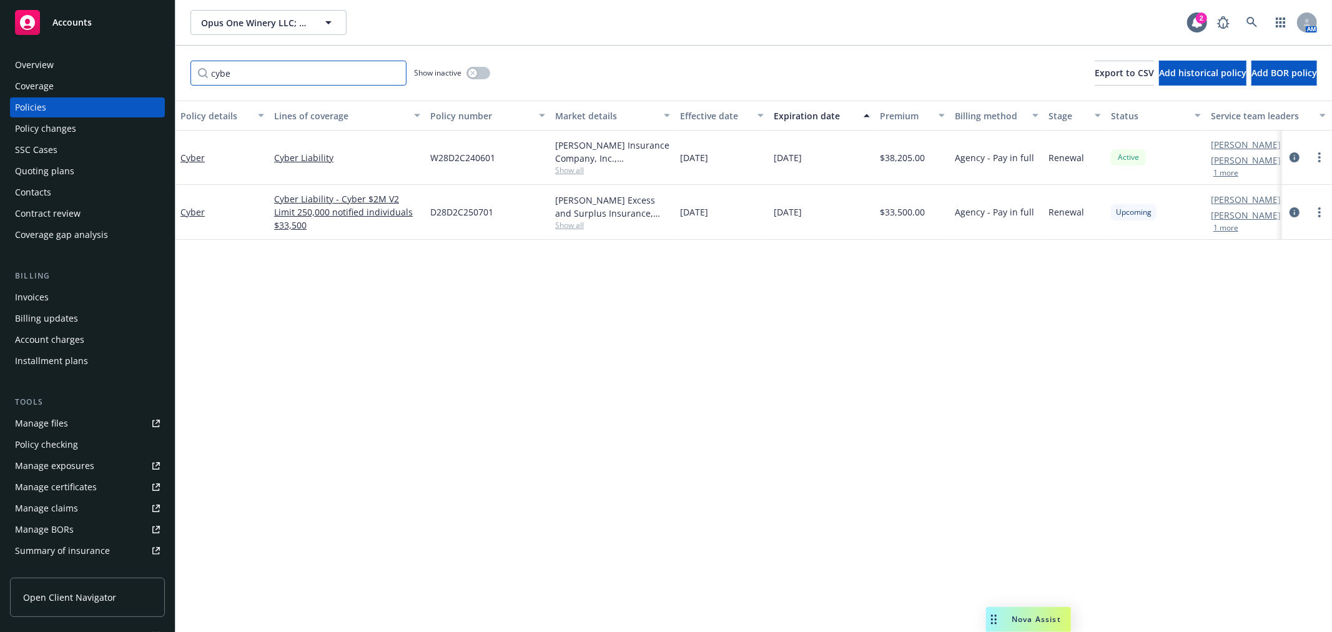
drag, startPoint x: 258, startPoint y: 67, endPoint x: 160, endPoint y: 59, distance: 97.7
click at [160, 59] on div "Accounts Overview Coverage Policies Policy changes SSC Cases Quoting plans Cont…" at bounding box center [666, 316] width 1332 height 632
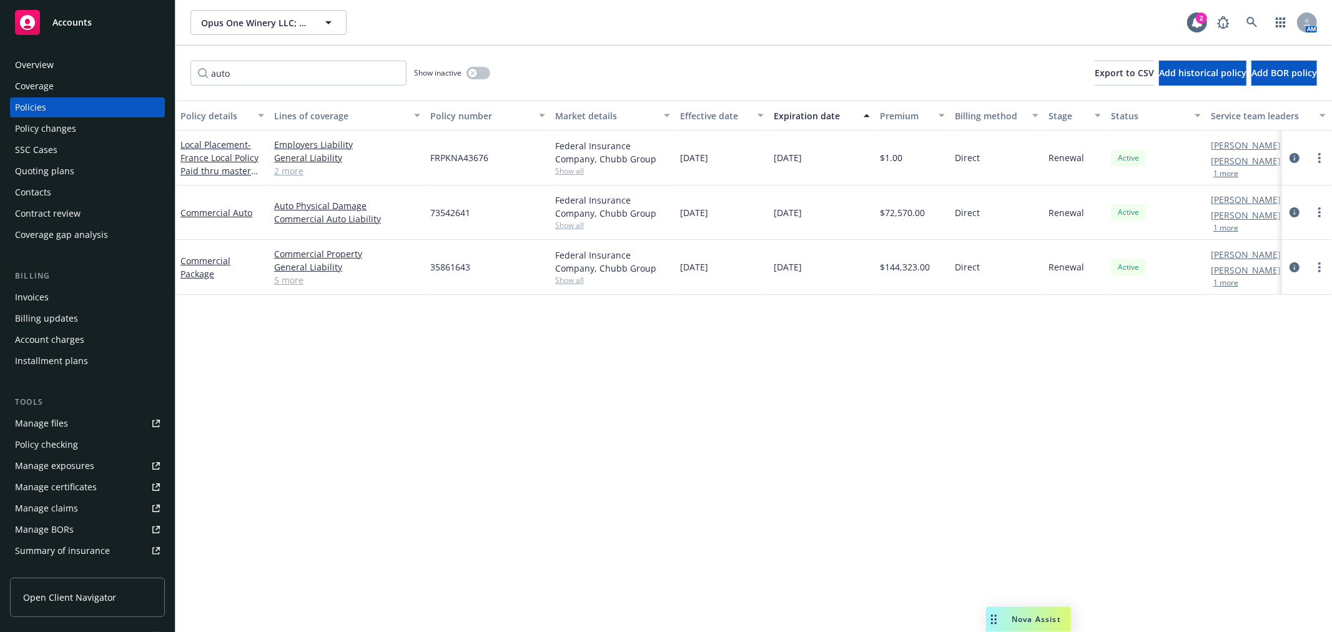
click at [457, 214] on span "73542641" at bounding box center [450, 212] width 40 height 13
copy span "73542641"
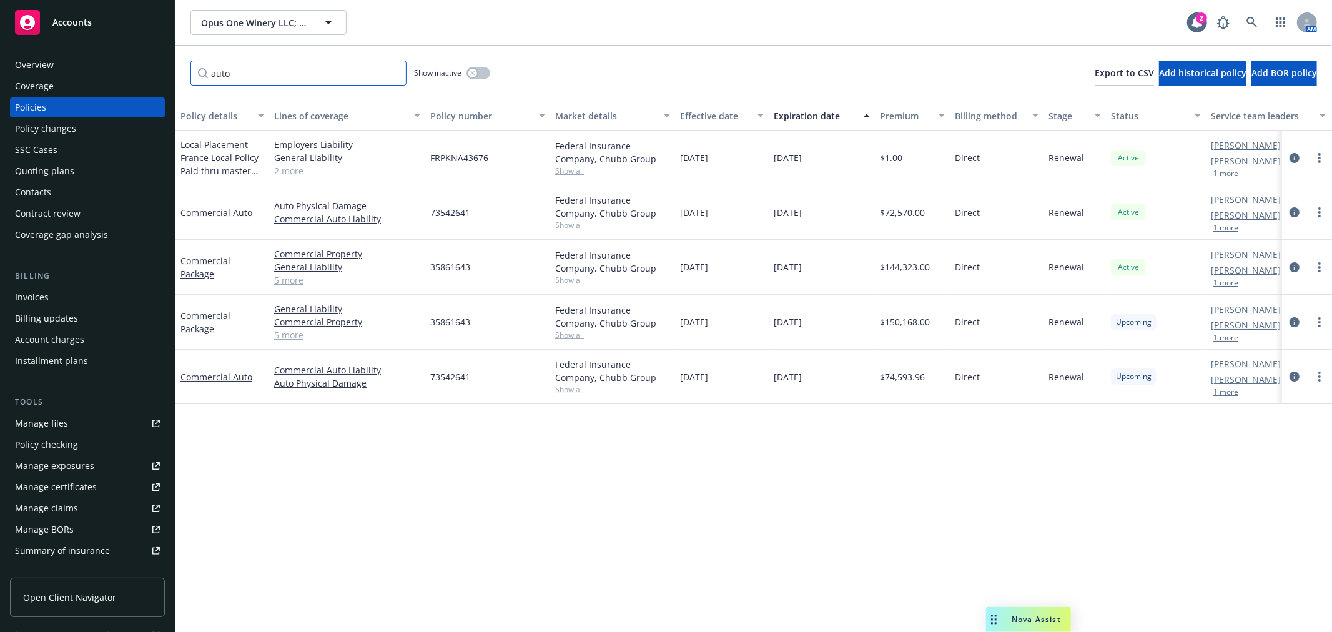
drag, startPoint x: 254, startPoint y: 74, endPoint x: 207, endPoint y: 73, distance: 47.5
click at [207, 73] on input "auto" at bounding box center [298, 73] width 216 height 25
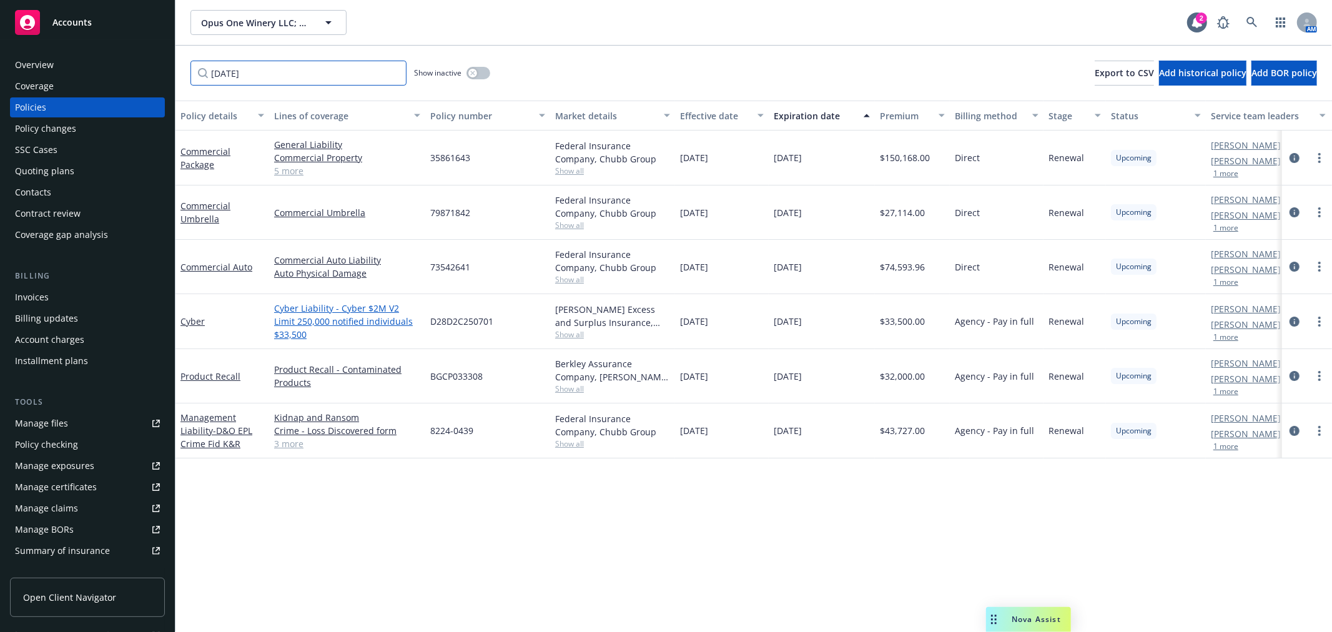
type input "10/01/2026"
click at [353, 312] on link "Cyber Liability - Cyber $2M V2 Limit 250,000 notified individuals $33,500" at bounding box center [347, 321] width 146 height 39
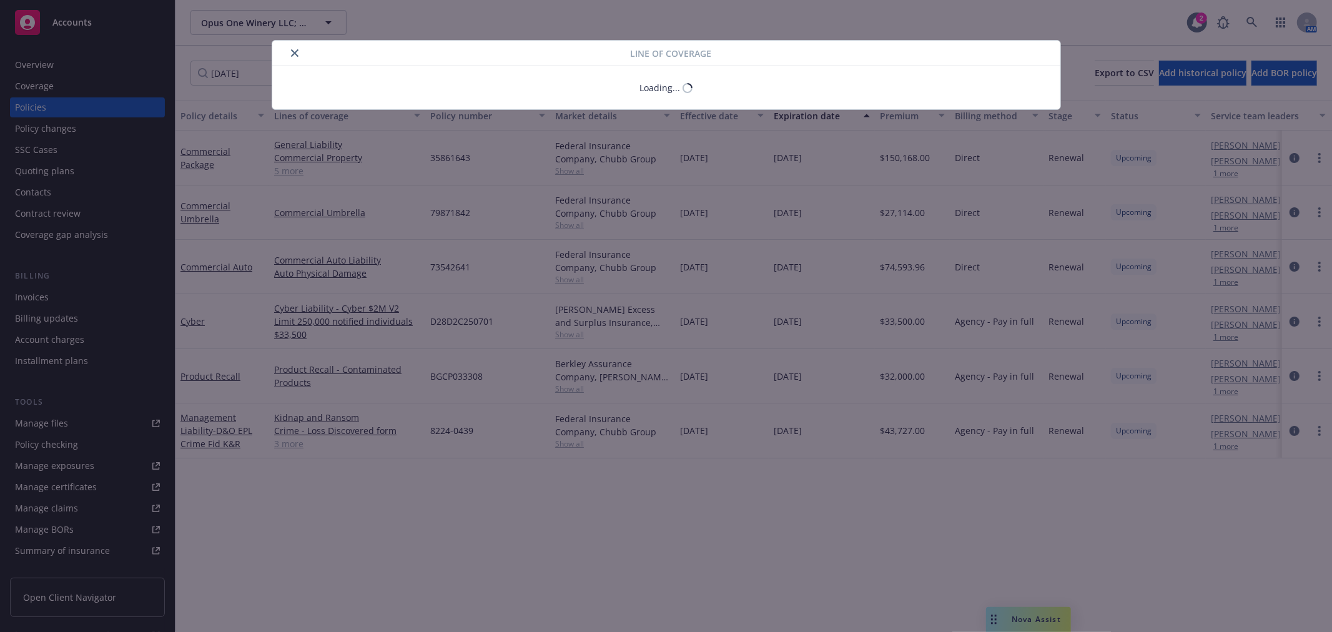
type textarea "x"
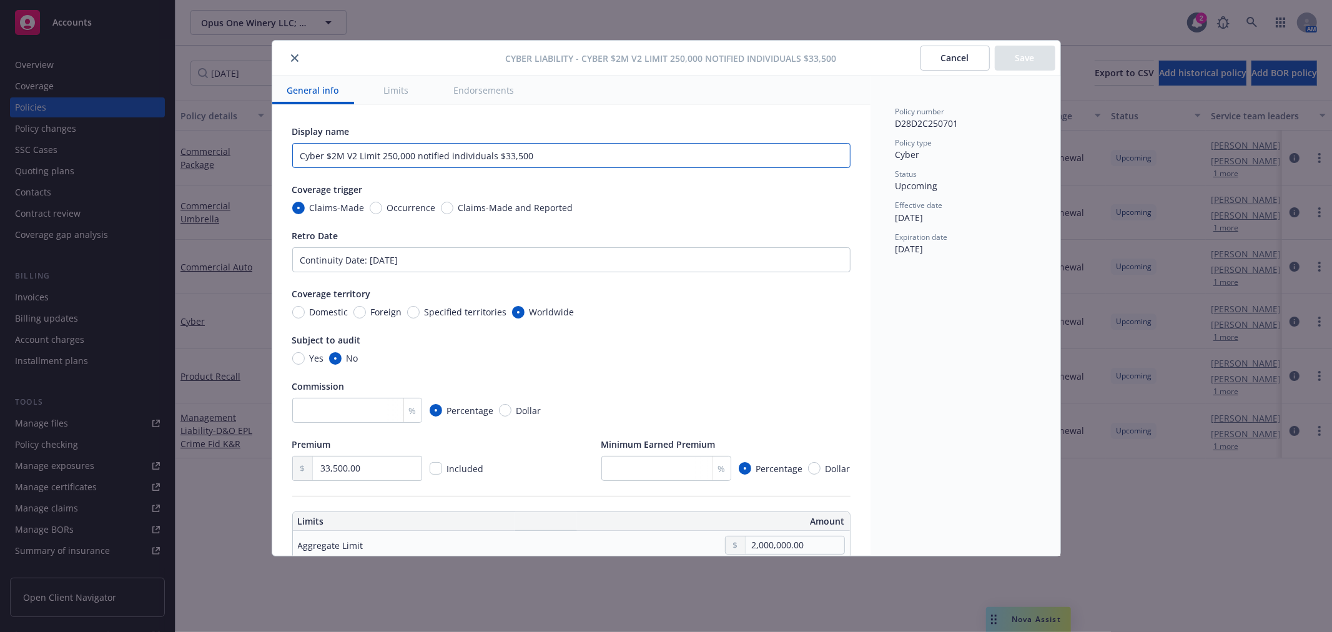
drag, startPoint x: 327, startPoint y: 155, endPoint x: 277, endPoint y: 150, distance: 50.8
type input "$2M V2 Limit 250,000 notified individuals $33,500"
type textarea "x"
drag, startPoint x: 469, startPoint y: 156, endPoint x: 538, endPoint y: 155, distance: 68.7
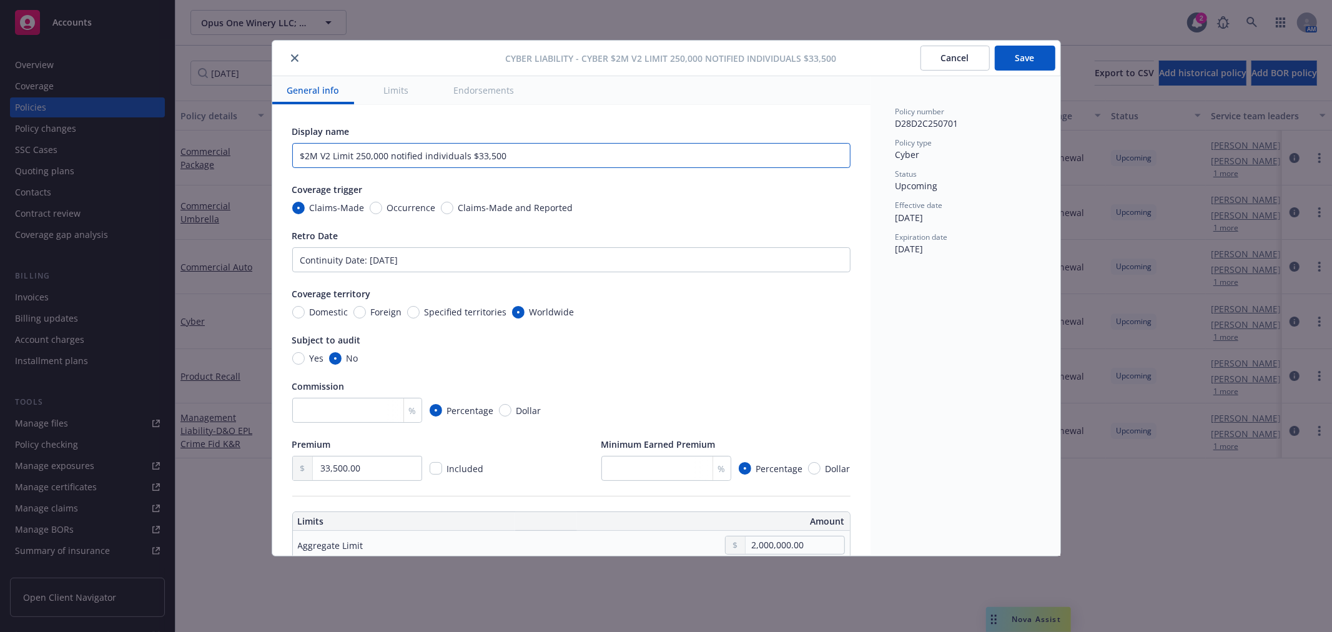
click at [538, 155] on input "$2M V2 Limit 250,000 notified individuals $33,500" at bounding box center [571, 155] width 558 height 25
type input "$2M V2 Limit 250,000 notified individuals"
type textarea "x"
type input "$2M V2 Limit 250,000 notified individuals"
click at [1028, 58] on button "Save" at bounding box center [1025, 58] width 61 height 25
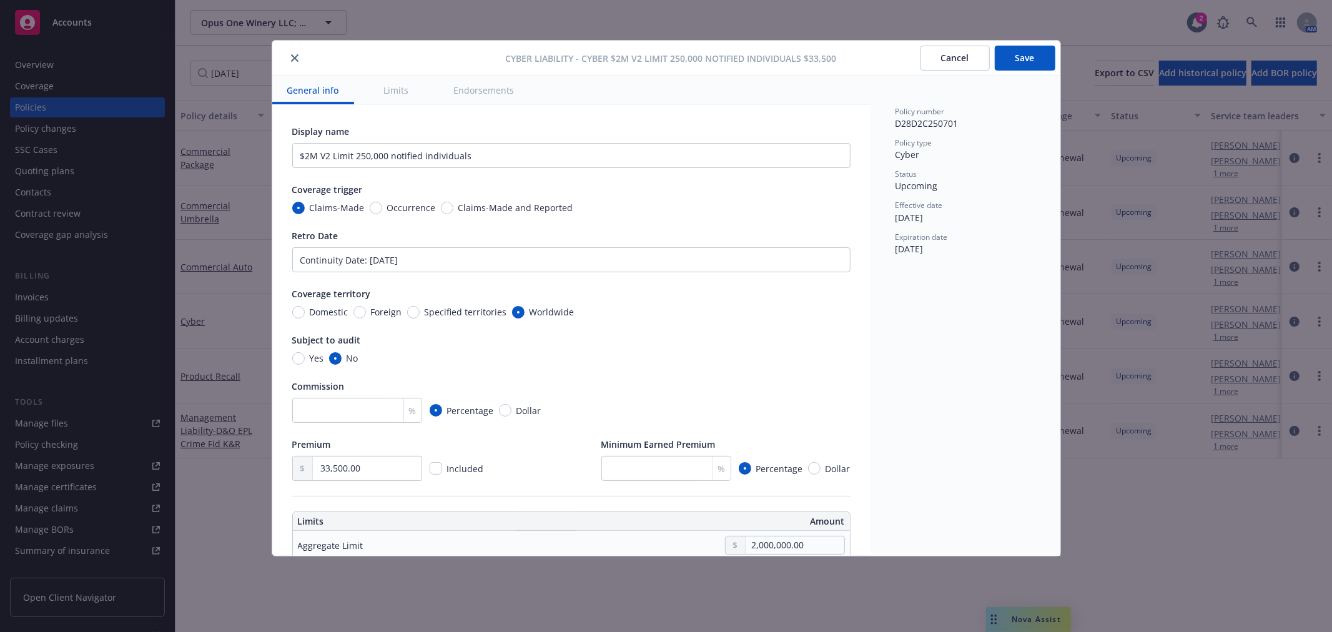
type textarea "x"
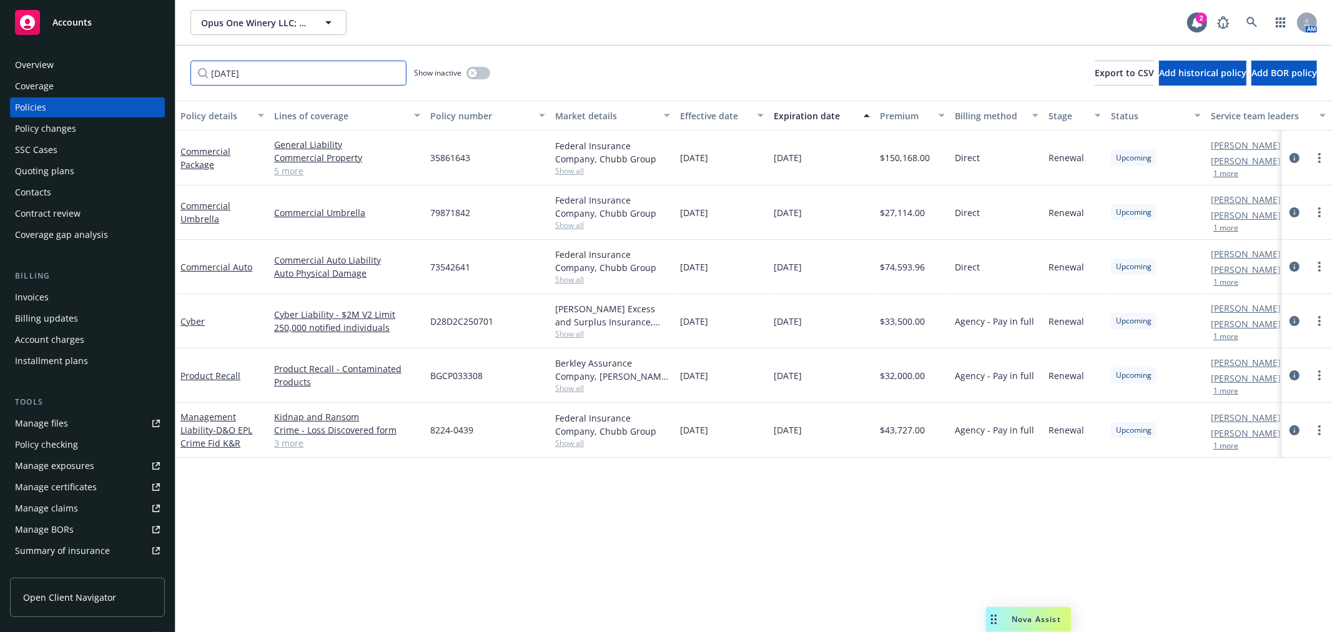
drag, startPoint x: 267, startPoint y: 75, endPoint x: 180, endPoint y: 71, distance: 87.5
click at [180, 71] on div "10/01/2026 Show inactive Export to CSV Add historical policy Add BOR policy" at bounding box center [753, 73] width 1156 height 55
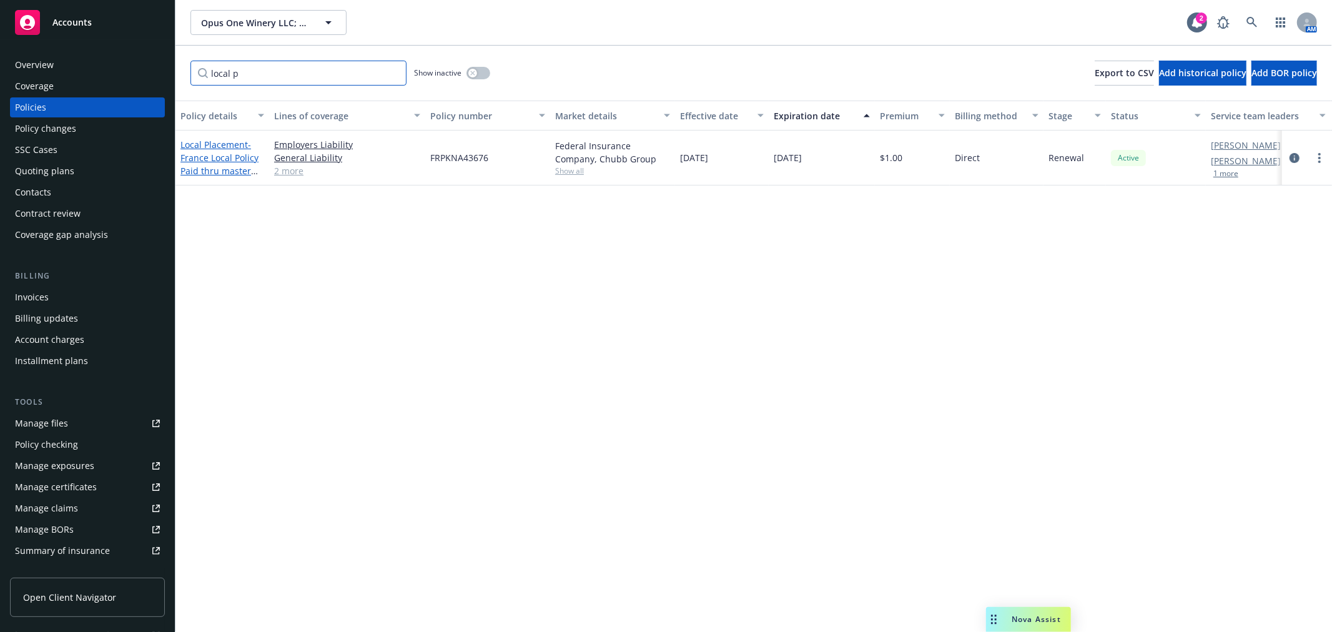
type input "local p"
click at [216, 156] on span "- France Local Policy Paid thru master pol 35861643" at bounding box center [219, 164] width 78 height 51
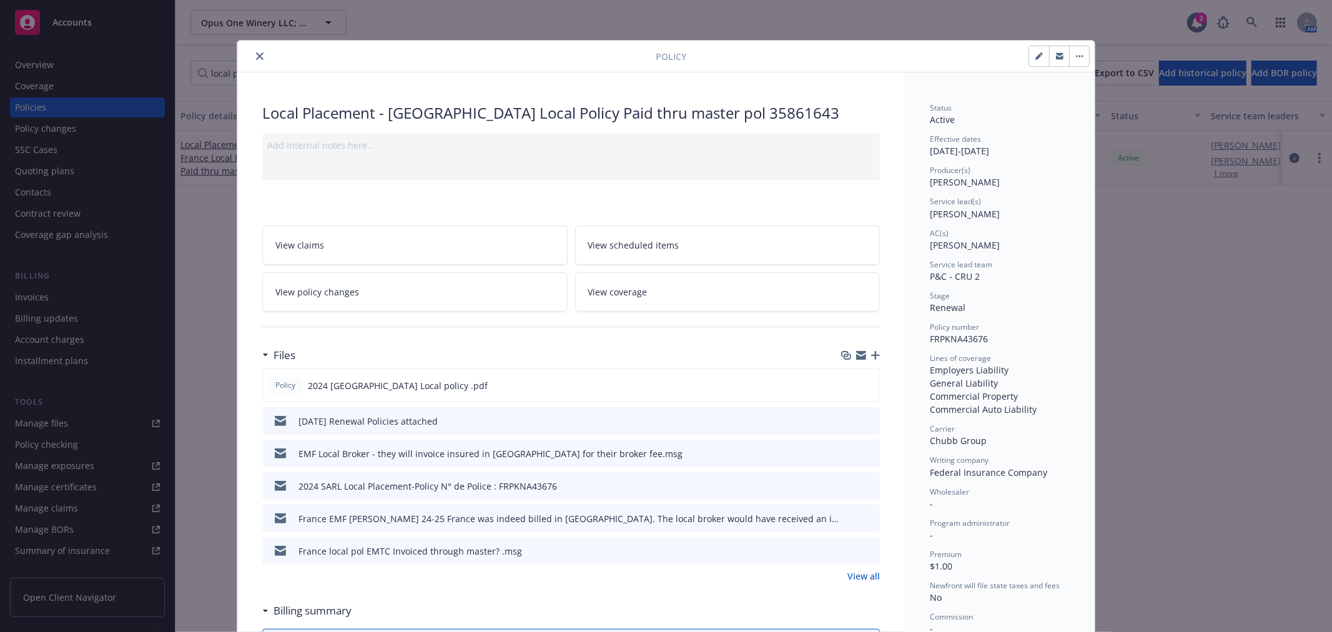
drag, startPoint x: 247, startPoint y: 54, endPoint x: 222, endPoint y: 70, distance: 29.8
click at [252, 54] on button "close" at bounding box center [259, 56] width 15 height 15
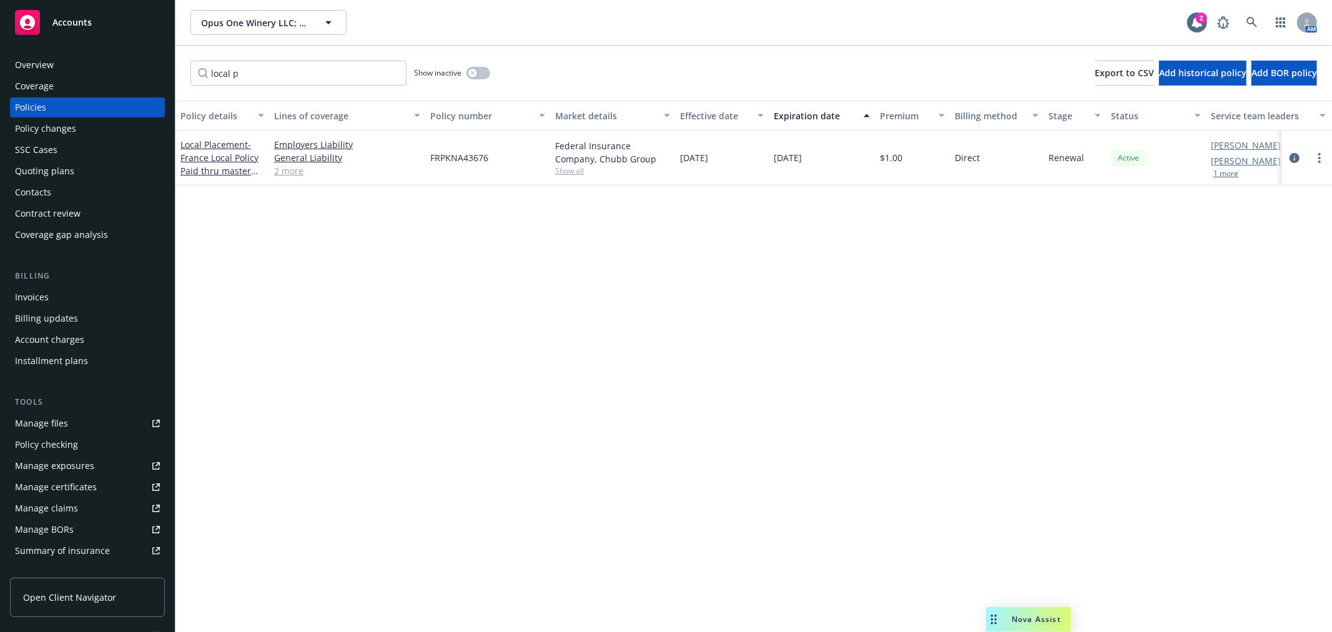
click at [76, 166] on div "Quoting plans" at bounding box center [87, 171] width 145 height 20
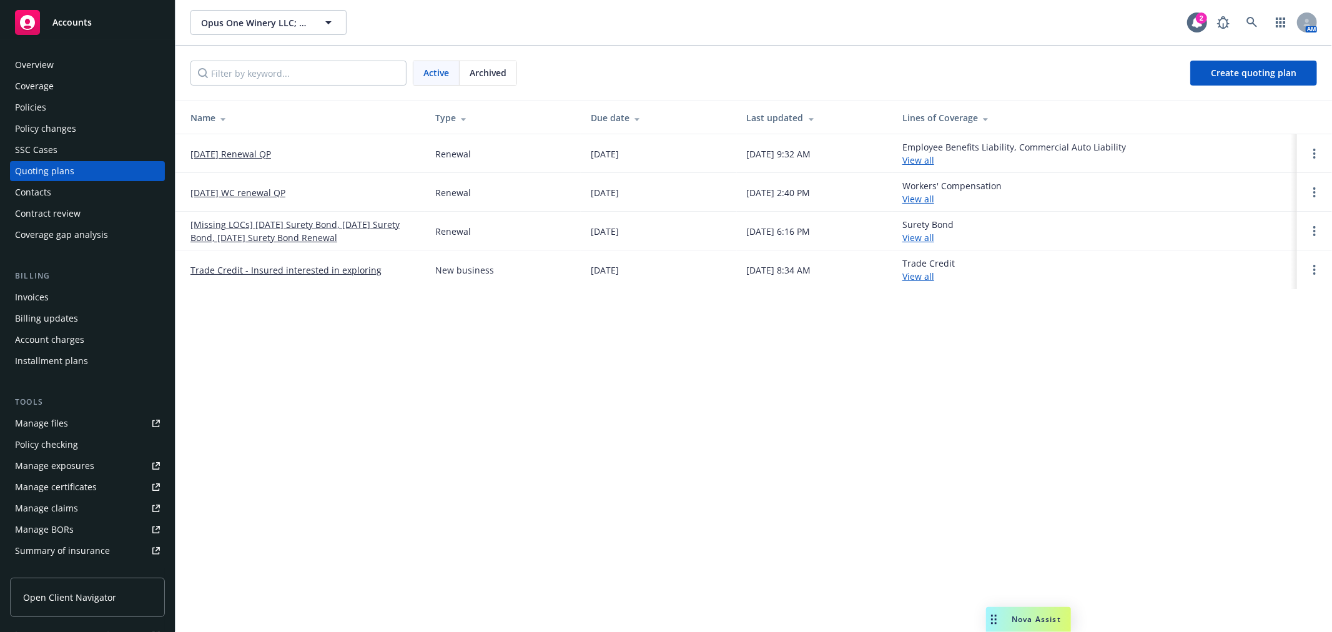
click at [219, 150] on link "[DATE] Renewal QP" at bounding box center [230, 153] width 81 height 13
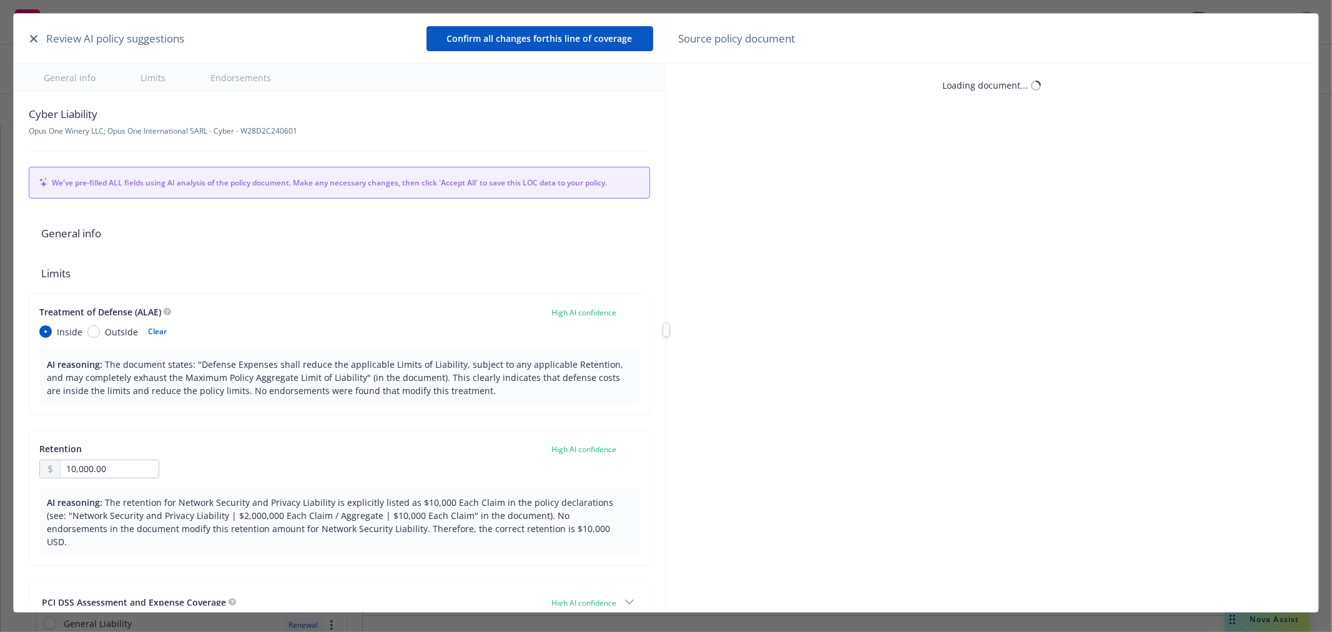
type textarea "x"
click at [36, 36] on icon "button" at bounding box center [33, 38] width 7 height 7
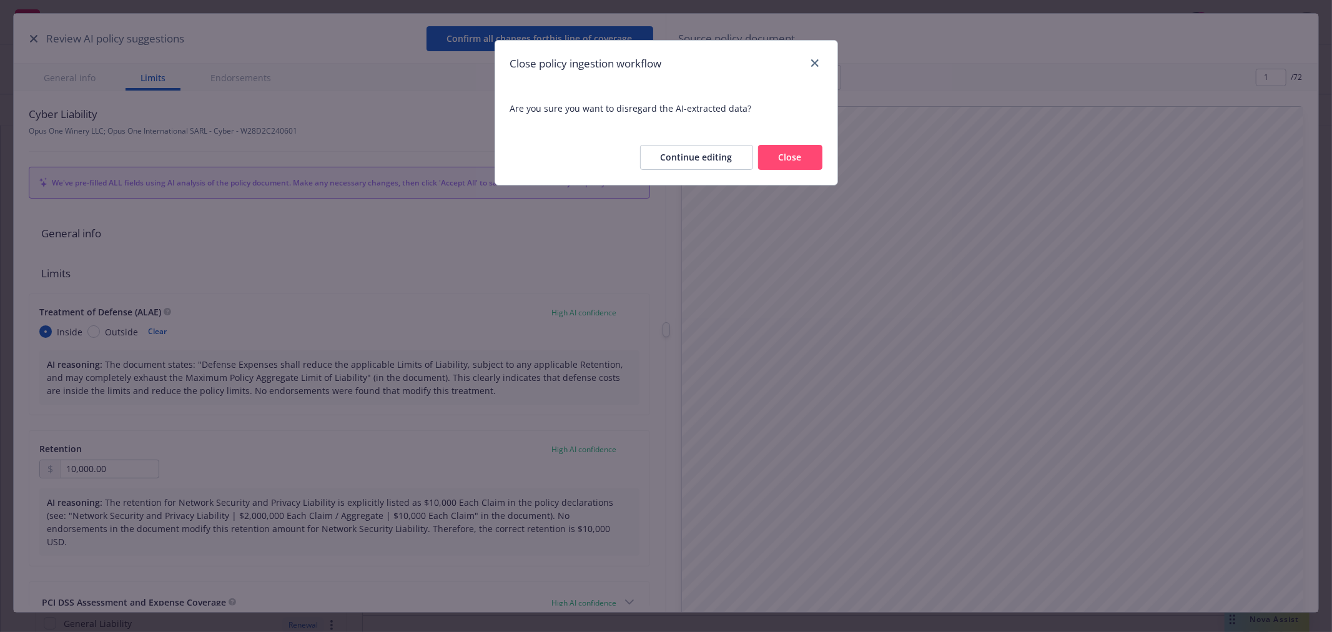
click at [785, 151] on button "Close" at bounding box center [790, 157] width 64 height 25
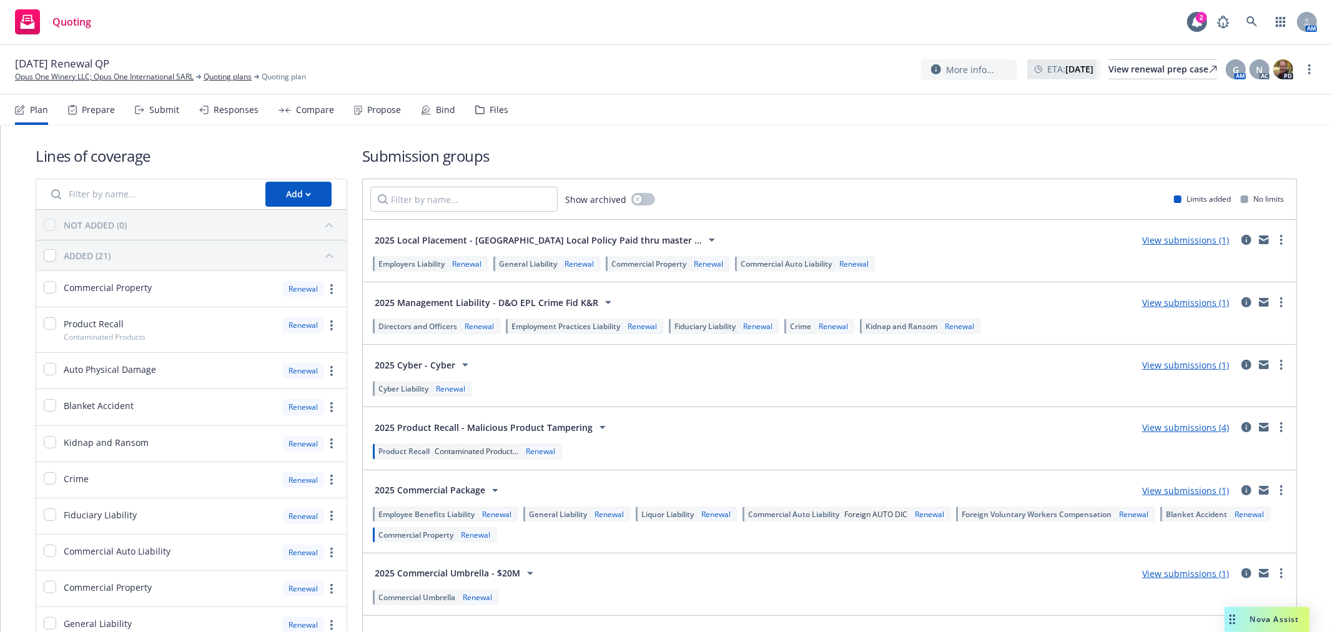
click at [158, 114] on div "Submit" at bounding box center [164, 110] width 30 height 10
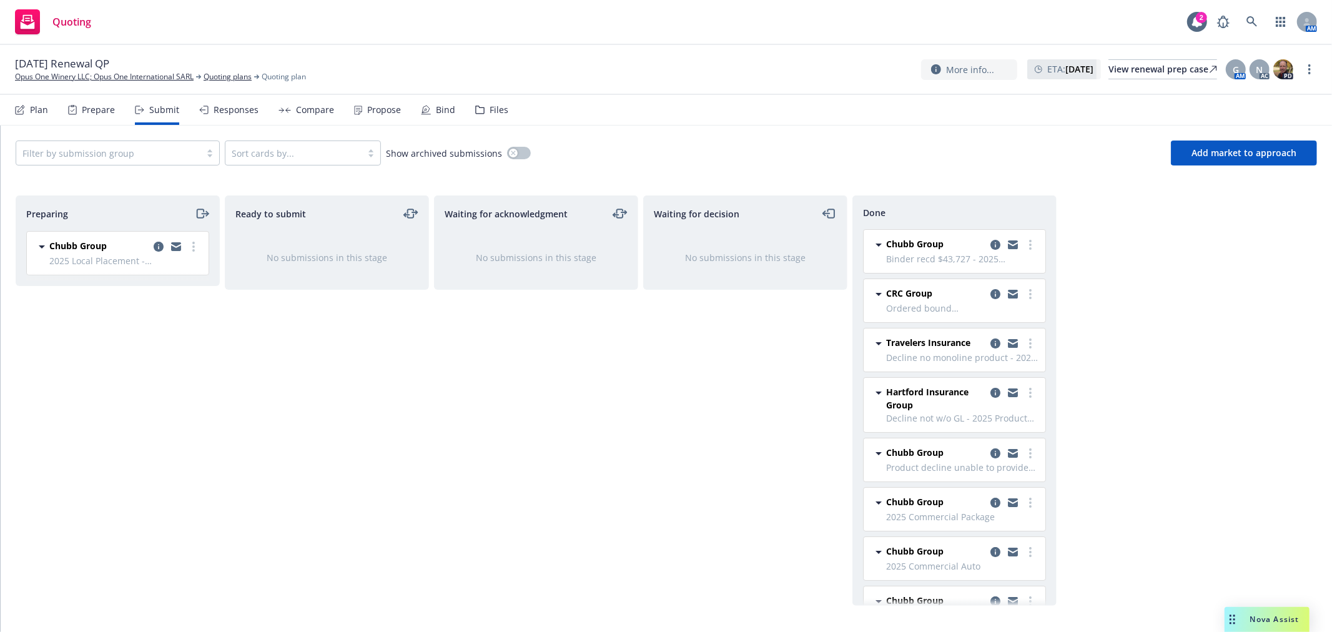
click at [217, 111] on div "Responses" at bounding box center [236, 110] width 45 height 10
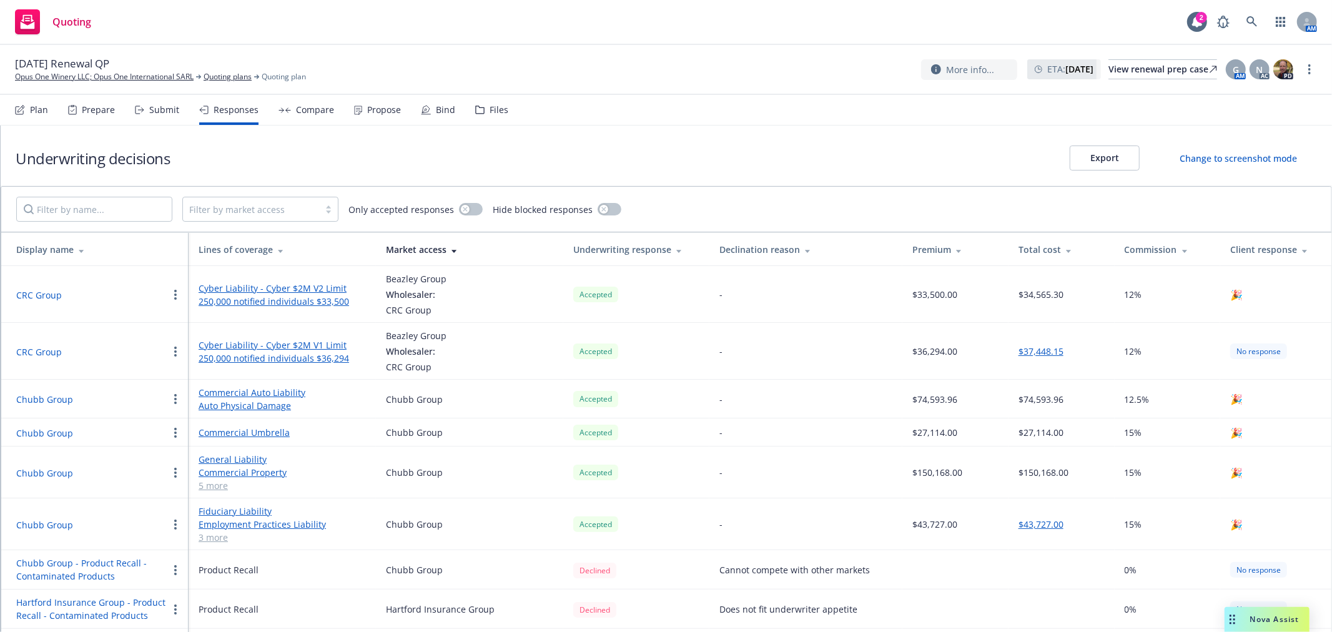
click at [307, 107] on div "Compare" at bounding box center [315, 110] width 38 height 10
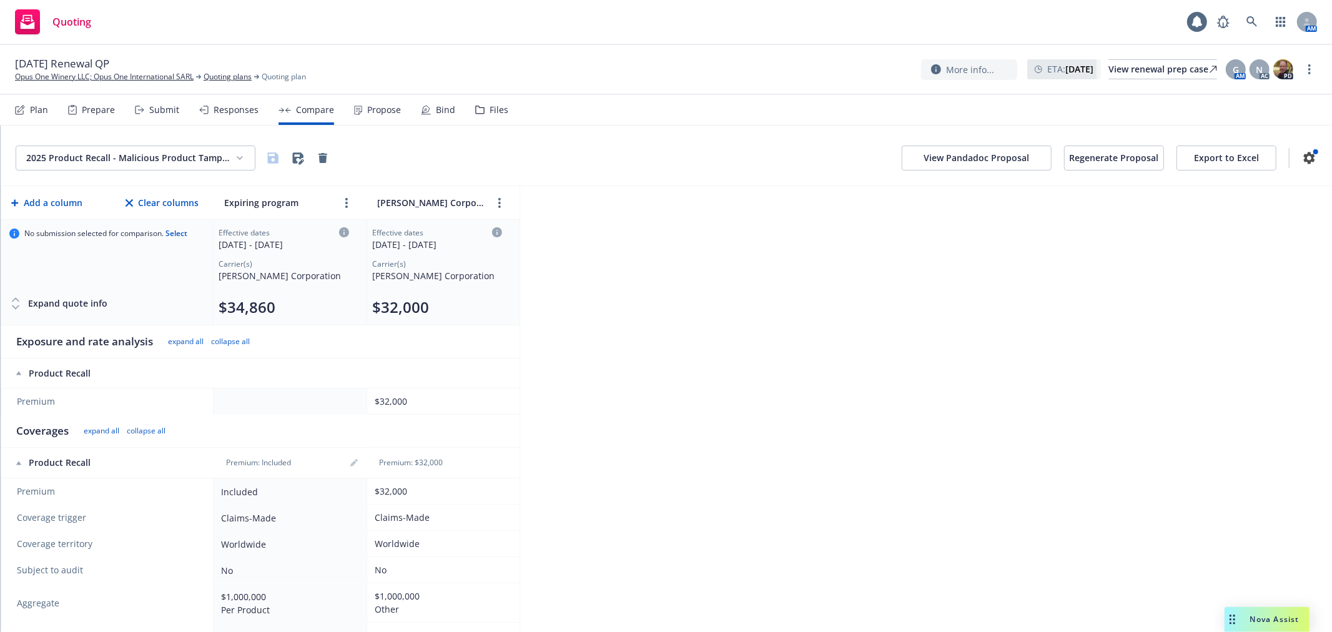
click at [231, 161] on html "Quoting AM [DATE] Renewal QP Opus One Winery LLC; Opus One International SARL Q…" at bounding box center [666, 316] width 1332 height 632
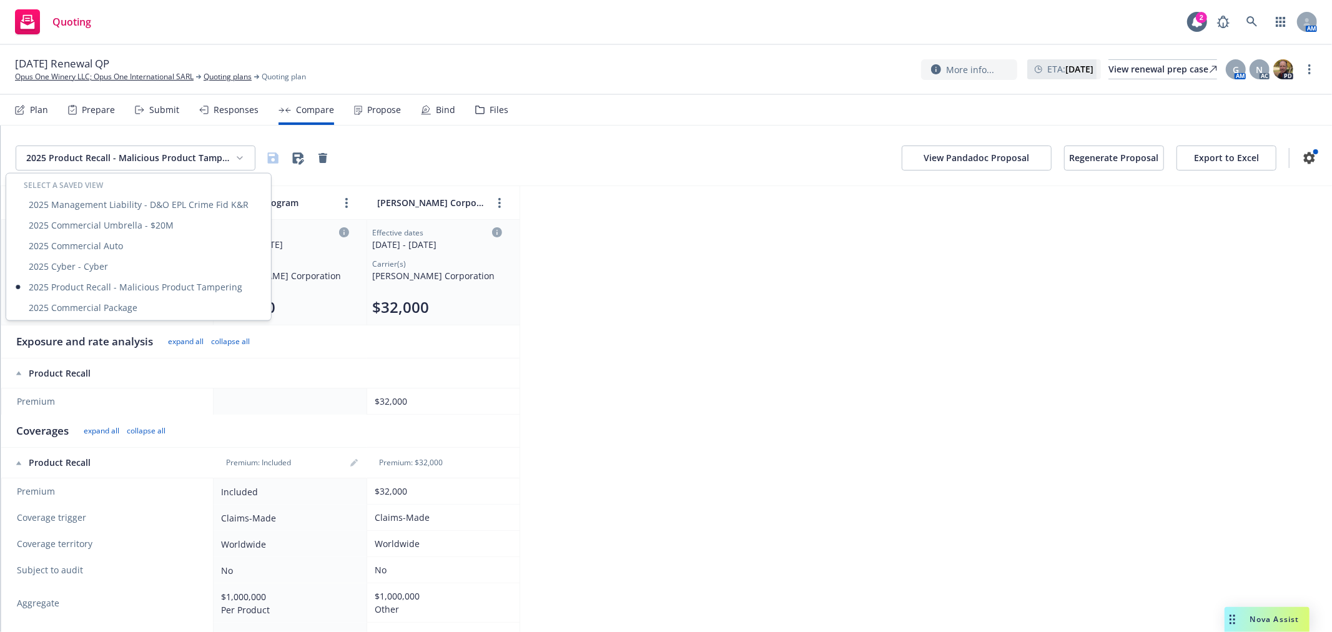
click at [490, 112] on html "Quoting 2 AM [DATE] Renewal QP Opus One Winery LLC; Opus One International SARL…" at bounding box center [666, 316] width 1332 height 632
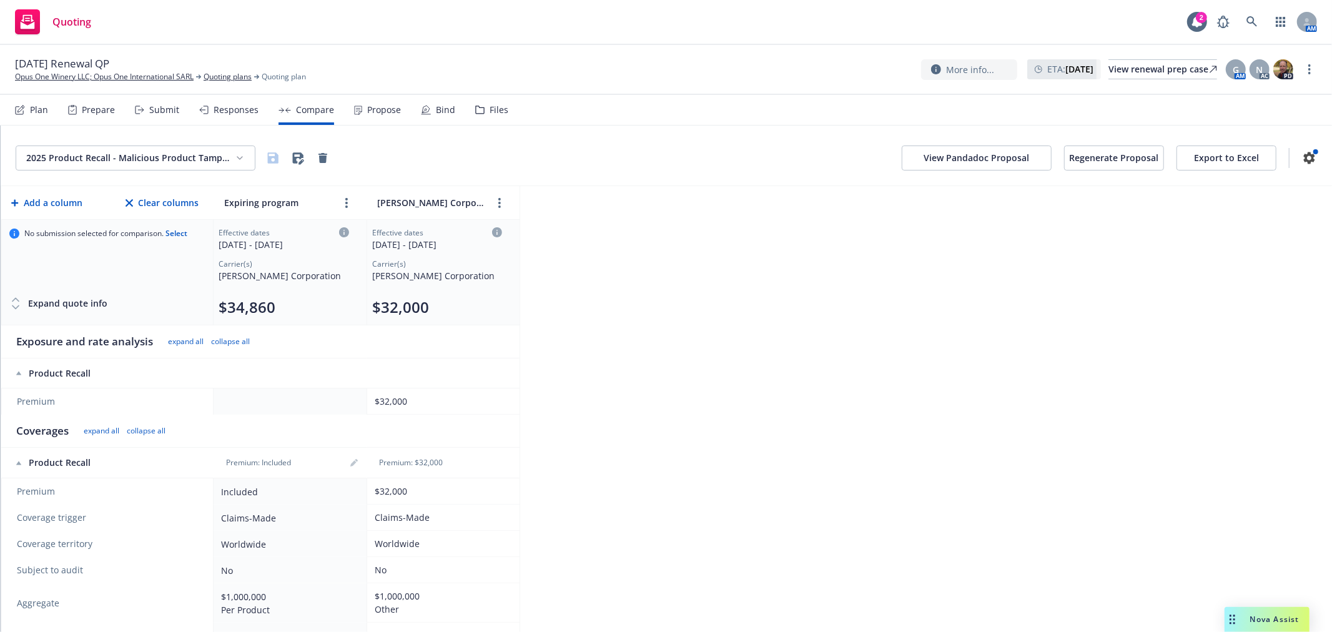
click at [491, 114] on div "Files" at bounding box center [498, 110] width 19 height 10
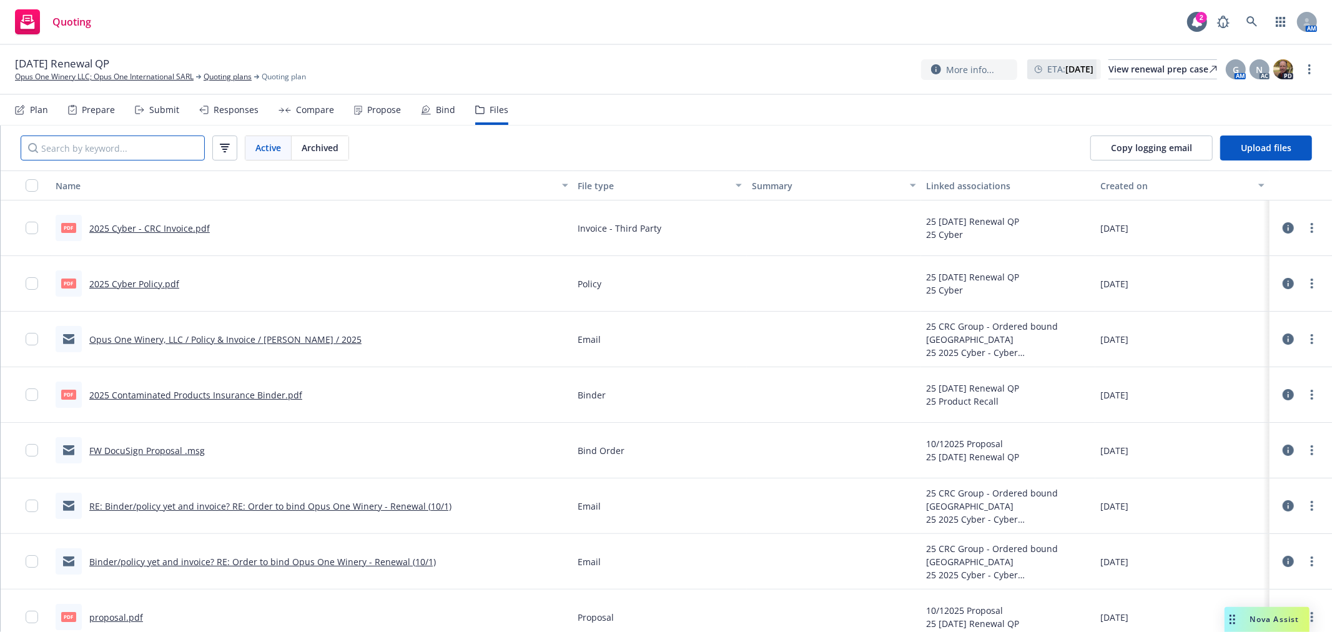
click at [110, 152] on input "Search by keyword..." at bounding box center [113, 147] width 184 height 25
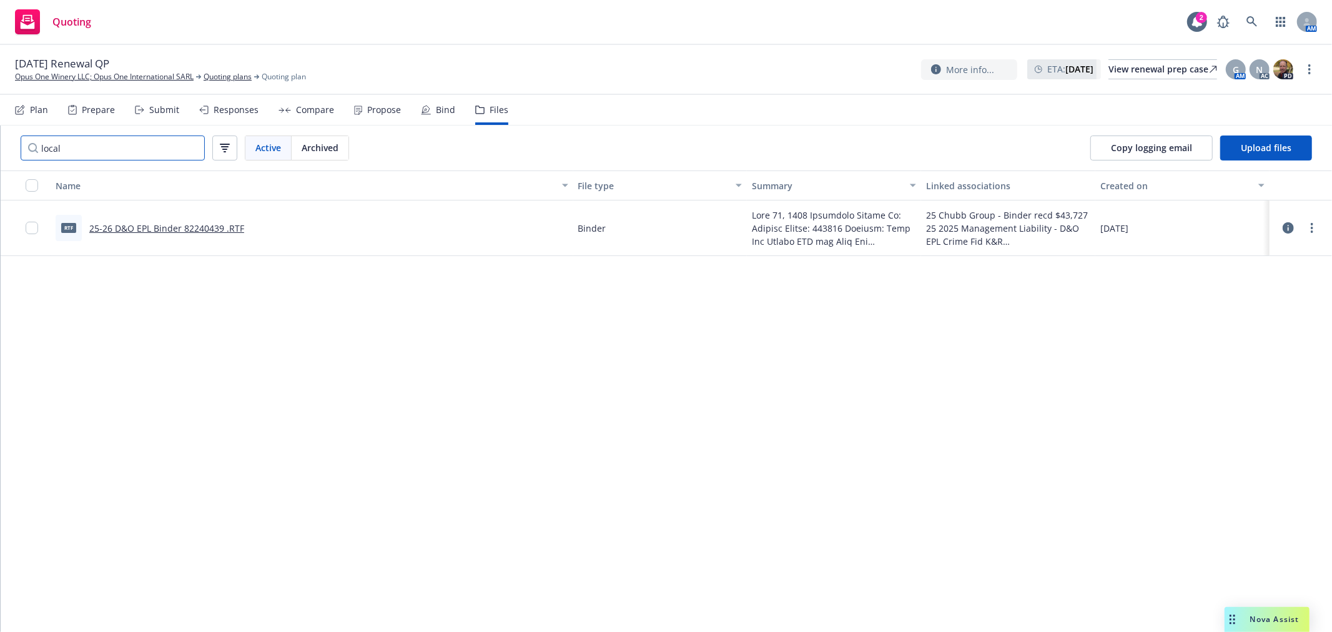
type input "local"
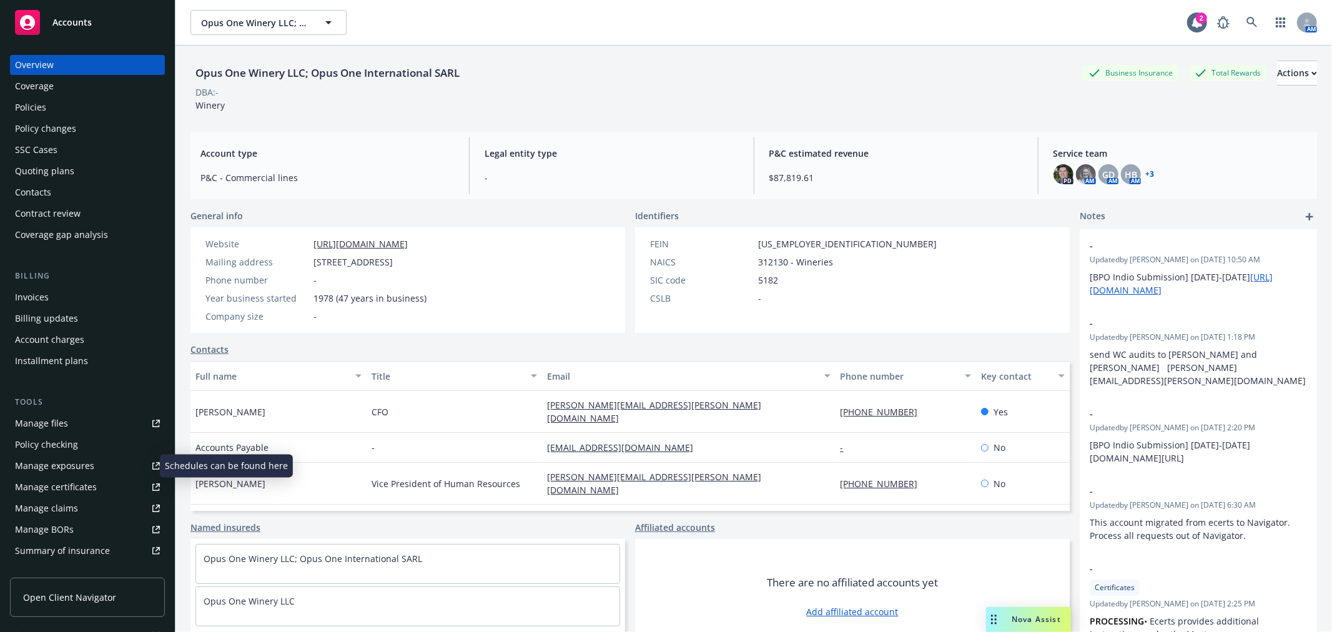
click at [79, 459] on div "Manage exposures" at bounding box center [54, 466] width 79 height 20
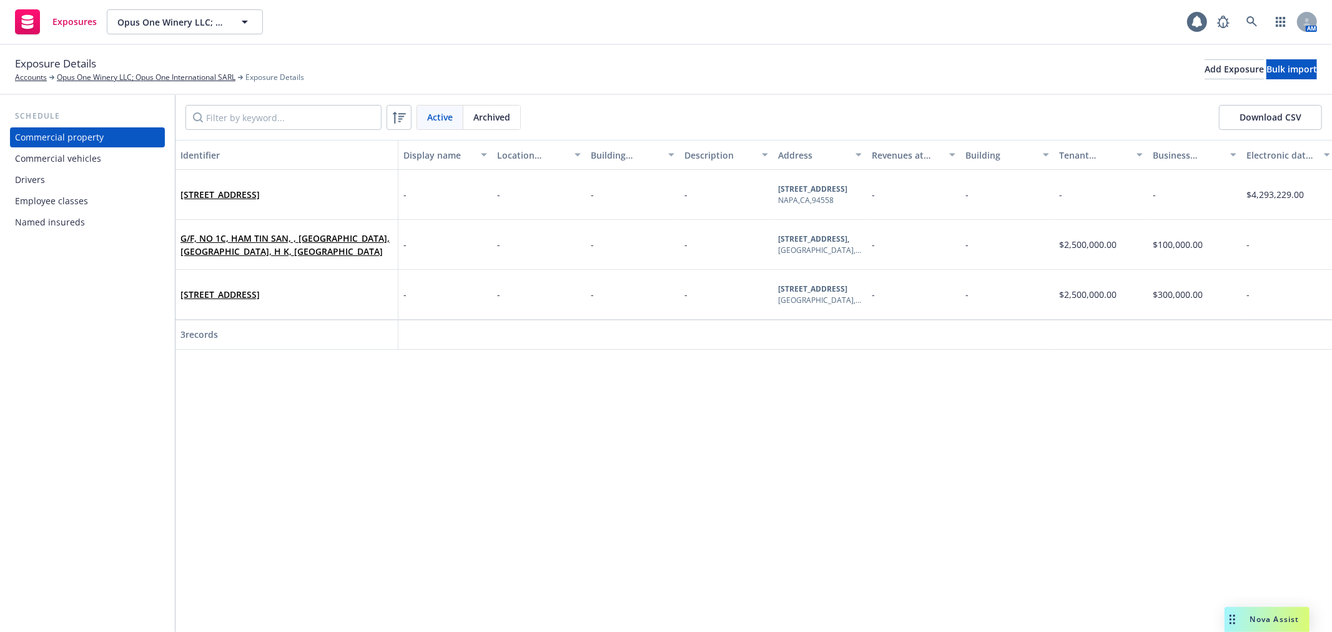
click at [92, 159] on div "Commercial vehicles" at bounding box center [58, 159] width 86 height 20
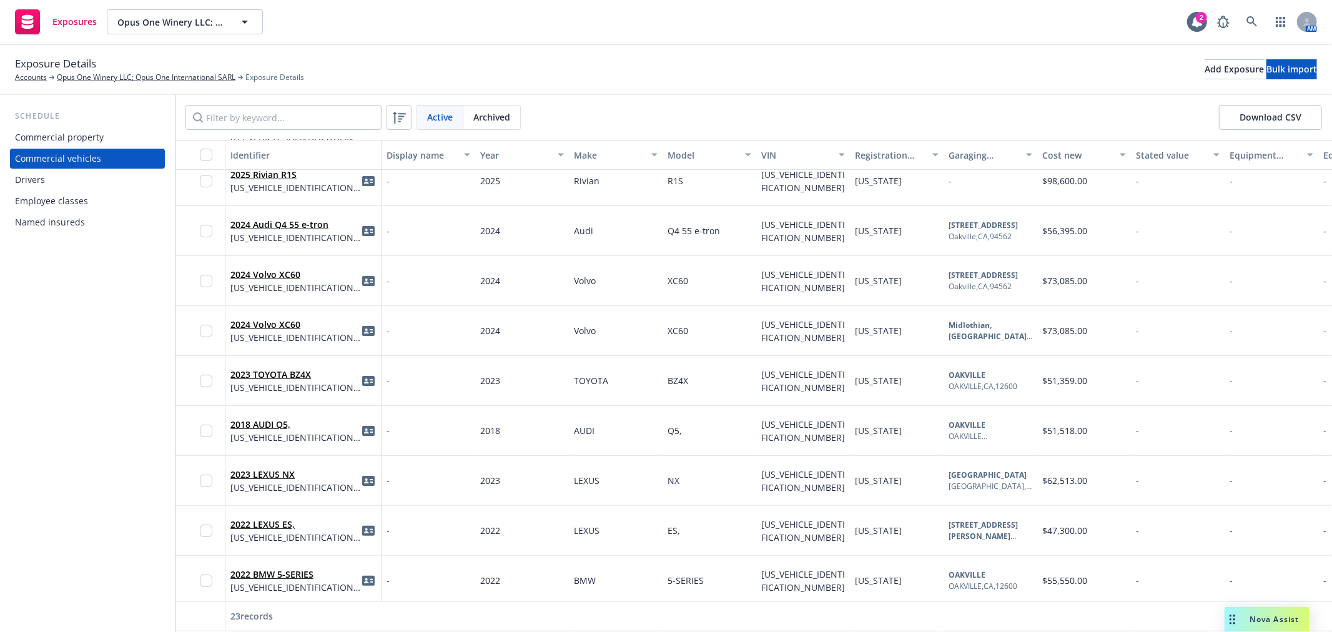
scroll to position [139, 0]
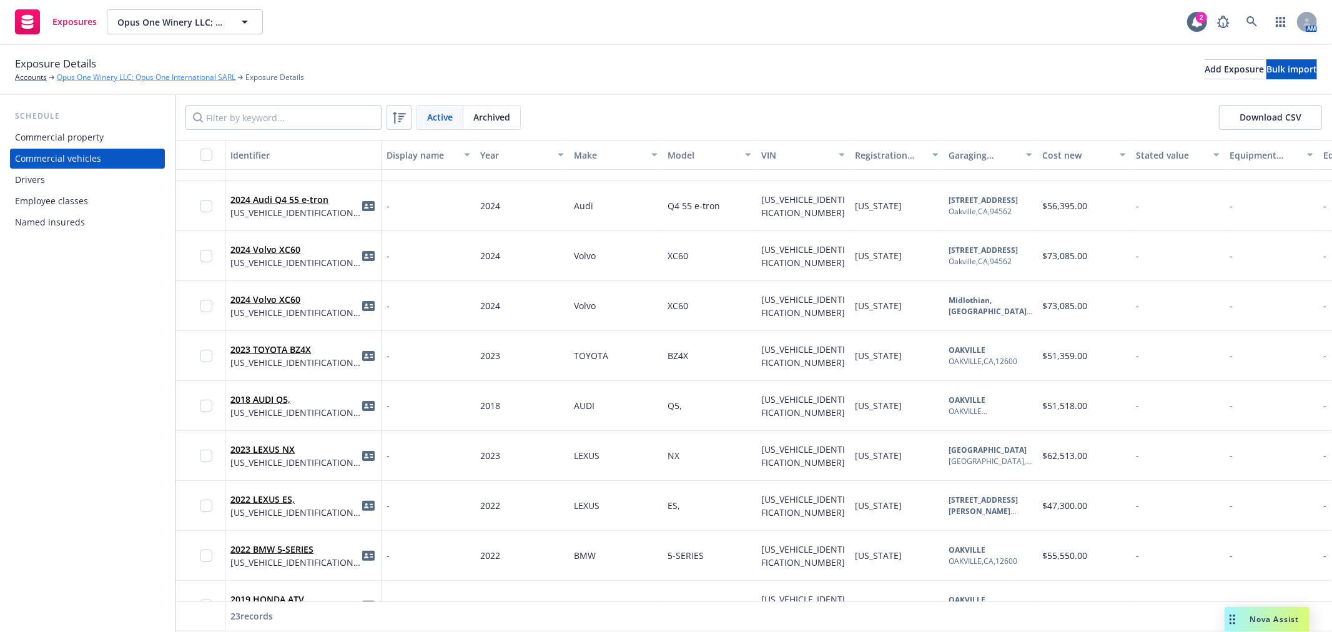
click at [114, 72] on link "Opus One Winery LLC; Opus One International SARL" at bounding box center [146, 77] width 179 height 11
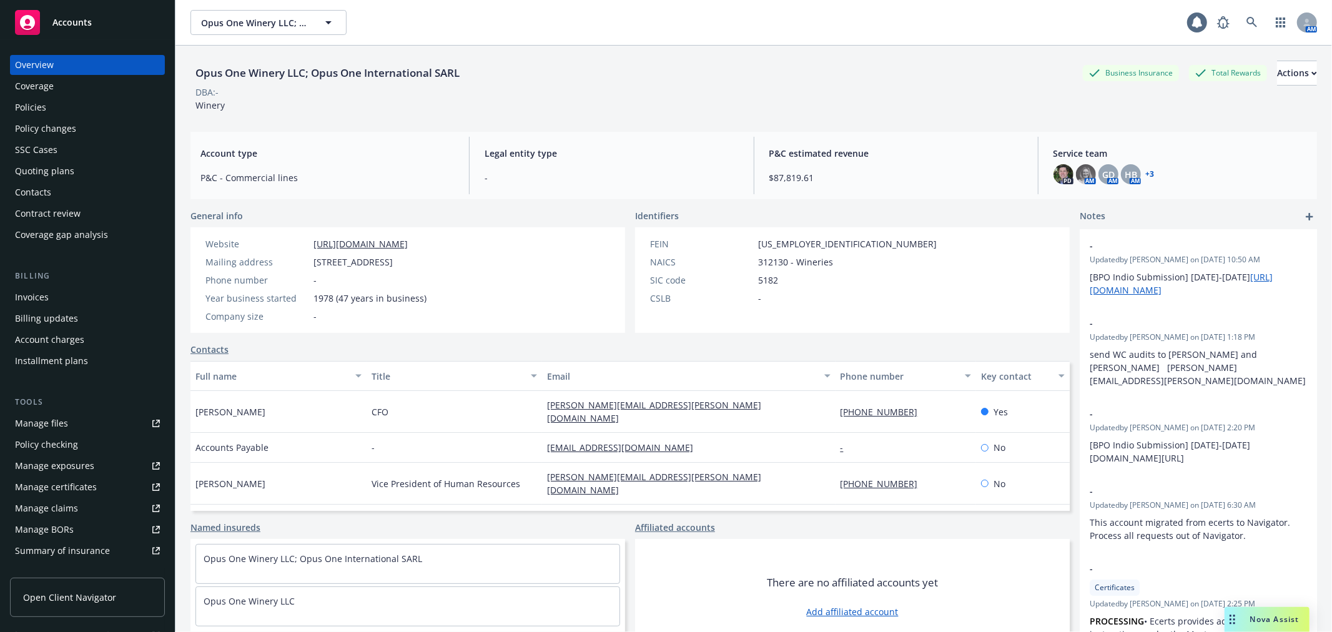
click at [89, 122] on div "Policy changes" at bounding box center [87, 129] width 145 height 20
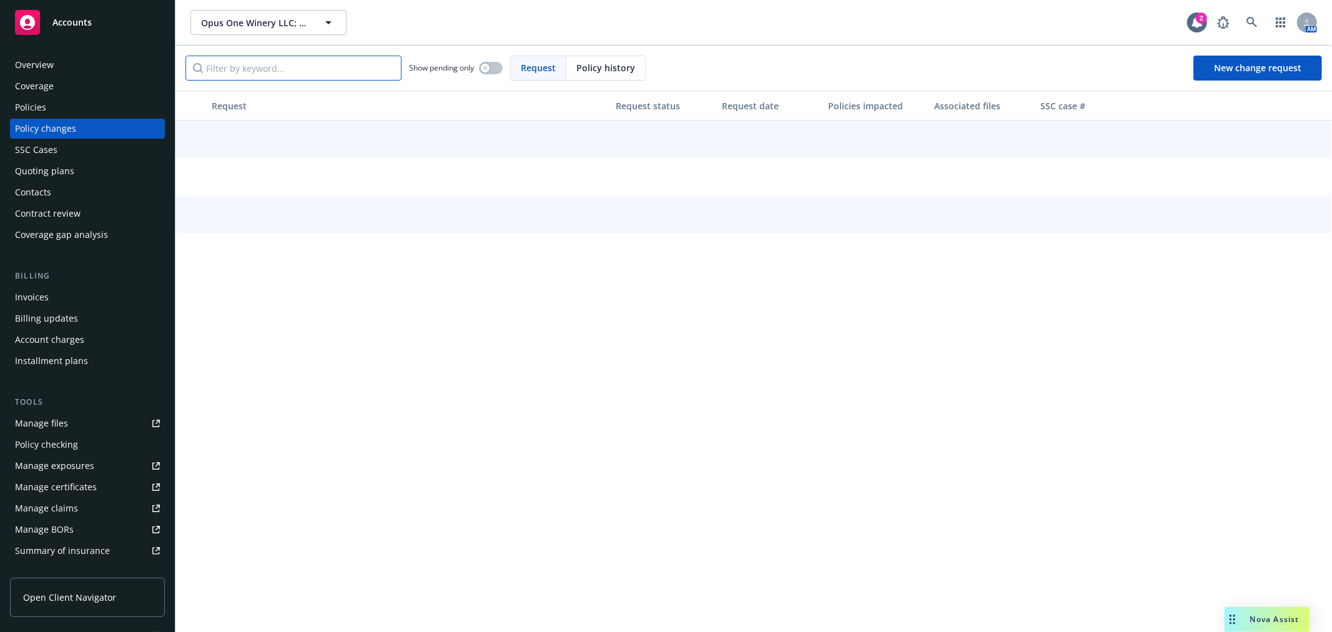
click at [253, 65] on input "Filter by keyword..." at bounding box center [293, 68] width 216 height 25
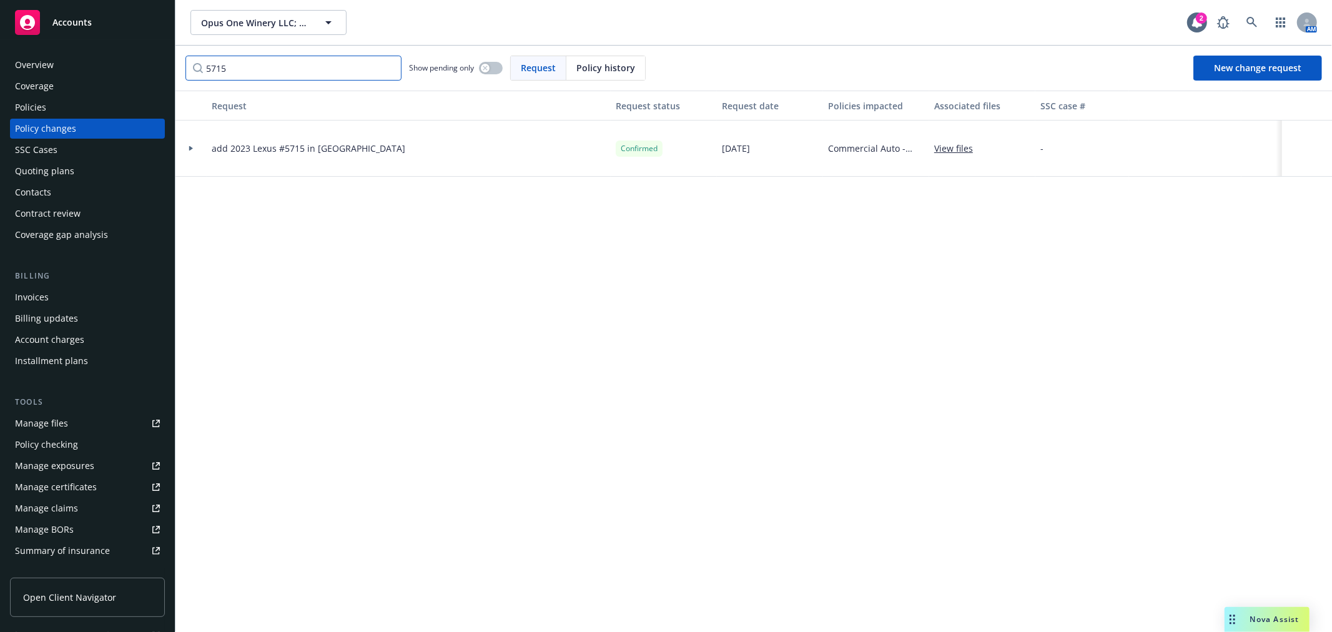
drag, startPoint x: 253, startPoint y: 65, endPoint x: 180, endPoint y: 65, distance: 73.7
click at [180, 65] on div "5715 Show pending only Request Policy history New change request" at bounding box center [753, 68] width 1156 height 45
type input "NY"
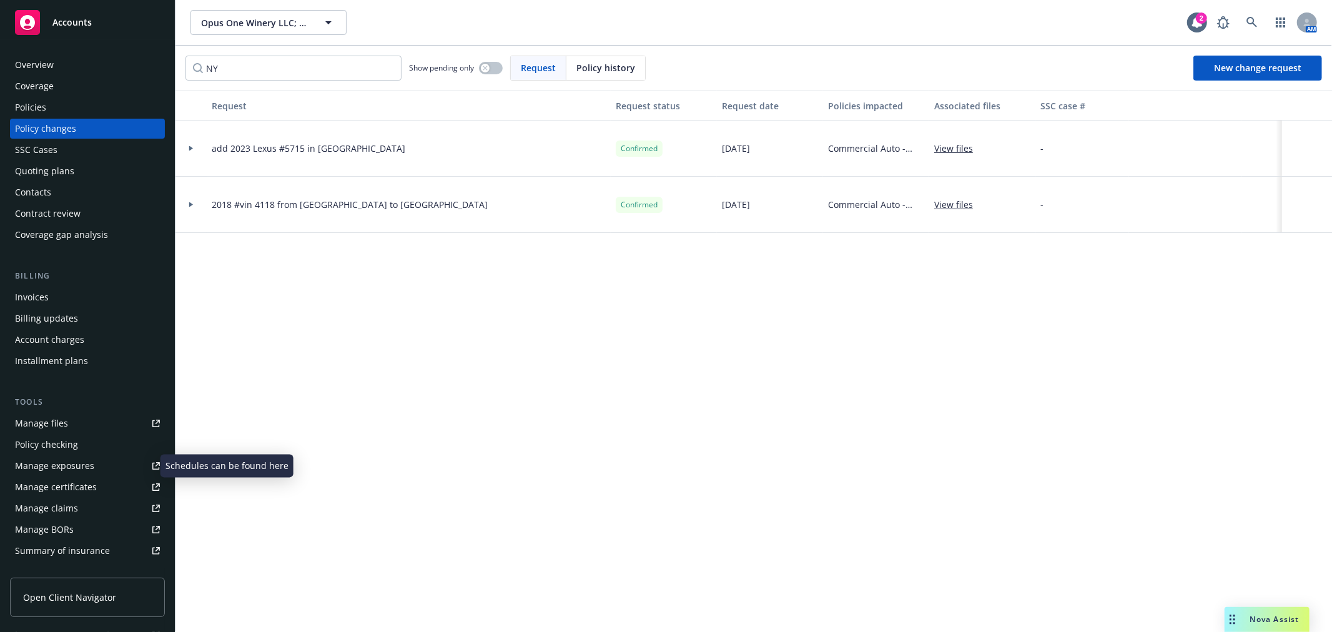
click at [73, 463] on div "Manage exposures" at bounding box center [54, 466] width 79 height 20
